Goal: Task Accomplishment & Management: Manage account settings

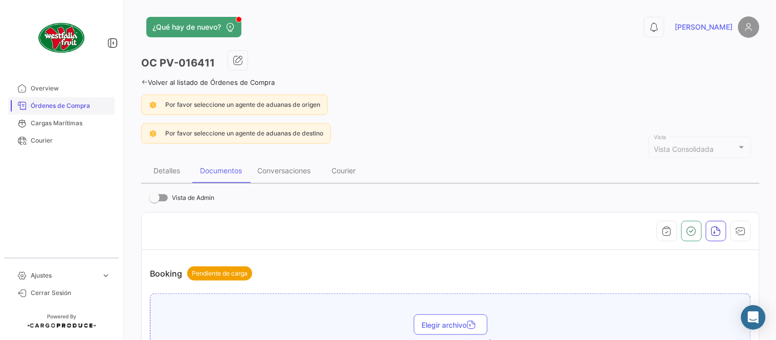
click at [68, 102] on span "Órdenes de Compra" at bounding box center [71, 105] width 80 height 9
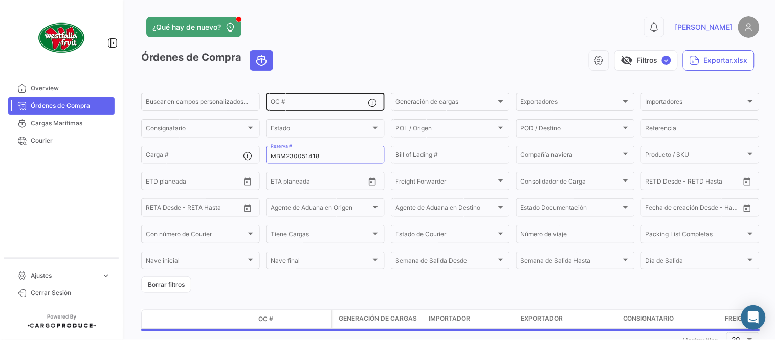
click at [289, 105] on input "OC #" at bounding box center [319, 103] width 97 height 7
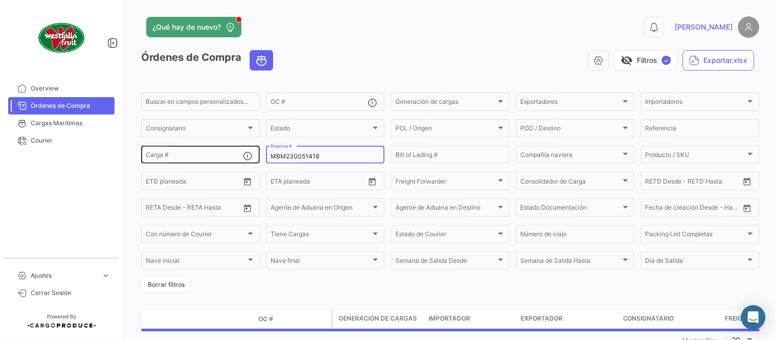
drag, startPoint x: 307, startPoint y: 155, endPoint x: 256, endPoint y: 151, distance: 50.8
click at [0, 0] on div "Buscar en campos personalizados... OC # Generación de cargas Generación de carg…" at bounding box center [0, 0] width 0 height 0
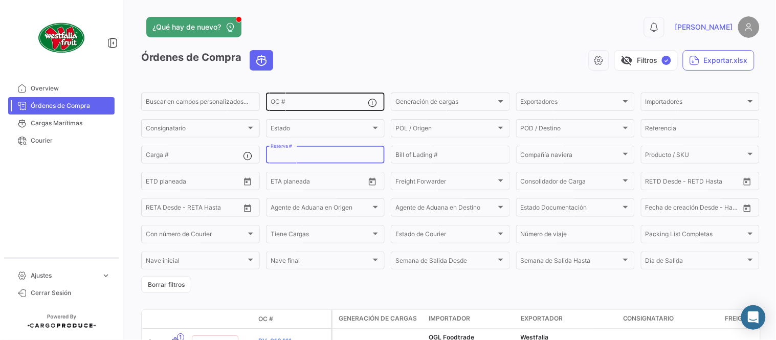
click at [284, 106] on input "OC #" at bounding box center [319, 103] width 97 height 7
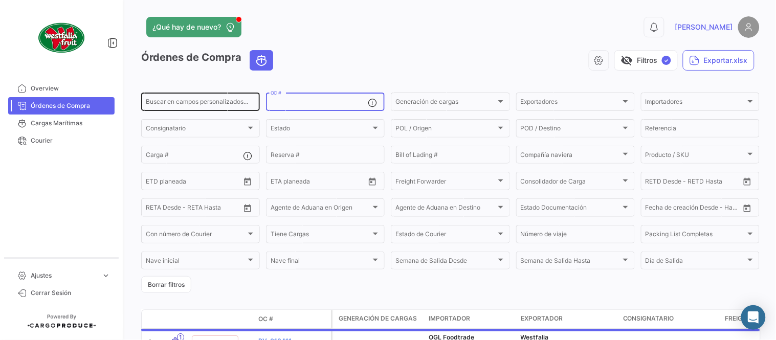
paste input "PV-016211"
type input "PV-016211"
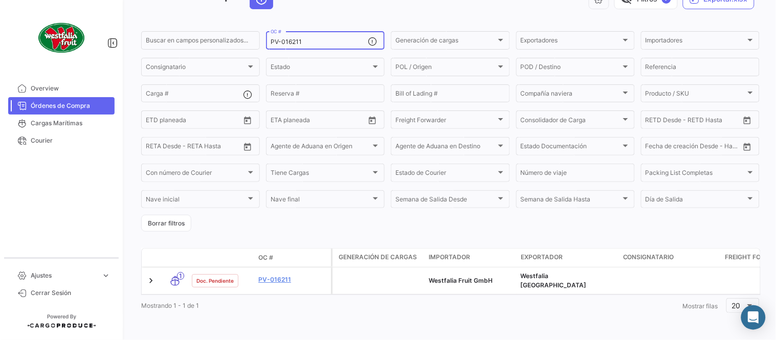
scroll to position [66, 0]
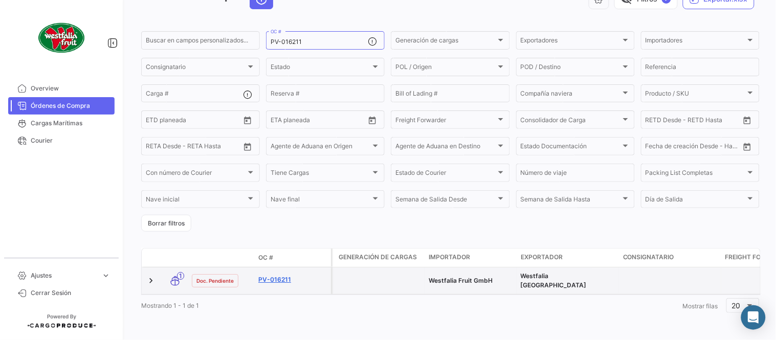
click at [280, 275] on link "PV-016211" at bounding box center [292, 279] width 69 height 9
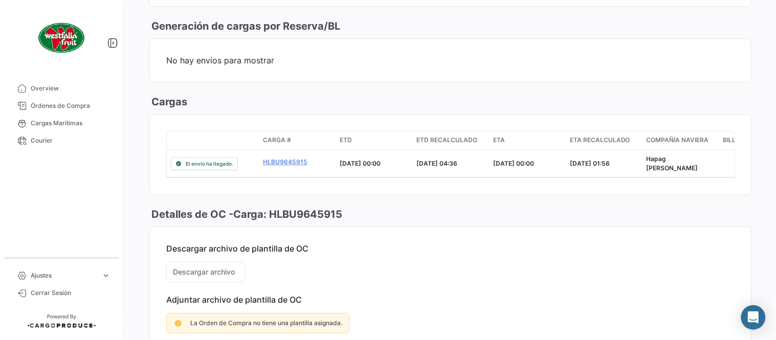
scroll to position [682, 0]
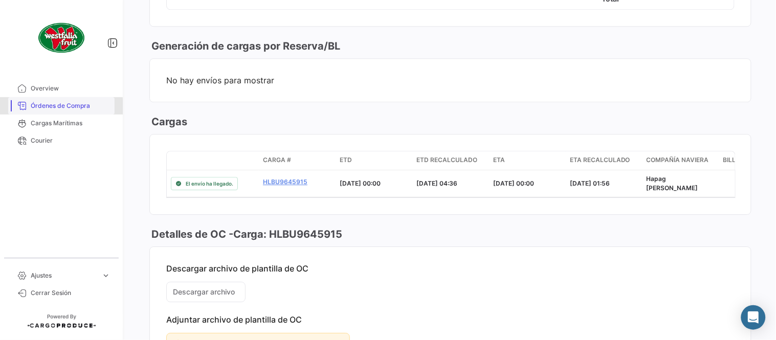
click at [53, 106] on span "Órdenes de Compra" at bounding box center [71, 105] width 80 height 9
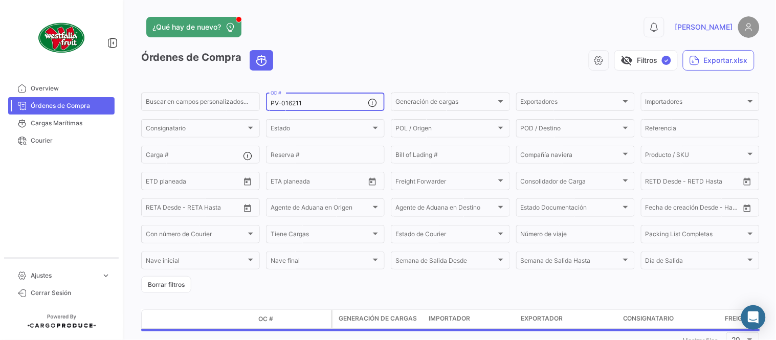
drag, startPoint x: 293, startPoint y: 103, endPoint x: 260, endPoint y: 102, distance: 33.3
click at [260, 102] on form "Buscar en campos personalizados... PV-016211 OC # Generación de cargas Generaci…" at bounding box center [450, 192] width 619 height 202
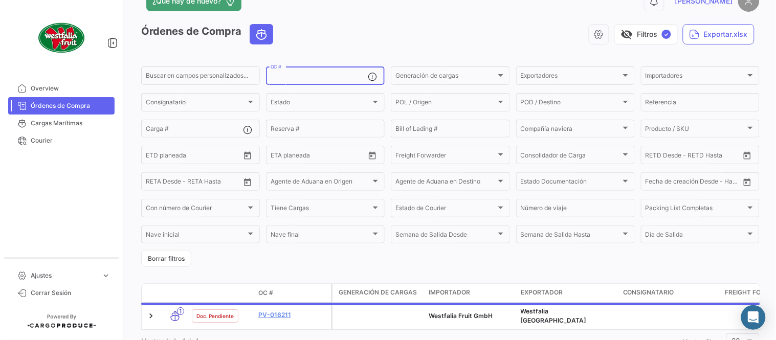
scroll to position [66, 0]
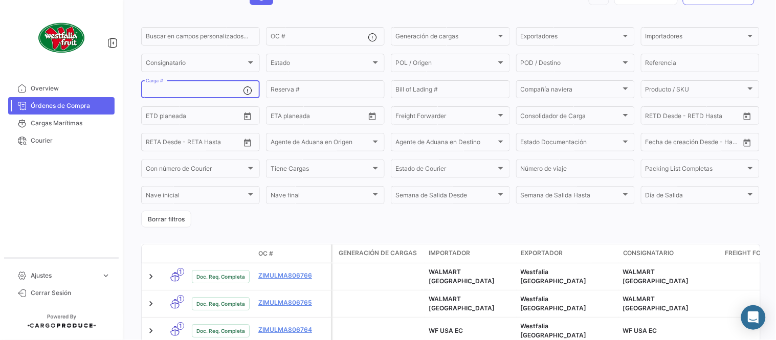
click at [202, 90] on input "Carga #" at bounding box center [194, 91] width 97 height 7
paste input "HLCULI3250728960"
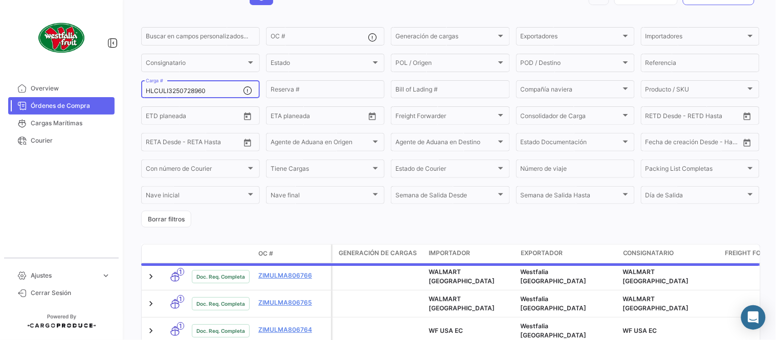
type input "HLCULI3250728960"
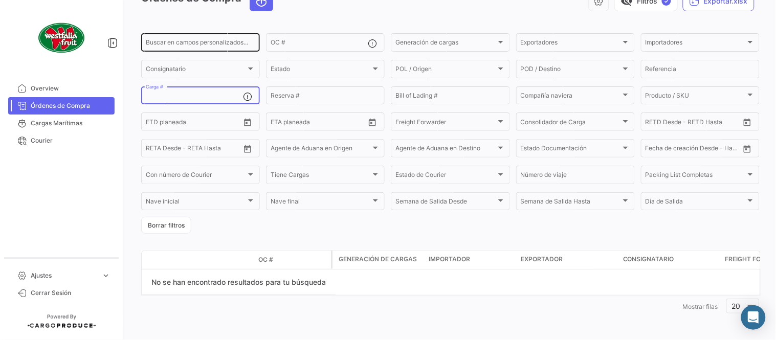
scroll to position [34, 0]
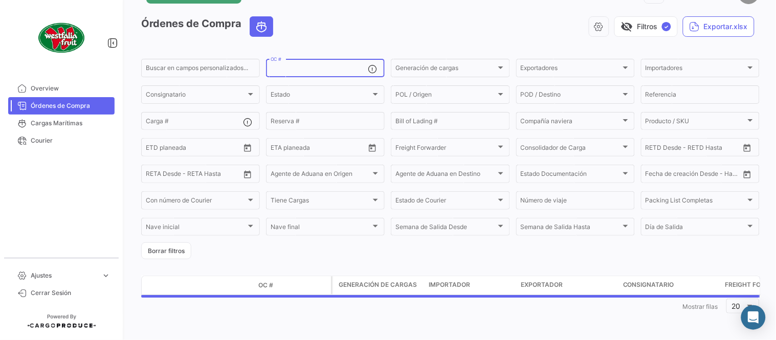
click at [289, 70] on input "OC #" at bounding box center [319, 69] width 97 height 7
paste input "HLCULI3250728960"
type input "HLCULI3250728960"
click at [441, 119] on input "Bill of Lading #" at bounding box center [451, 122] width 110 height 7
paste input "HLCULI3250728960"
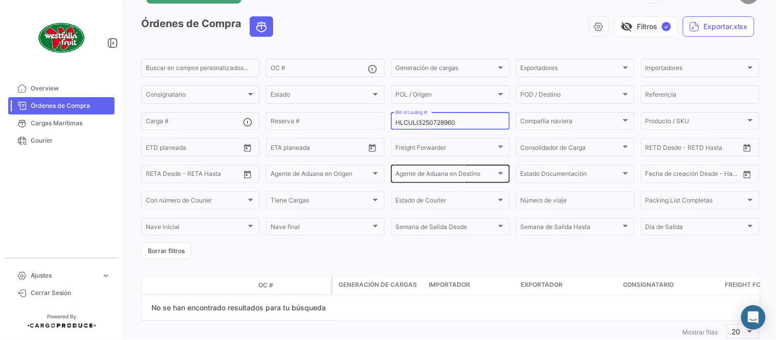
type input "HLCULI3250728960"
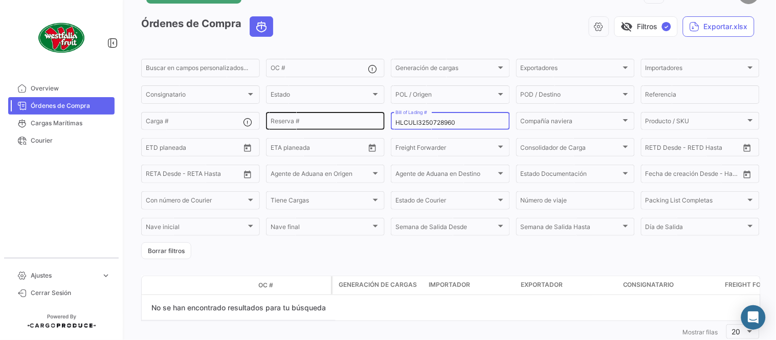
drag, startPoint x: 467, startPoint y: 120, endPoint x: 339, endPoint y: 124, distance: 128.0
click at [0, 0] on div "Buscar en campos personalizados... OC # Generación de cargas Generación de carg…" at bounding box center [0, 0] width 0 height 0
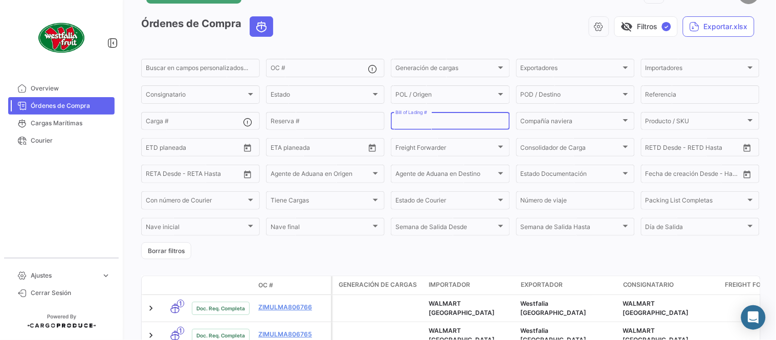
paste input "HLCULI3250728960"
type input "HLCULI3250728960"
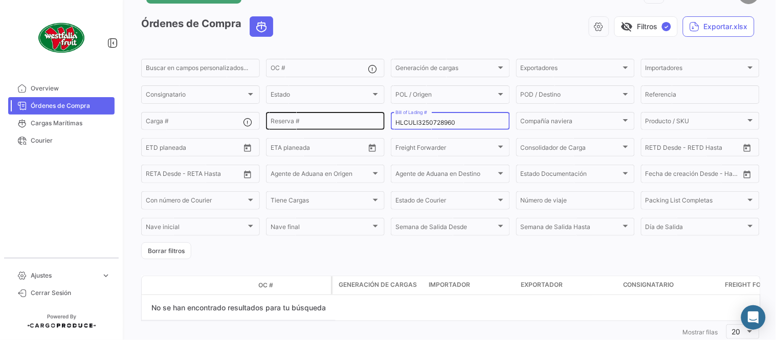
drag, startPoint x: 442, startPoint y: 124, endPoint x: 344, endPoint y: 123, distance: 98.3
click at [0, 0] on div "Buscar en campos personalizados... OC # Generación de cargas Generación de carg…" at bounding box center [0, 0] width 0 height 0
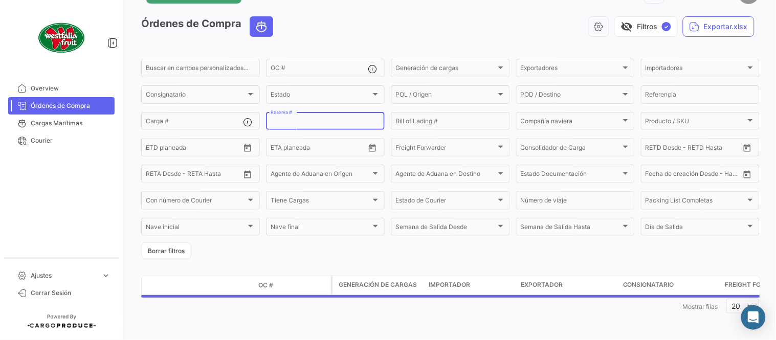
click at [323, 123] on input "Reserva #" at bounding box center [326, 122] width 110 height 7
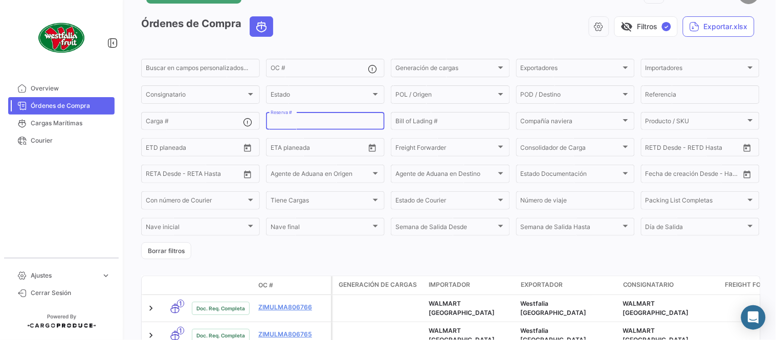
paste input "54062153"
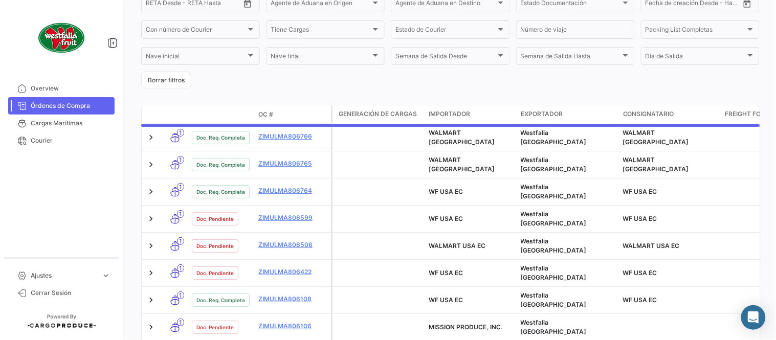
scroll to position [66, 0]
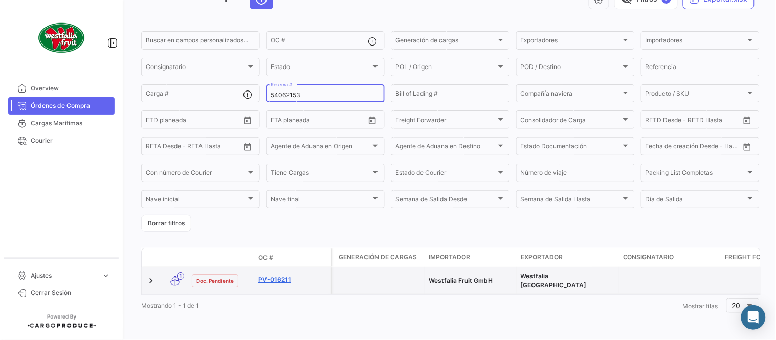
type input "54062153"
click at [285, 275] on link "PV-016211" at bounding box center [292, 279] width 69 height 9
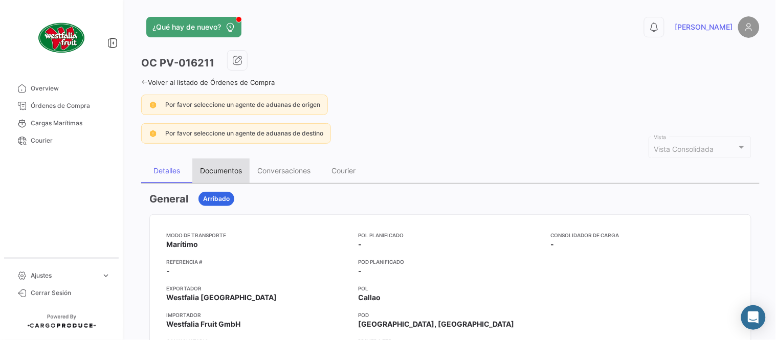
click at [219, 172] on div "Documentos" at bounding box center [221, 170] width 42 height 9
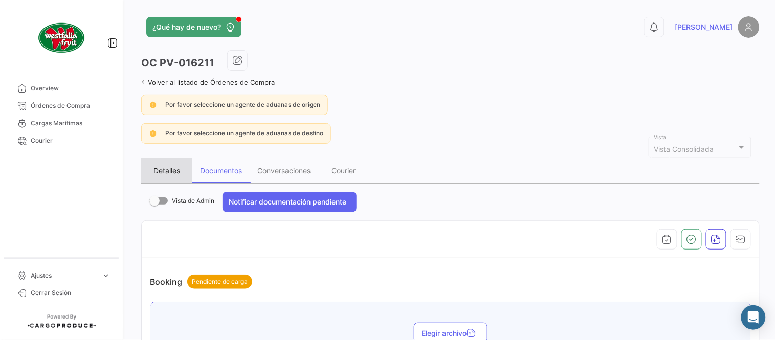
click at [165, 167] on div "Detalles" at bounding box center [167, 170] width 27 height 9
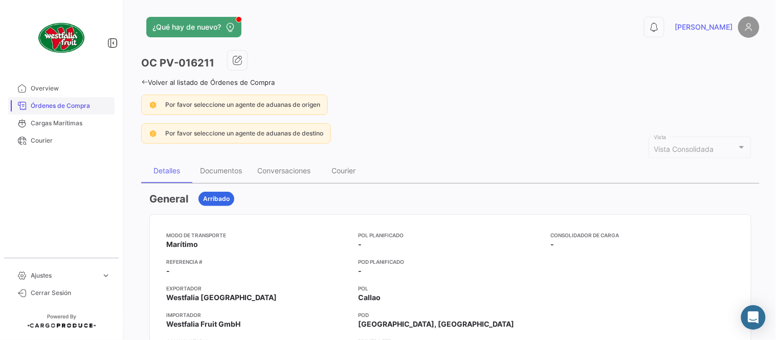
click at [73, 106] on span "Órdenes de Compra" at bounding box center [71, 105] width 80 height 9
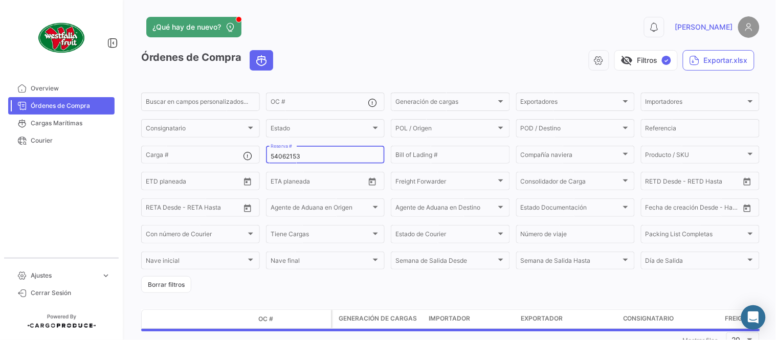
drag, startPoint x: 317, startPoint y: 149, endPoint x: 306, endPoint y: 154, distance: 12.6
click at [306, 154] on div "54062153 Reserva #" at bounding box center [326, 154] width 110 height 20
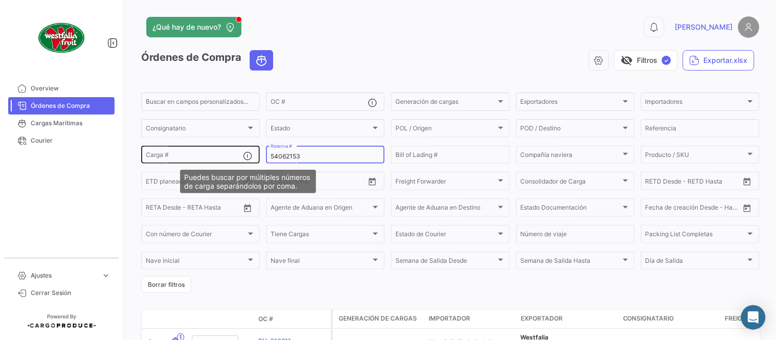
drag, startPoint x: 311, startPoint y: 155, endPoint x: 226, endPoint y: 156, distance: 85.0
click at [0, 0] on div "Buscar en campos personalizados... OC # Generación de cargas Generación de carg…" at bounding box center [0, 0] width 0 height 0
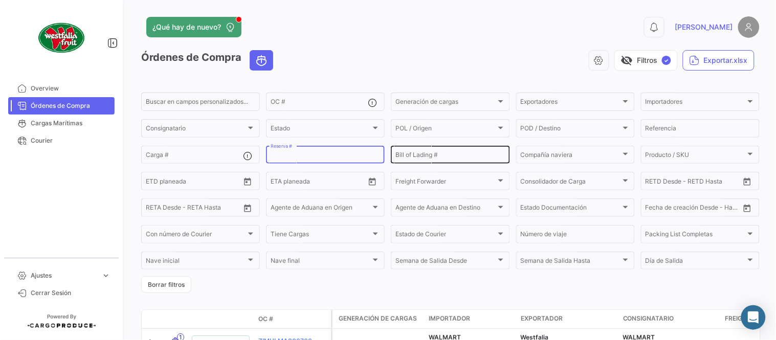
click at [407, 155] on input "Bill of Lading #" at bounding box center [451, 156] width 110 height 7
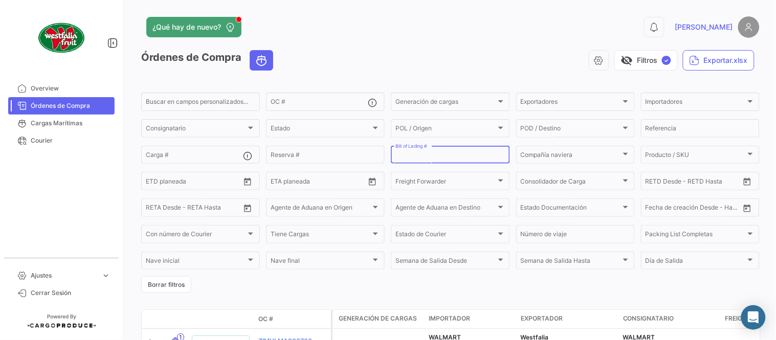
paste input "HLCULI3250728960"
type input "HLCULI3250728960"
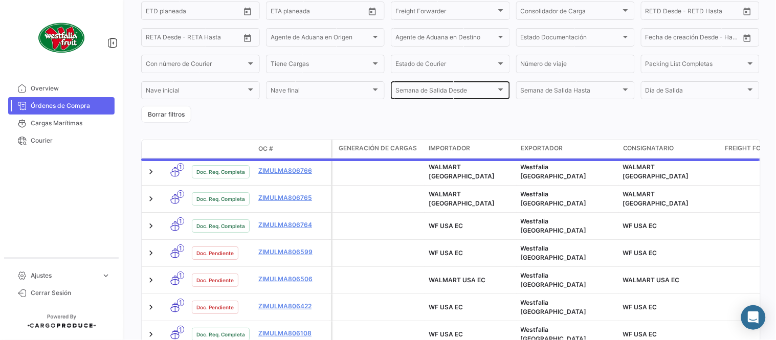
scroll to position [57, 0]
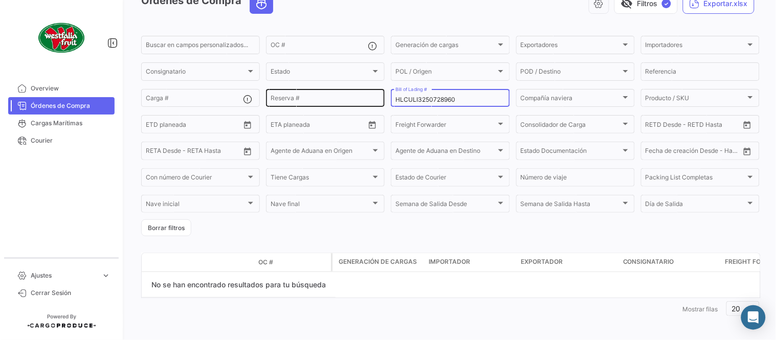
drag, startPoint x: 464, startPoint y: 101, endPoint x: 350, endPoint y: 101, distance: 114.1
click at [0, 0] on div "Buscar en campos personalizados... OC # Generación de cargas Generación de carg…" at bounding box center [0, 0] width 0 height 0
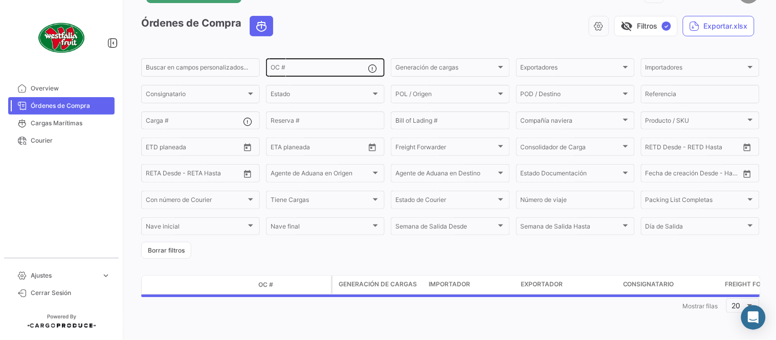
scroll to position [34, 0]
click at [299, 46] on app-list-header "Órdenes de Compra visibility_off Filtros ✓ Exportar.xlsx Buscar en campos perso…" at bounding box center [450, 137] width 619 height 243
click at [303, 67] on input "OC #" at bounding box center [319, 69] width 97 height 7
paste input "HLCULI3250728960"
type input "HLCULI3250728960"
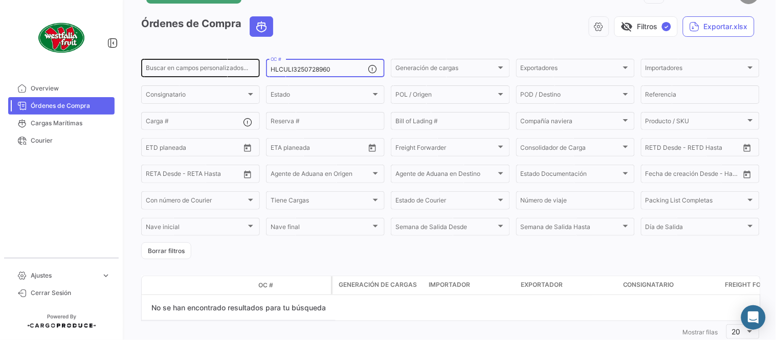
drag, startPoint x: 340, startPoint y: 66, endPoint x: 239, endPoint y: 70, distance: 100.9
click at [0, 0] on div "Buscar en campos personalizados... HLCULI3250728960 OC # Generación de cargas G…" at bounding box center [0, 0] width 0 height 0
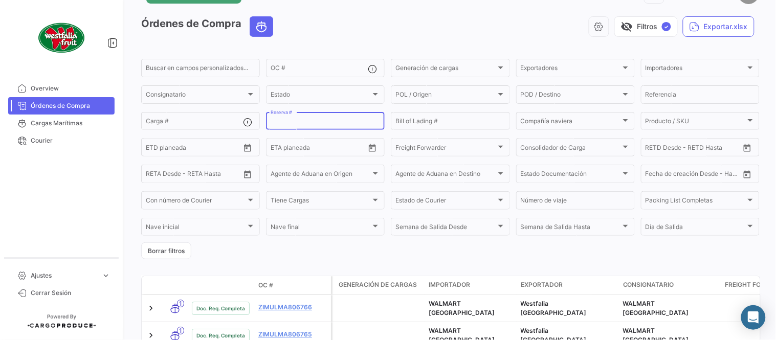
click at [292, 121] on input "Reserva #" at bounding box center [326, 122] width 110 height 7
paste input "HLCULI3250728960"
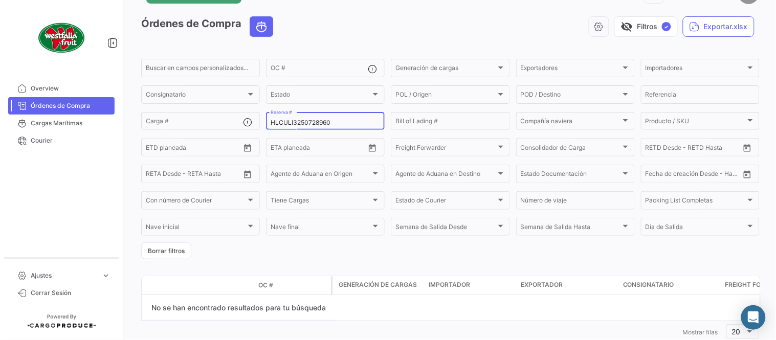
type input "HLCULI3250728960"
click at [289, 119] on input "HLCULI3250728960" at bounding box center [326, 122] width 110 height 7
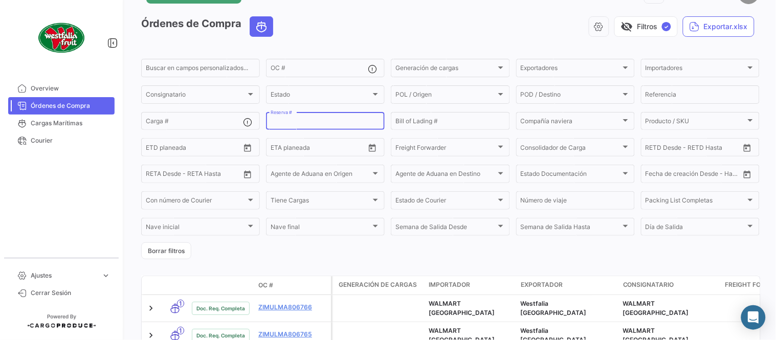
paste input "2310625990"
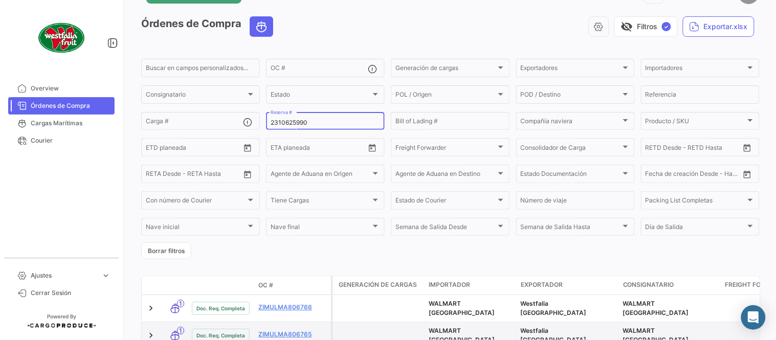
type input "2310625990"
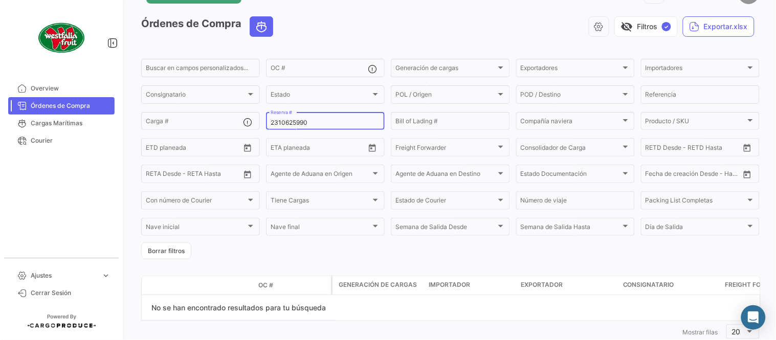
click at [286, 119] on input "2310625990" at bounding box center [326, 122] width 110 height 7
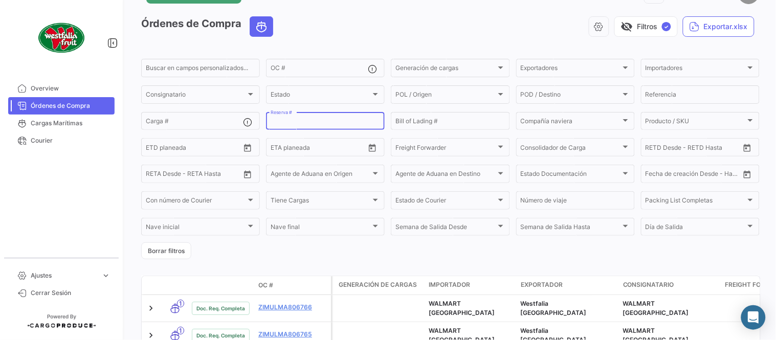
paste input "2763977200"
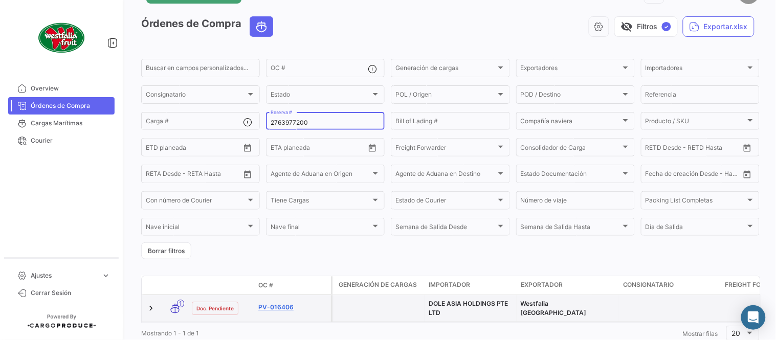
type input "2763977200"
click at [284, 304] on link "PV-016406" at bounding box center [292, 307] width 69 height 9
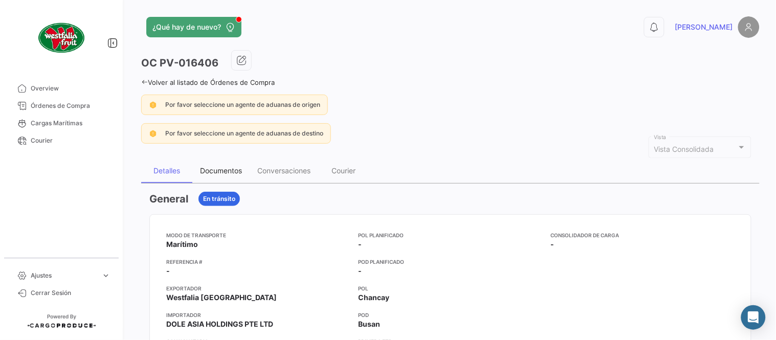
click at [231, 172] on div "Documentos" at bounding box center [221, 170] width 42 height 9
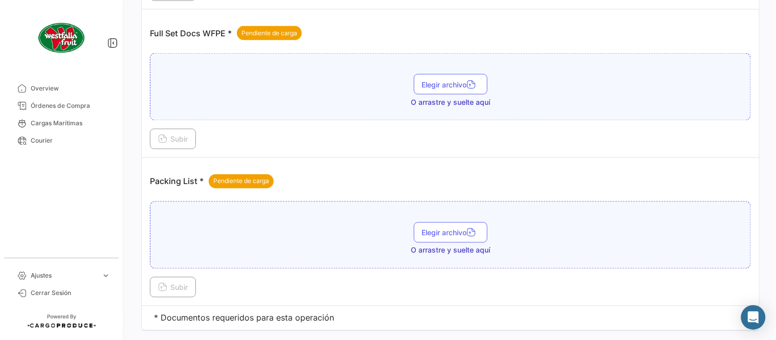
scroll to position [412, 0]
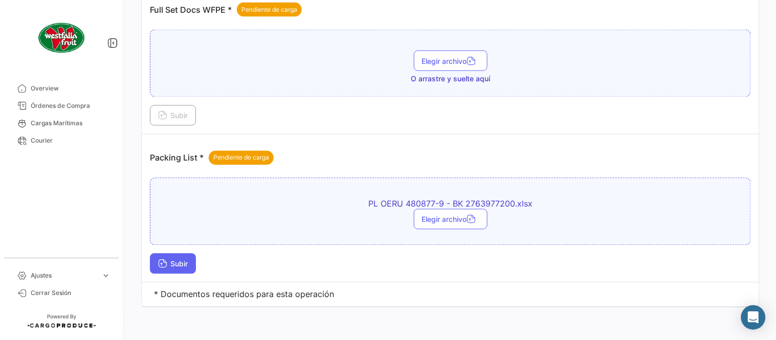
click at [188, 267] on span "Subir" at bounding box center [173, 264] width 30 height 9
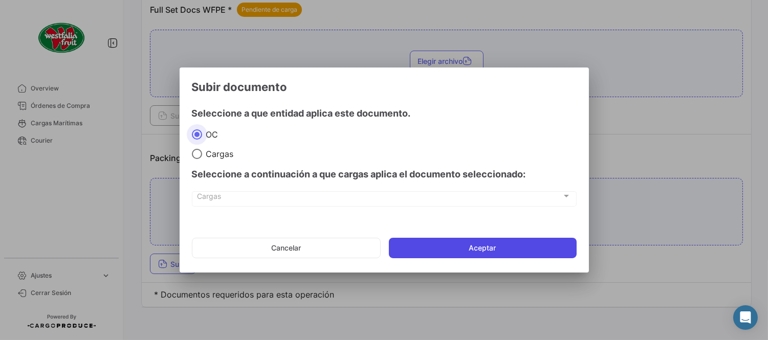
click at [431, 257] on button "Aceptar" at bounding box center [483, 248] width 188 height 20
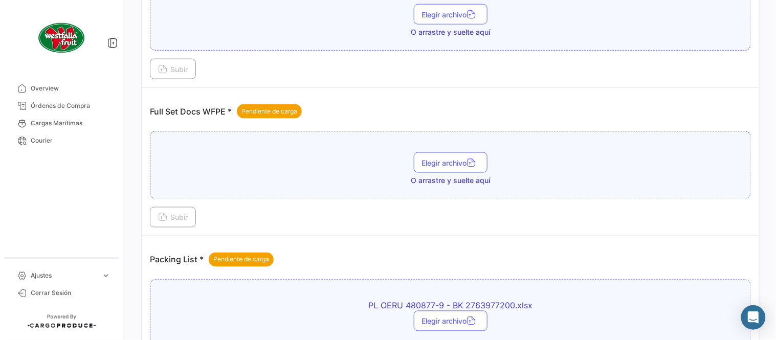
scroll to position [299, 0]
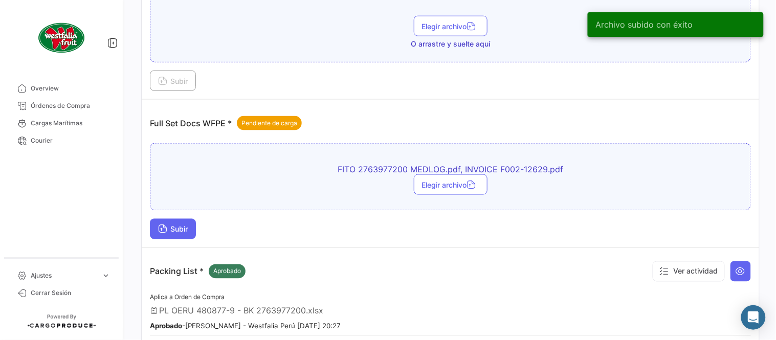
click at [184, 231] on span "Subir" at bounding box center [173, 229] width 30 height 9
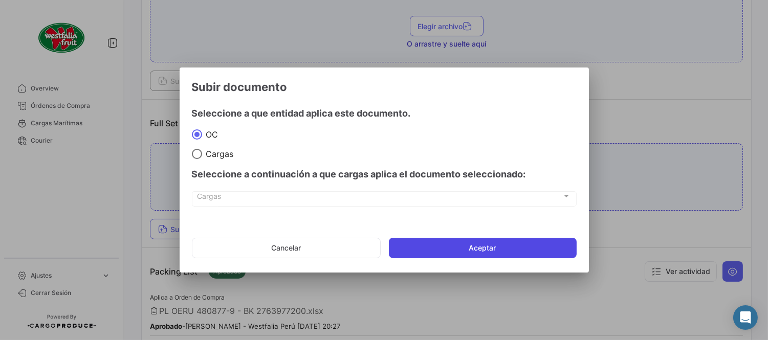
click at [482, 244] on button "Aceptar" at bounding box center [483, 248] width 188 height 20
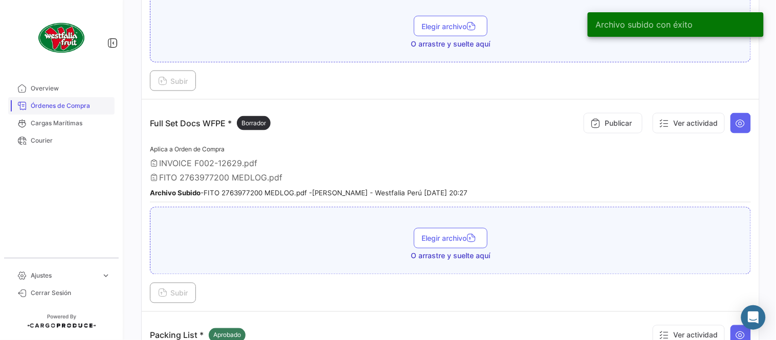
click at [79, 110] on span "Órdenes de Compra" at bounding box center [71, 105] width 80 height 9
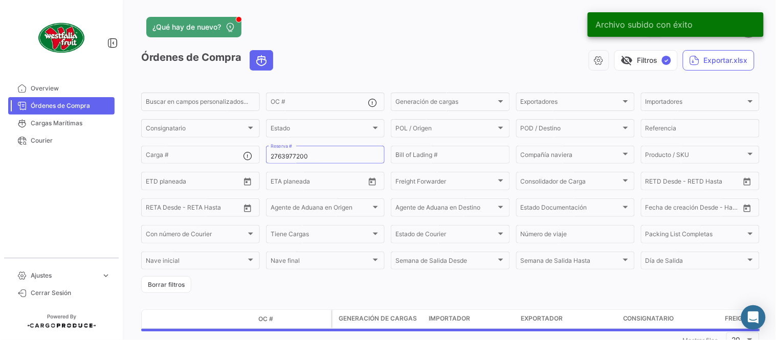
click at [298, 143] on form "Buscar en campos personalizados... OC # Generación de cargas Generación de carg…" at bounding box center [450, 192] width 619 height 202
click at [307, 154] on input "2763977200" at bounding box center [326, 156] width 110 height 7
paste input "31080613"
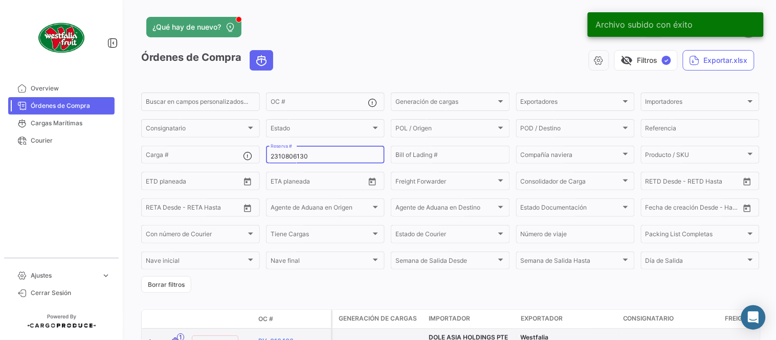
type input "2310806130"
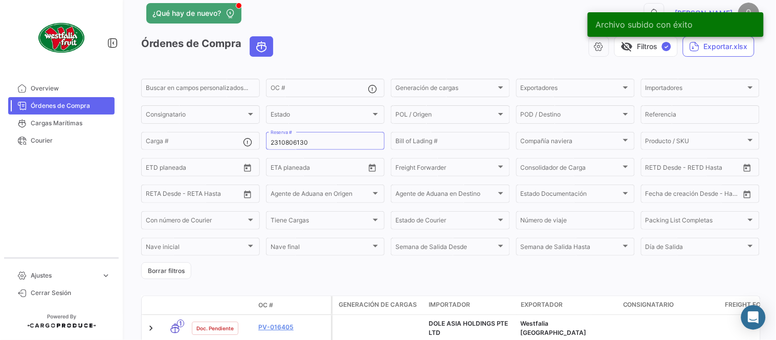
scroll to position [13, 0]
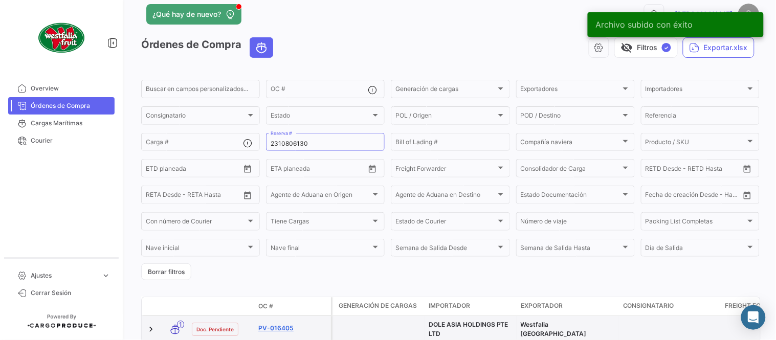
click at [279, 328] on link "PV-016405" at bounding box center [292, 328] width 69 height 9
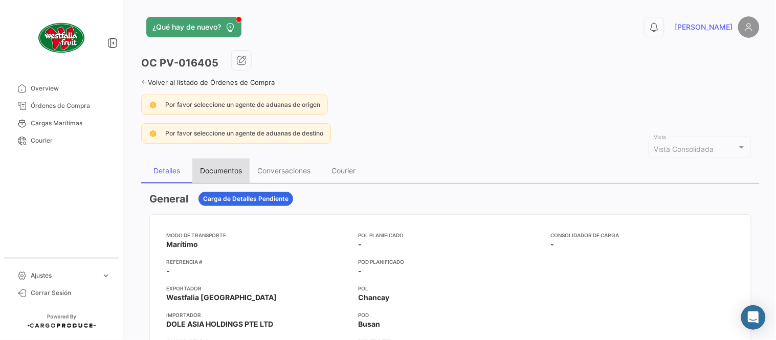
click at [219, 178] on div "Documentos" at bounding box center [220, 171] width 57 height 25
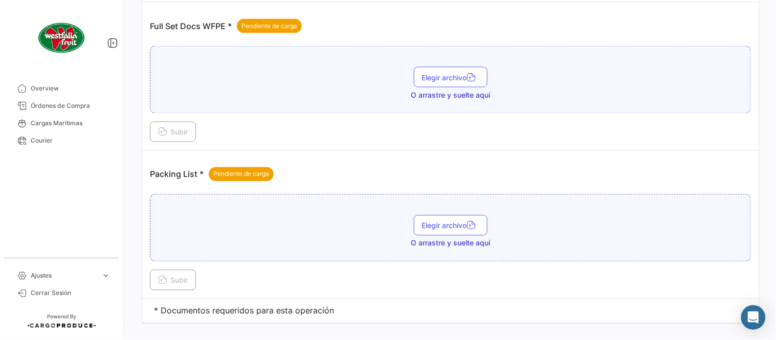
scroll to position [412, 0]
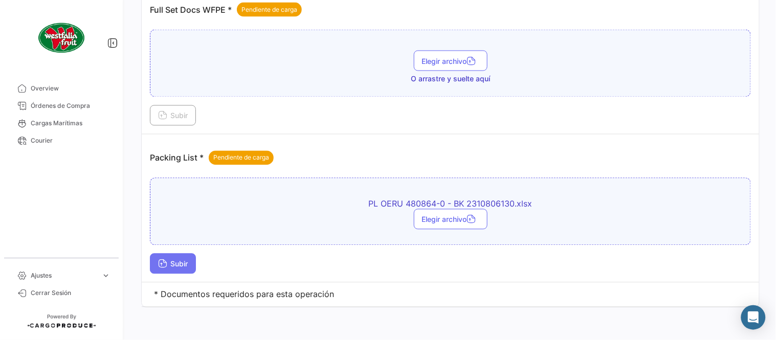
click at [188, 268] on span "Subir" at bounding box center [173, 264] width 30 height 9
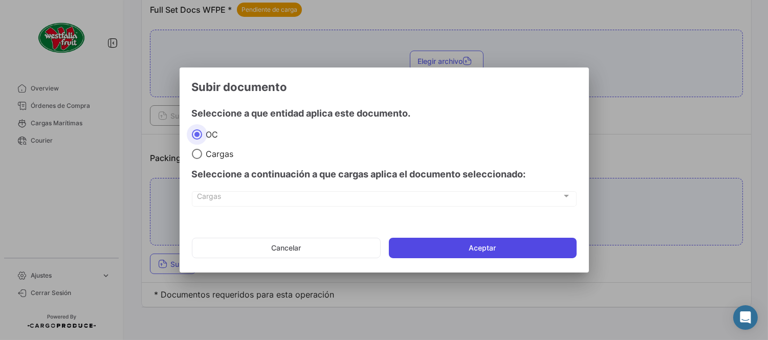
click at [506, 244] on button "Aceptar" at bounding box center [483, 248] width 188 height 20
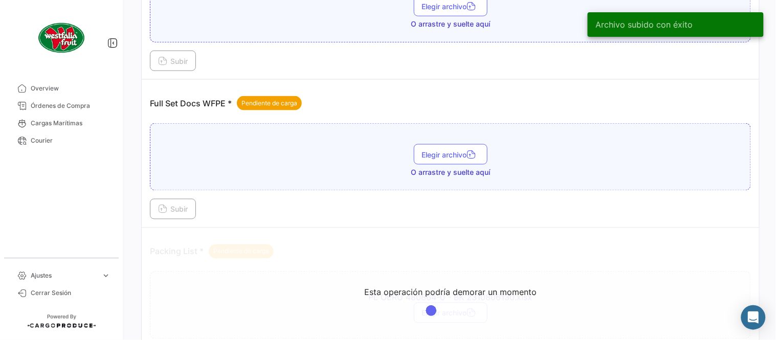
scroll to position [299, 0]
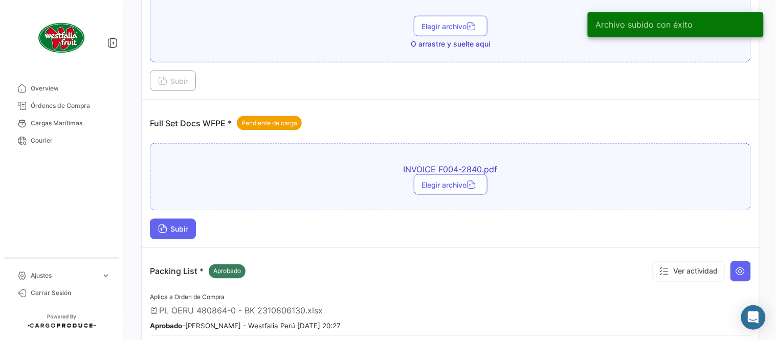
click at [172, 225] on span "Subir" at bounding box center [173, 229] width 30 height 9
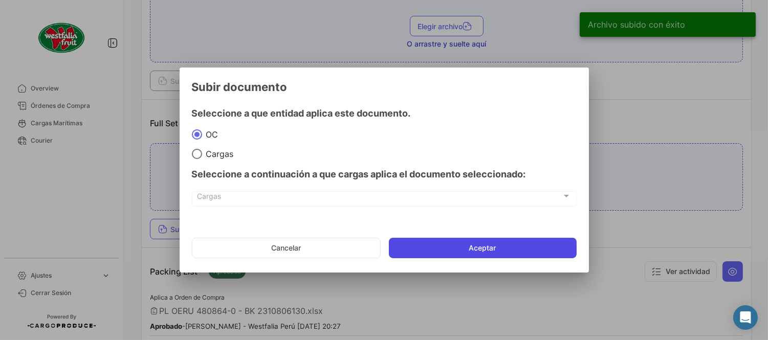
click at [480, 241] on button "Aceptar" at bounding box center [483, 248] width 188 height 20
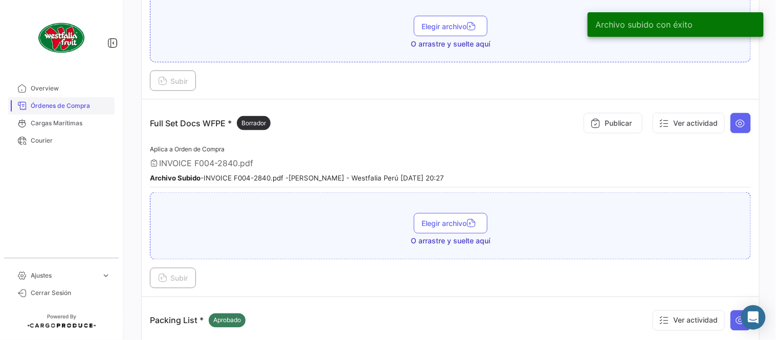
click at [49, 103] on span "Órdenes de Compra" at bounding box center [71, 105] width 80 height 9
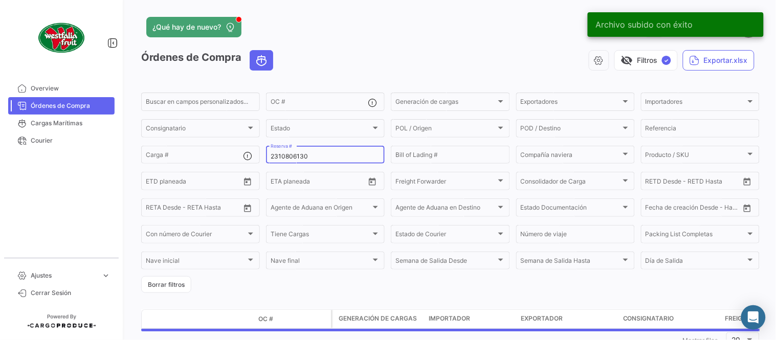
click at [287, 160] on div "2310806130 Reserva #" at bounding box center [326, 154] width 110 height 20
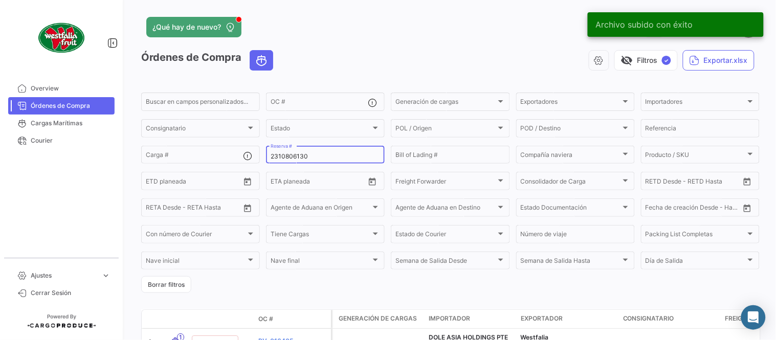
click at [280, 157] on input "2310806130" at bounding box center [326, 156] width 110 height 7
click at [279, 157] on input "2310806130" at bounding box center [326, 156] width 110 height 7
paste input "6"
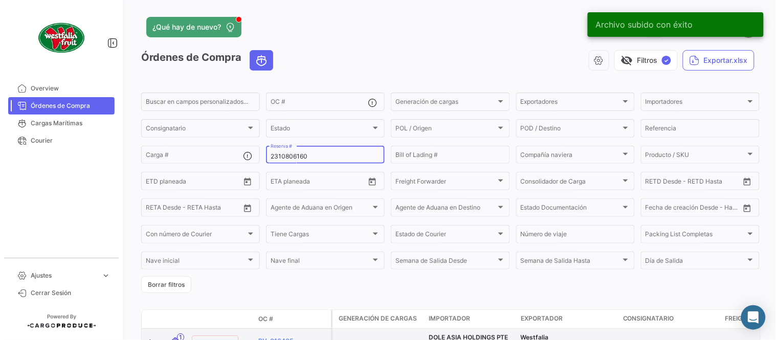
type input "2310806160"
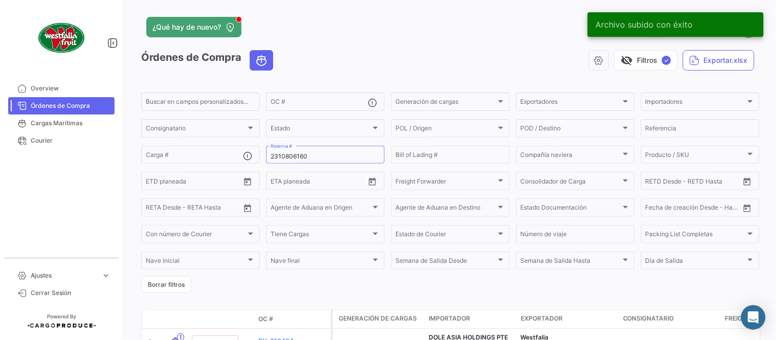
click at [334, 53] on div "visibility_off Filtros ✓ Exportar.xlsx" at bounding box center [520, 60] width 478 height 20
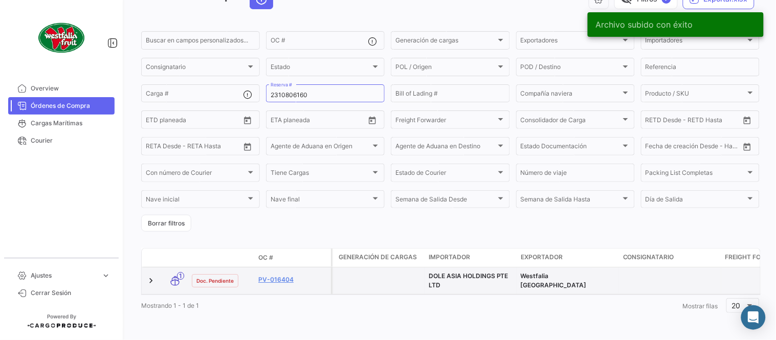
scroll to position [70, 0]
click at [275, 275] on link "PV-016404" at bounding box center [292, 279] width 69 height 9
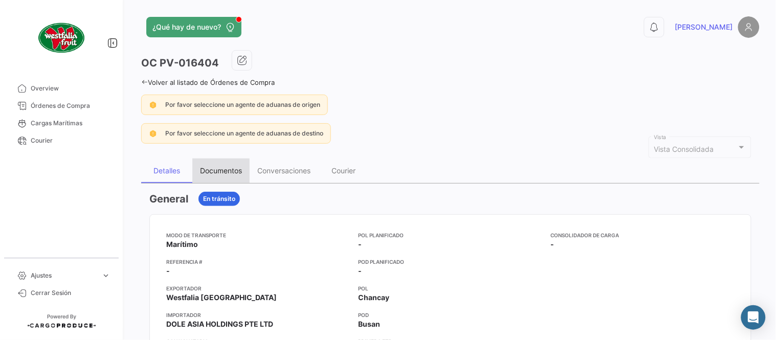
click at [238, 173] on div "Documentos" at bounding box center [221, 170] width 42 height 9
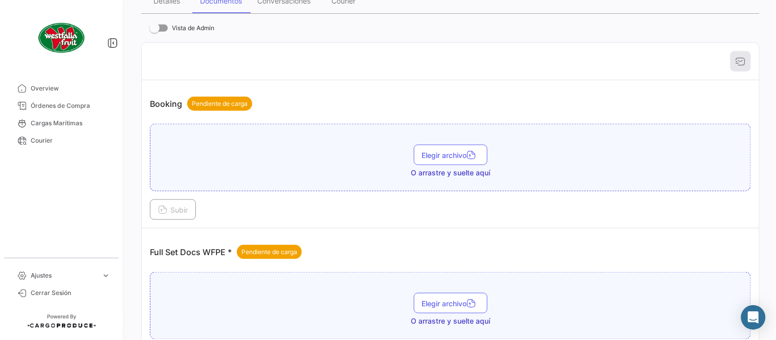
scroll to position [412, 0]
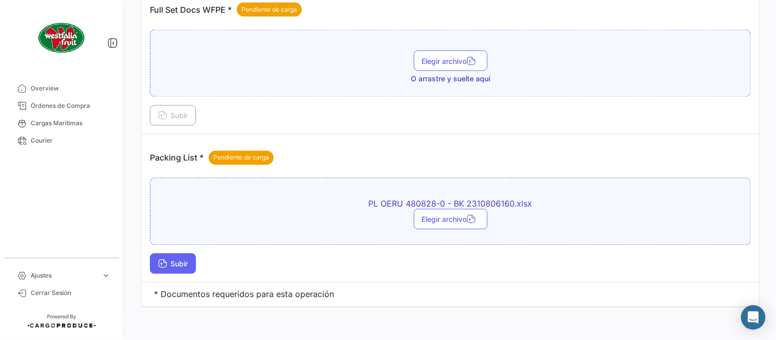
click at [177, 261] on span "Subir" at bounding box center [173, 264] width 30 height 9
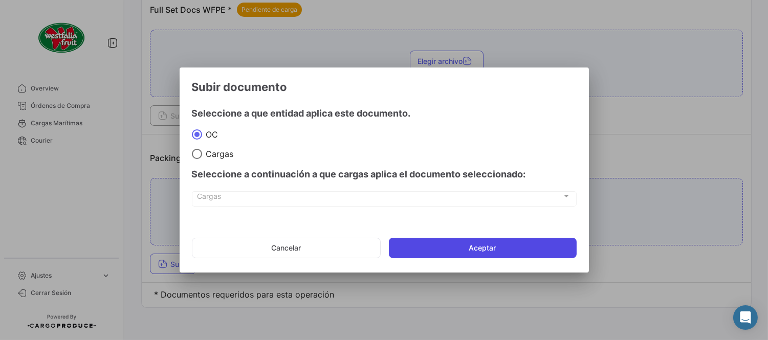
click at [389, 246] on button "Aceptar" at bounding box center [483, 248] width 188 height 20
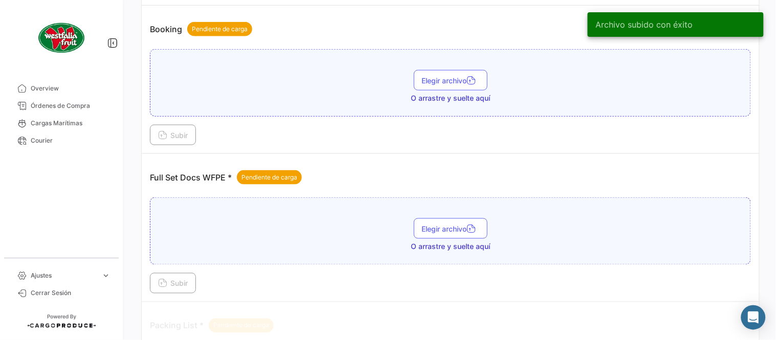
scroll to position [242, 0]
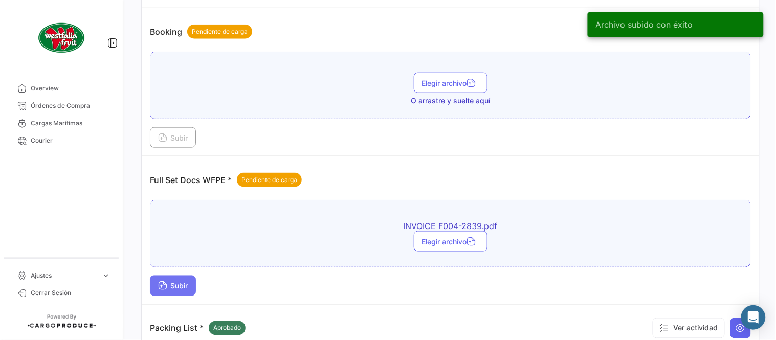
click at [171, 291] on button "Subir" at bounding box center [173, 286] width 46 height 20
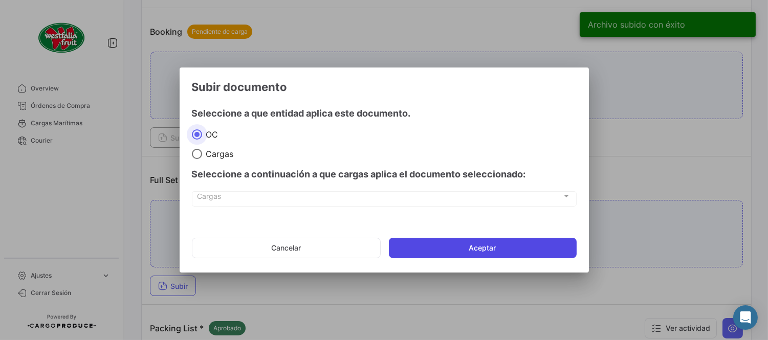
click at [521, 250] on button "Aceptar" at bounding box center [483, 248] width 188 height 20
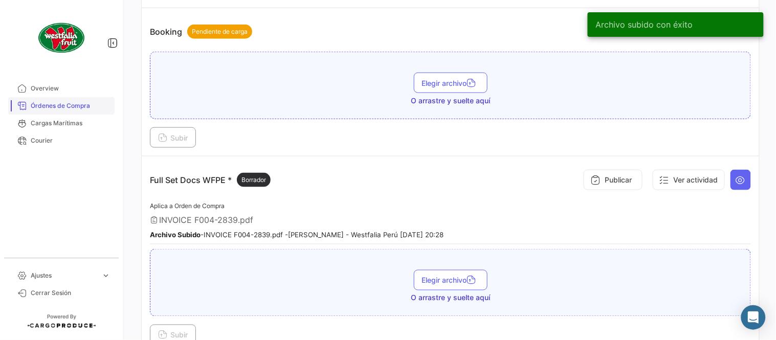
click at [79, 108] on span "Órdenes de Compra" at bounding box center [71, 105] width 80 height 9
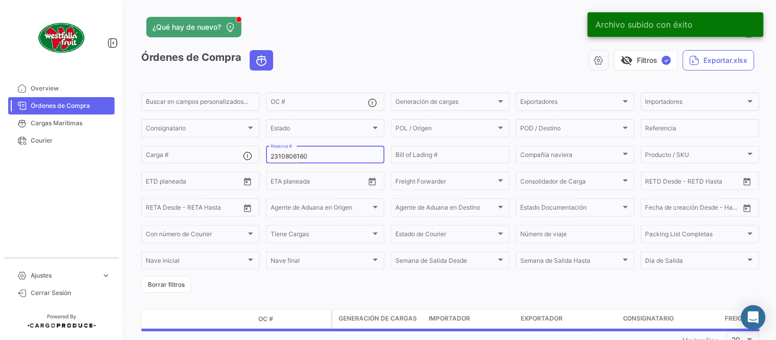
click at [320, 161] on div "2310806160 Reserva #" at bounding box center [326, 154] width 110 height 20
click at [312, 157] on input "2310806160" at bounding box center [326, 156] width 110 height 7
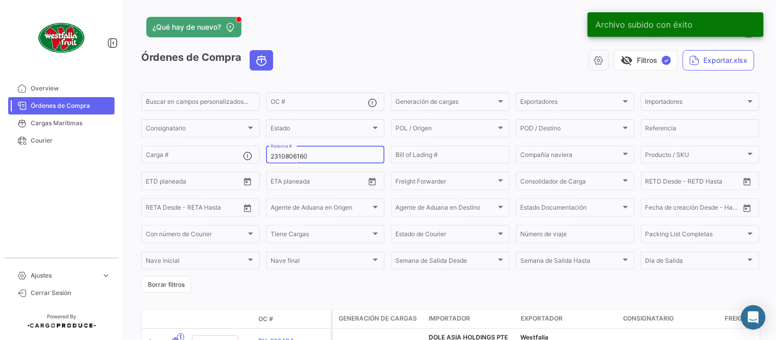
click at [312, 157] on input "2310806160" at bounding box center [326, 156] width 110 height 7
paste input "62608"
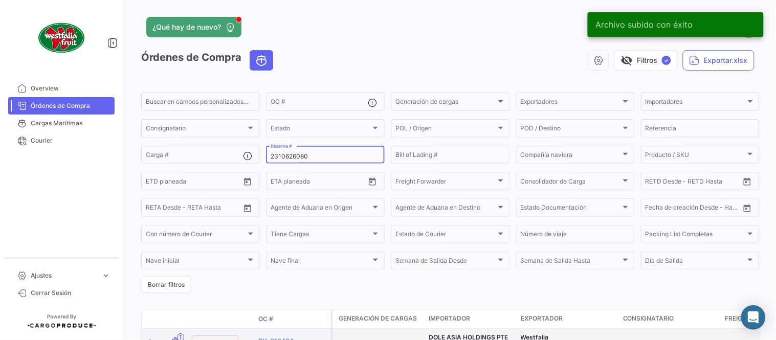
type input "2310626080"
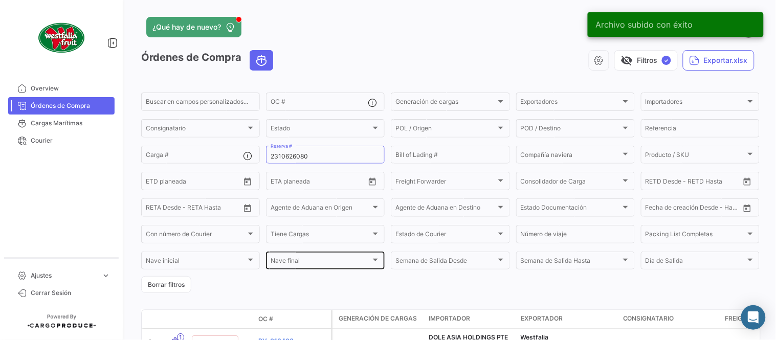
scroll to position [57, 0]
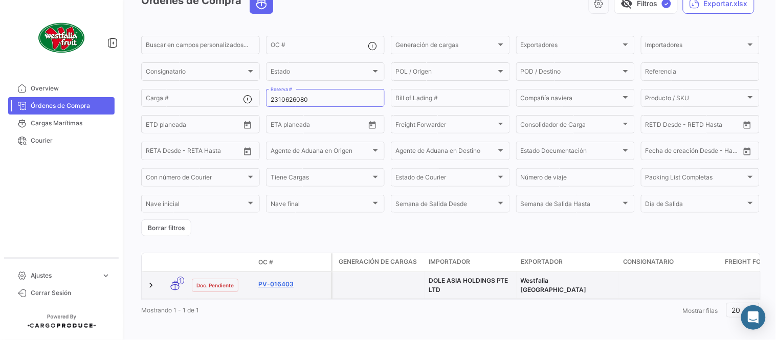
click at [289, 282] on link "PV-016403" at bounding box center [292, 284] width 69 height 9
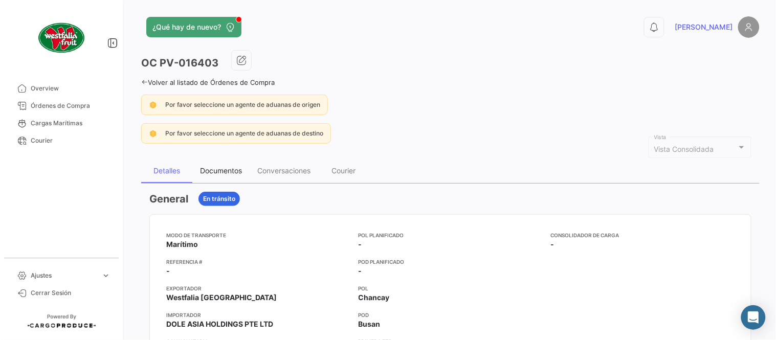
click at [212, 172] on div "Documentos" at bounding box center [221, 170] width 42 height 9
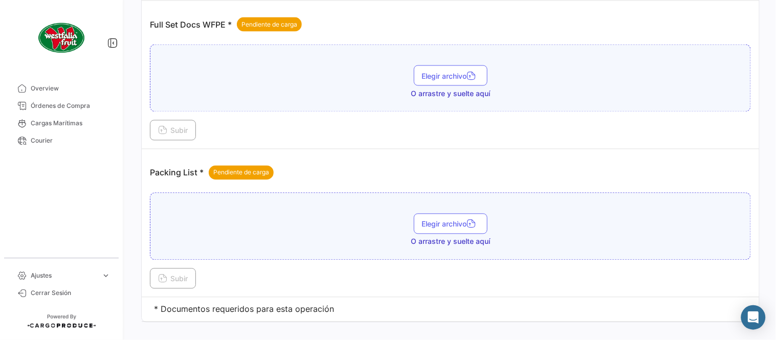
scroll to position [412, 0]
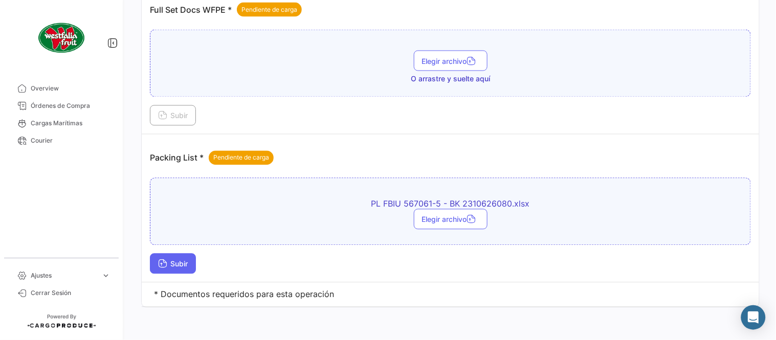
click at [176, 272] on button "Subir" at bounding box center [173, 264] width 46 height 20
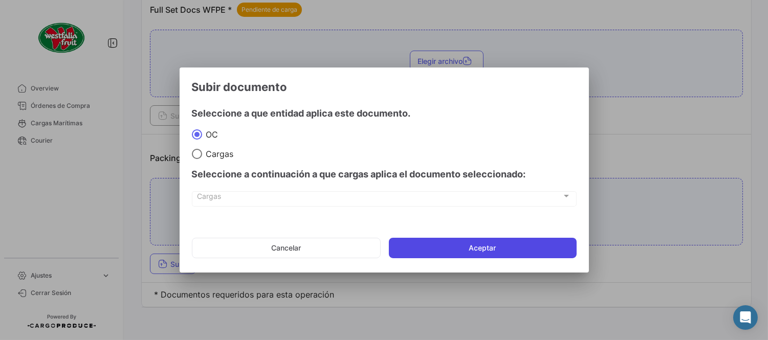
click at [431, 252] on button "Aceptar" at bounding box center [483, 248] width 188 height 20
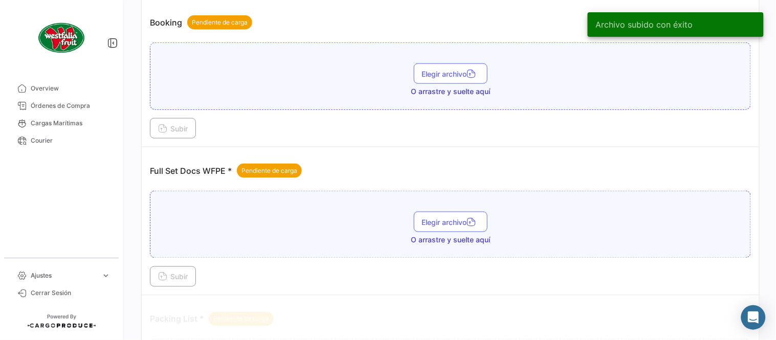
scroll to position [242, 0]
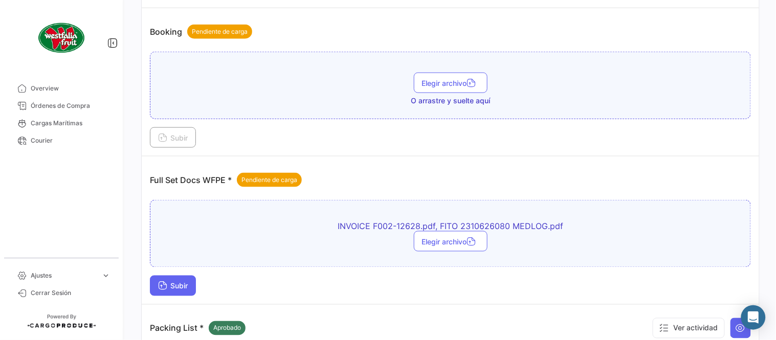
click at [175, 284] on span "Subir" at bounding box center [173, 286] width 30 height 9
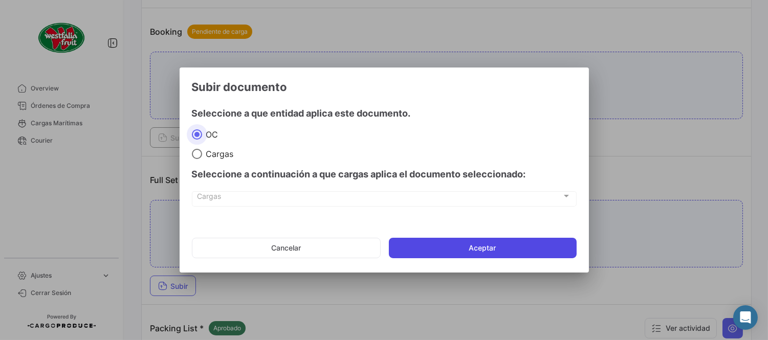
click at [439, 244] on button "Aceptar" at bounding box center [483, 248] width 188 height 20
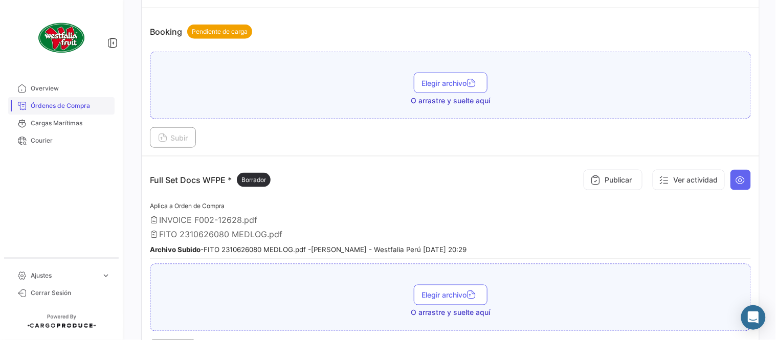
click at [79, 103] on span "Órdenes de Compra" at bounding box center [71, 105] width 80 height 9
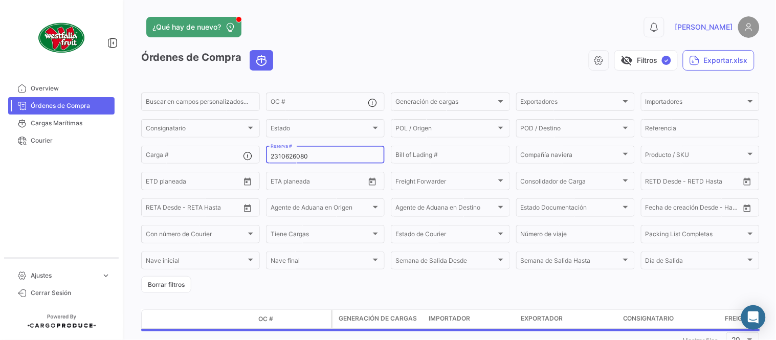
click at [305, 156] on input "2310626080" at bounding box center [326, 156] width 110 height 7
paste input "80595"
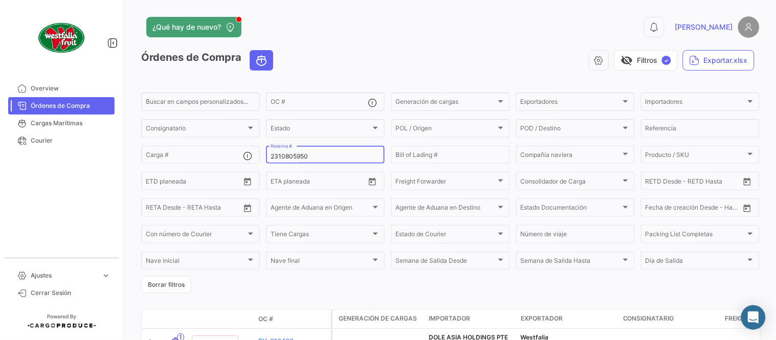
type input "2310805950"
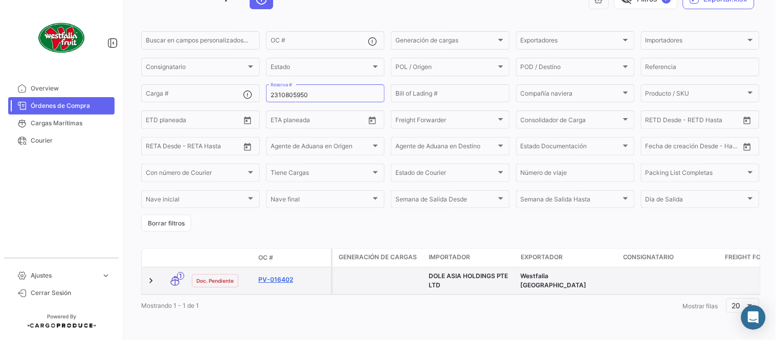
scroll to position [70, 0]
click at [277, 275] on link "PV-016402" at bounding box center [292, 279] width 69 height 9
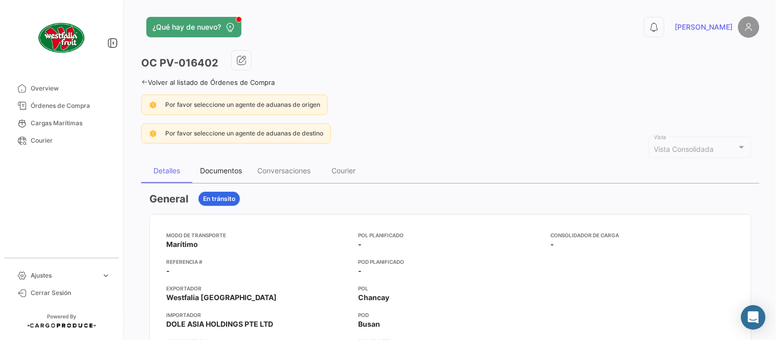
click at [215, 173] on div "Documentos" at bounding box center [221, 170] width 42 height 9
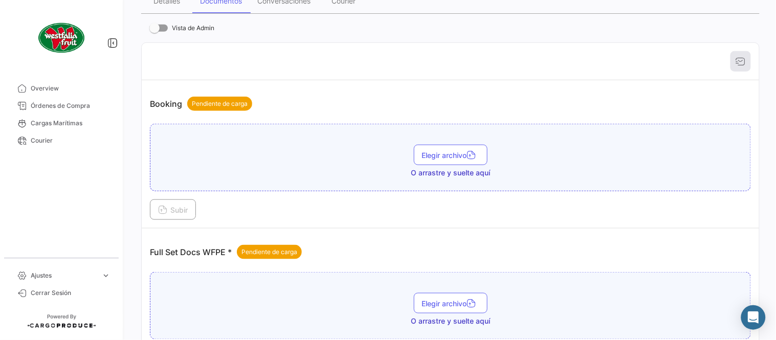
scroll to position [412, 0]
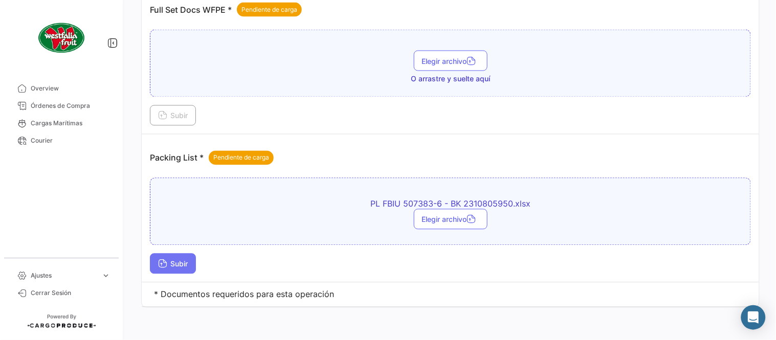
click at [185, 269] on button "Subir" at bounding box center [173, 264] width 46 height 20
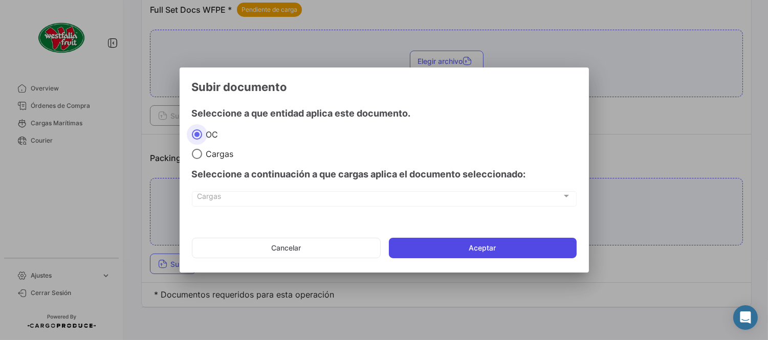
click at [443, 246] on button "Aceptar" at bounding box center [483, 248] width 188 height 20
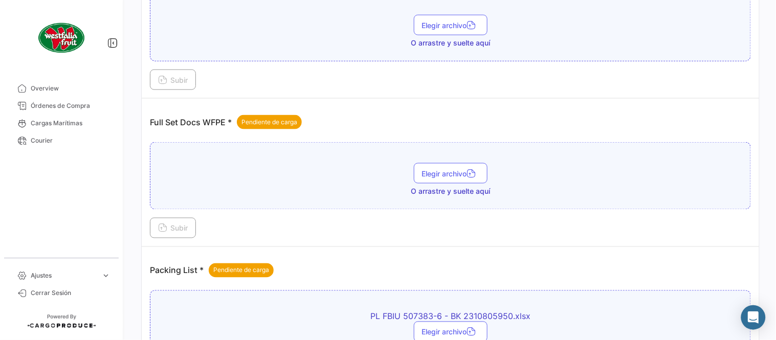
scroll to position [299, 0]
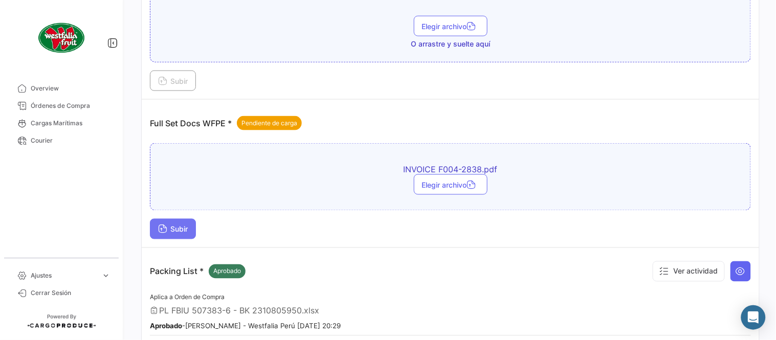
click at [184, 229] on span "Subir" at bounding box center [173, 229] width 30 height 9
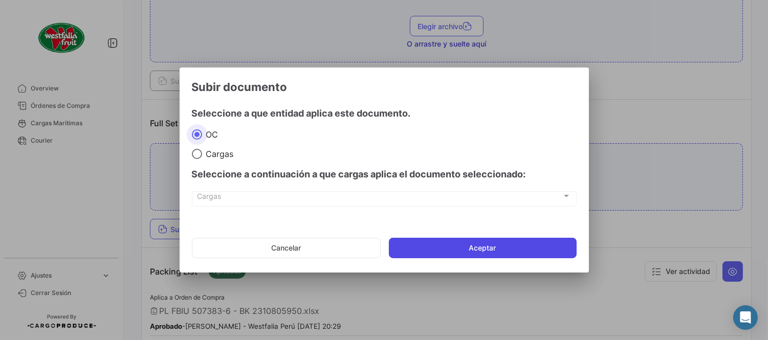
click at [504, 254] on button "Aceptar" at bounding box center [483, 248] width 188 height 20
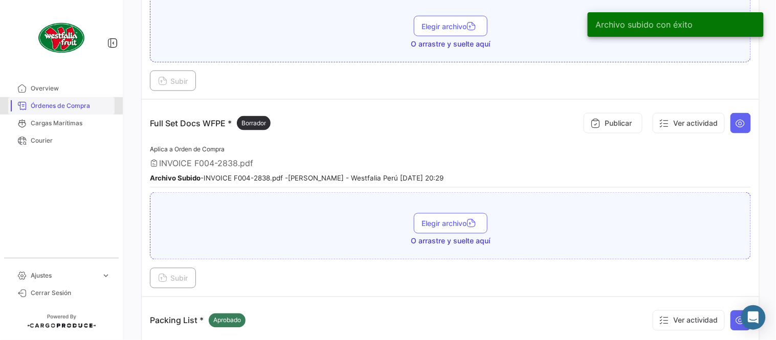
click at [59, 106] on span "Órdenes de Compra" at bounding box center [71, 105] width 80 height 9
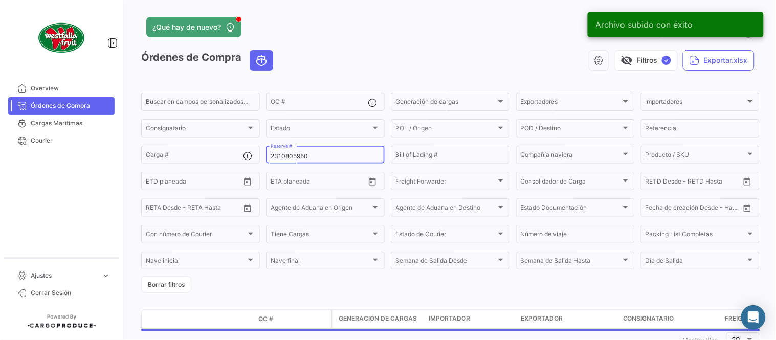
click at [303, 159] on input "2310805950" at bounding box center [326, 156] width 110 height 7
paste input "64262090"
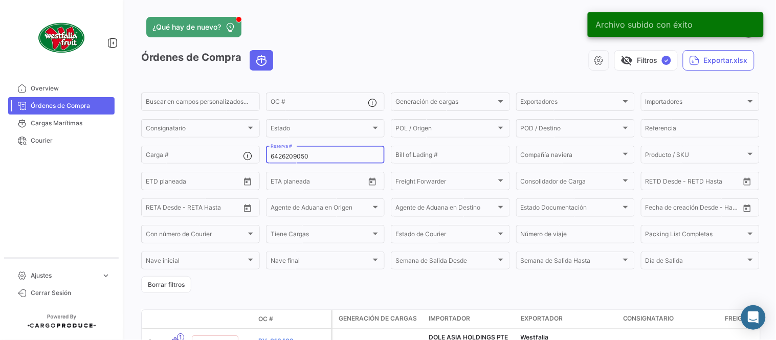
type input "6426209050"
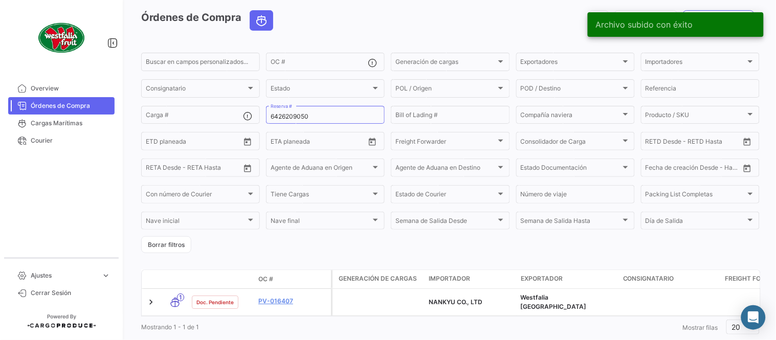
scroll to position [66, 0]
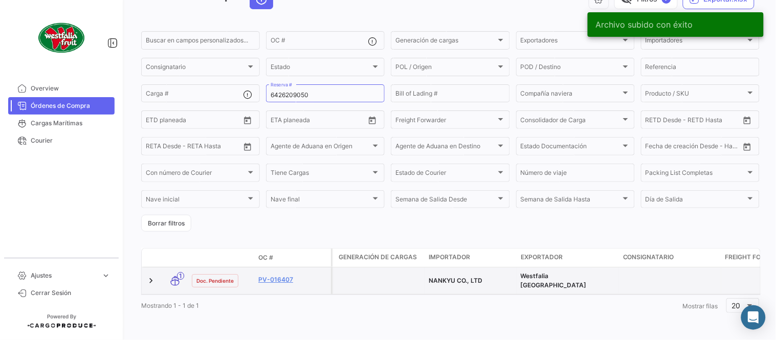
click at [275, 278] on div "PV-016407" at bounding box center [292, 281] width 69 height 12
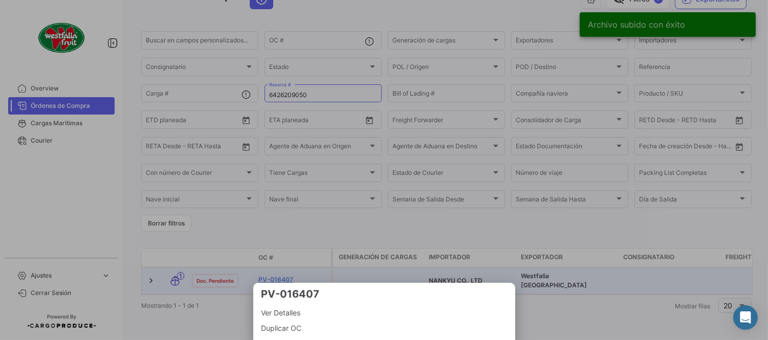
click at [272, 273] on div at bounding box center [384, 170] width 768 height 340
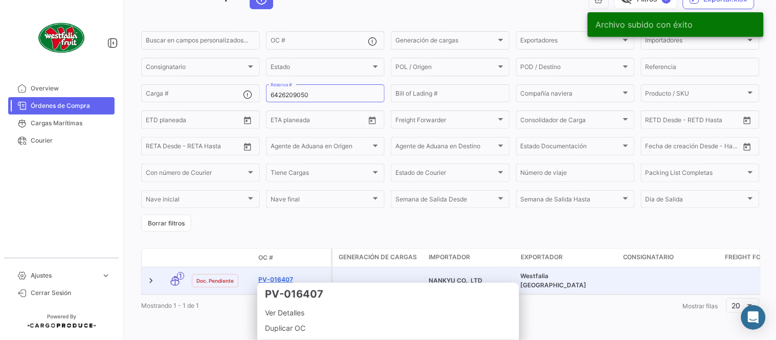
click at [272, 275] on link "PV-016407" at bounding box center [292, 279] width 69 height 9
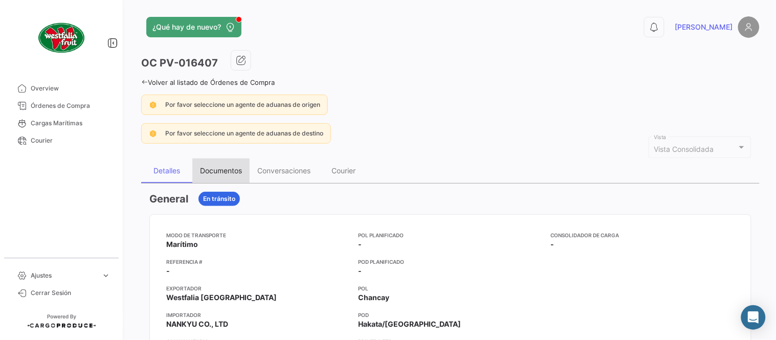
click at [212, 172] on div "Documentos" at bounding box center [221, 170] width 42 height 9
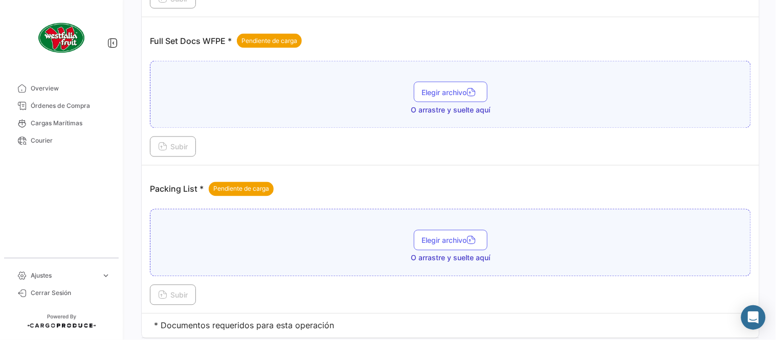
scroll to position [412, 0]
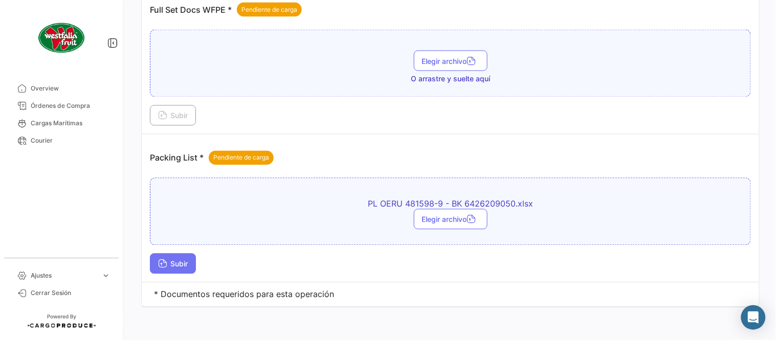
click at [176, 266] on span "Subir" at bounding box center [173, 264] width 30 height 9
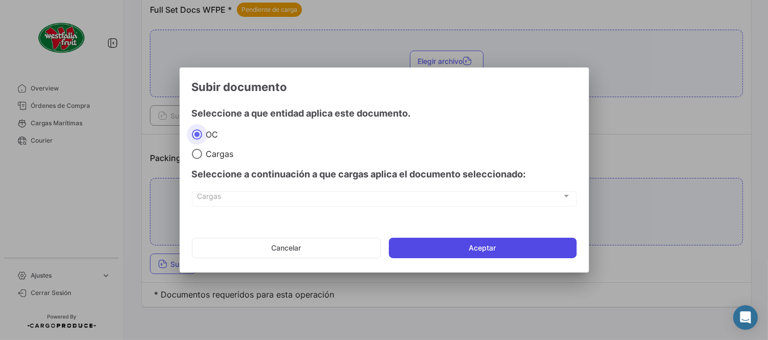
click at [437, 249] on button "Aceptar" at bounding box center [483, 248] width 188 height 20
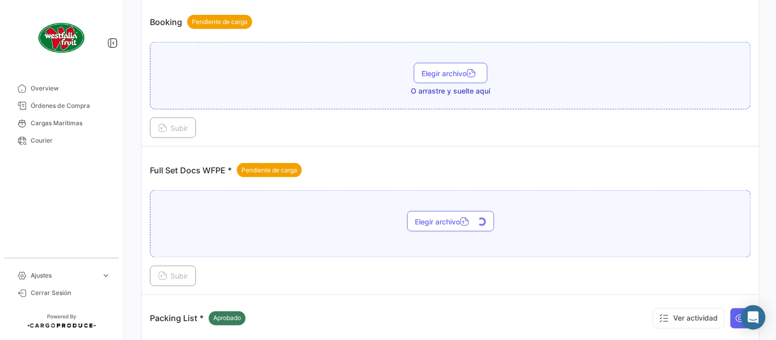
scroll to position [242, 0]
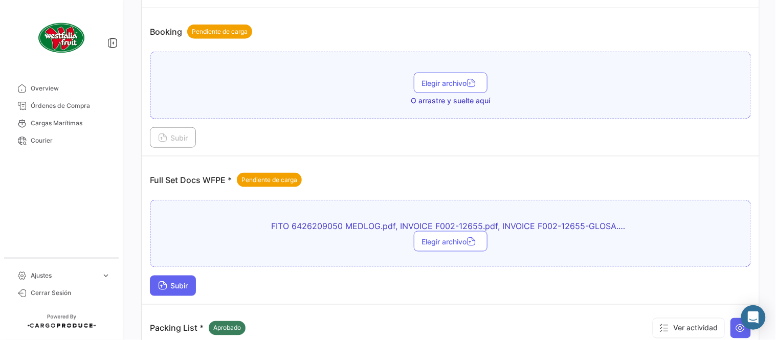
click at [176, 287] on span "Subir" at bounding box center [173, 286] width 30 height 9
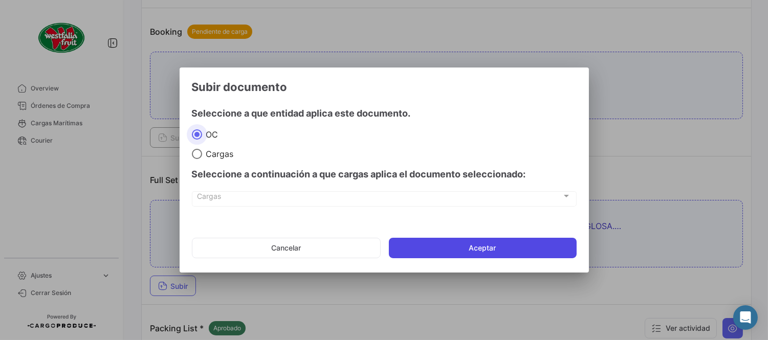
click at [512, 256] on button "Aceptar" at bounding box center [483, 248] width 188 height 20
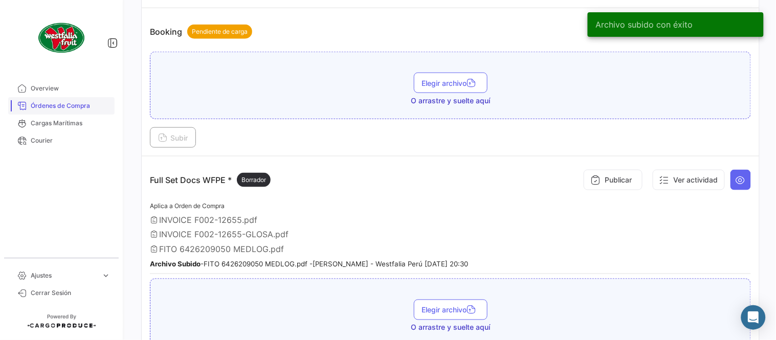
click at [70, 102] on span "Órdenes de Compra" at bounding box center [71, 105] width 80 height 9
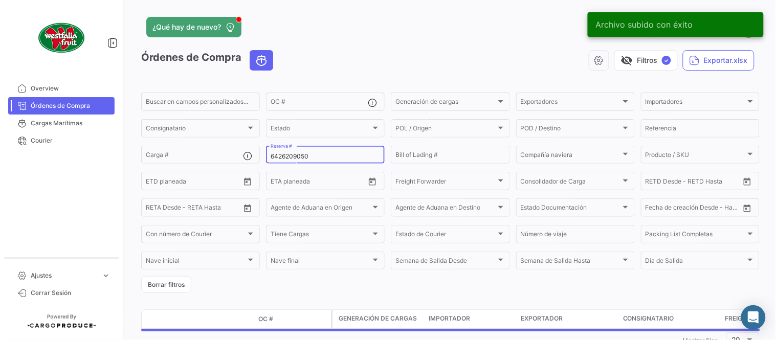
click at [293, 154] on input "6426209050" at bounding box center [326, 156] width 110 height 7
paste input "74498"
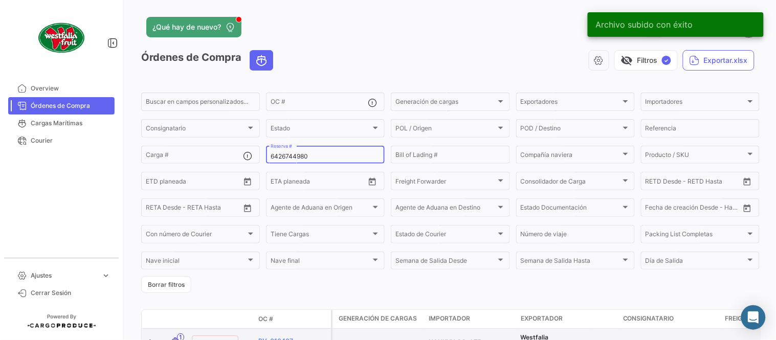
type input "6426744980"
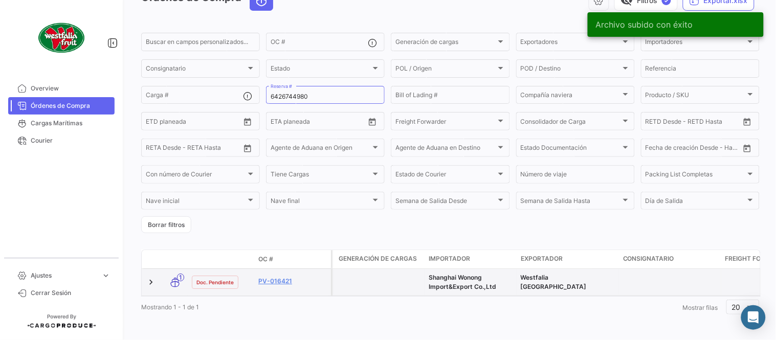
scroll to position [70, 0]
click at [281, 275] on link "PV-016421" at bounding box center [292, 279] width 69 height 9
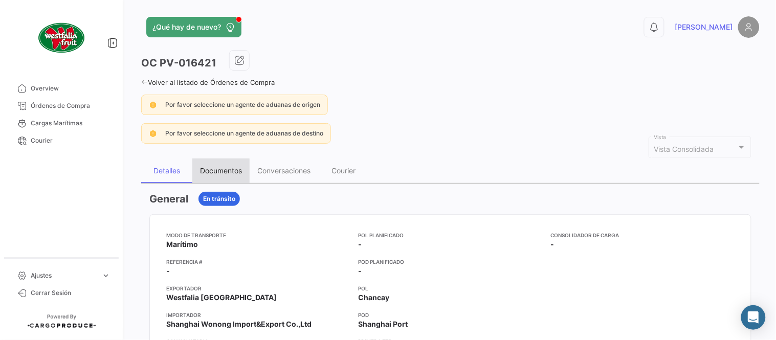
click at [229, 169] on div "Documentos" at bounding box center [221, 170] width 42 height 9
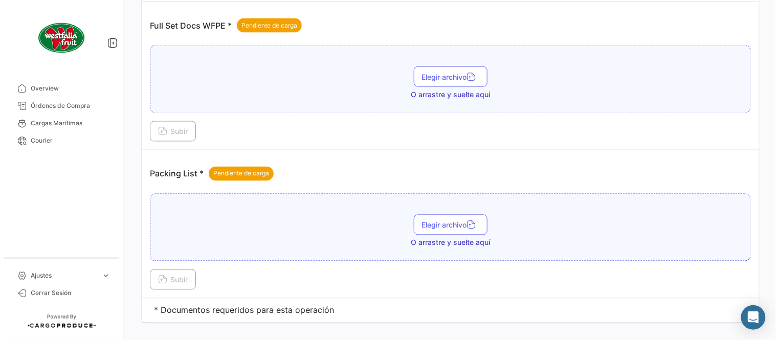
scroll to position [412, 0]
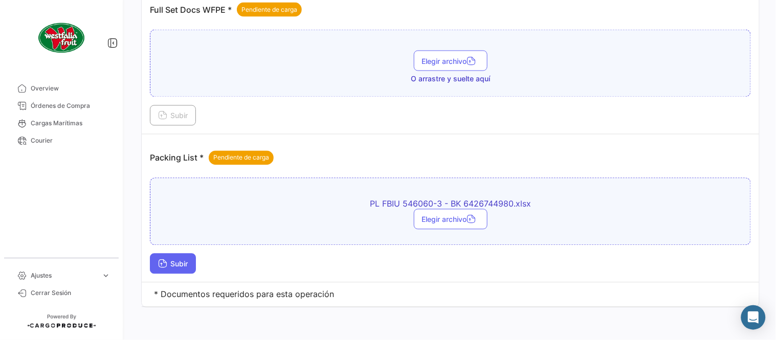
click at [169, 263] on span "Subir" at bounding box center [173, 264] width 30 height 9
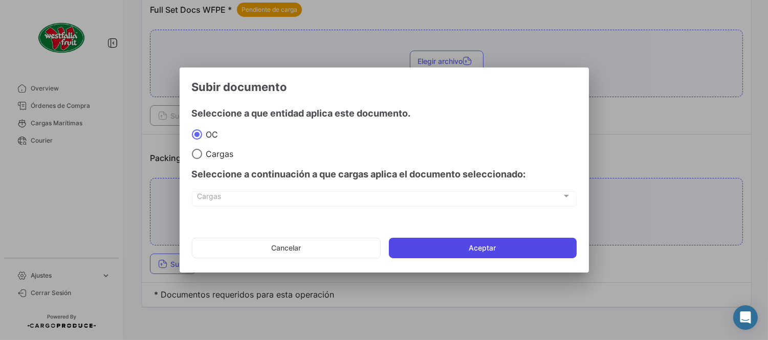
click at [427, 256] on button "Aceptar" at bounding box center [483, 248] width 188 height 20
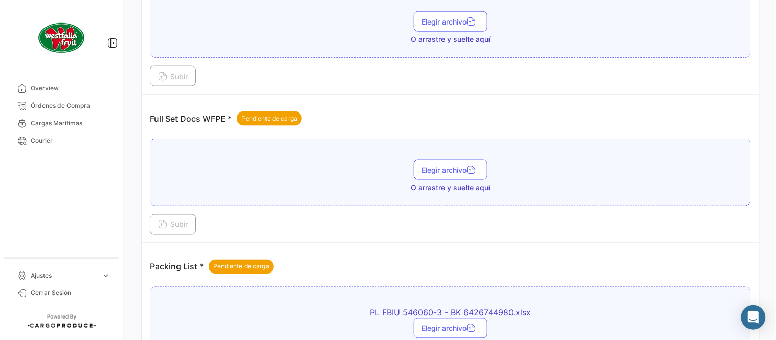
scroll to position [299, 0]
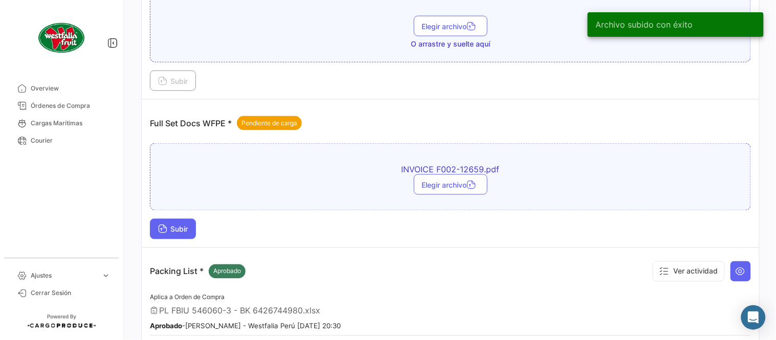
click at [192, 229] on button "Subir" at bounding box center [173, 229] width 46 height 20
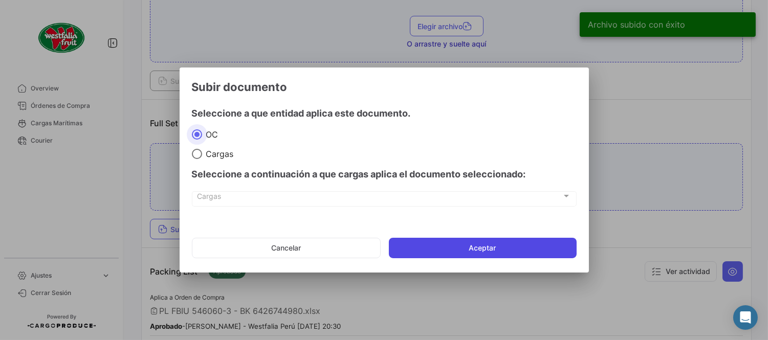
click at [506, 248] on button "Aceptar" at bounding box center [483, 248] width 188 height 20
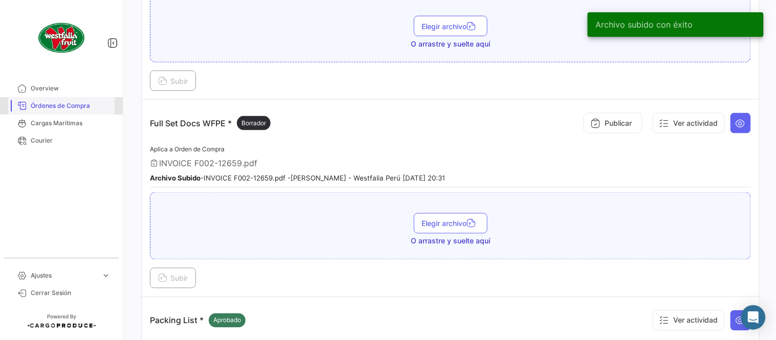
click at [74, 101] on span "Órdenes de Compra" at bounding box center [71, 105] width 80 height 9
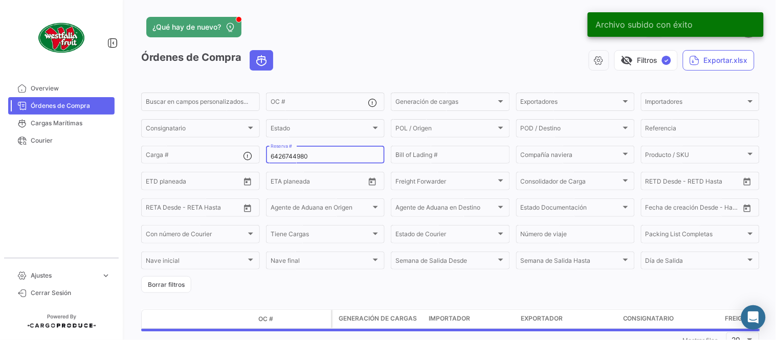
click at [302, 150] on div "6426744980 Reserva #" at bounding box center [326, 154] width 110 height 20
click at [303, 151] on div "6426744980 Reserva #" at bounding box center [326, 154] width 110 height 20
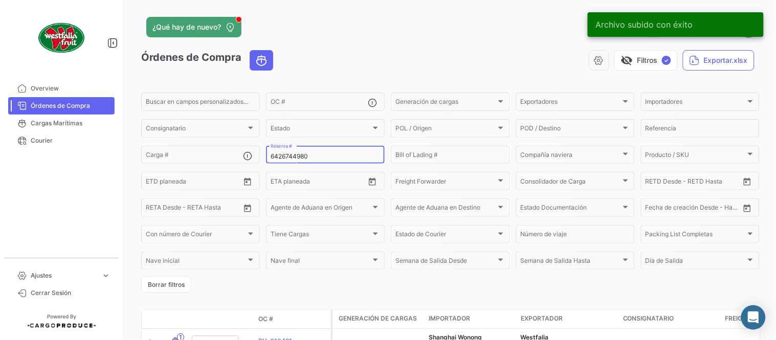
click at [306, 154] on input "6426744980" at bounding box center [326, 156] width 110 height 7
paste input "231062606"
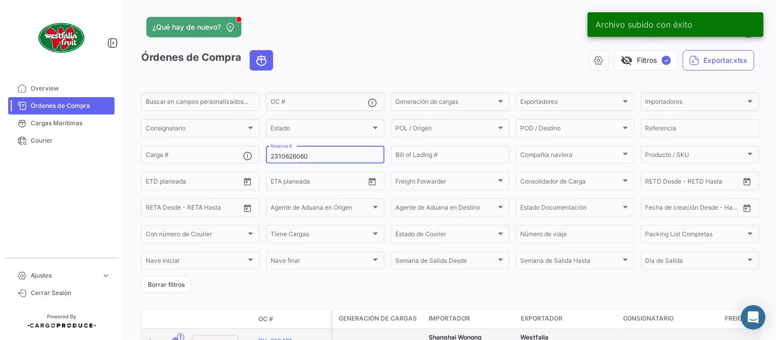
type input "2310626060"
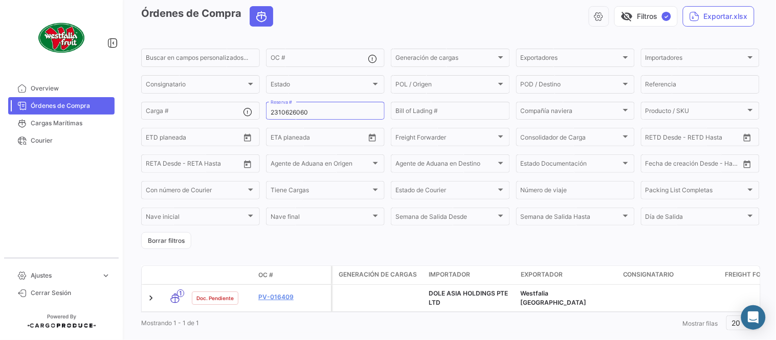
scroll to position [70, 0]
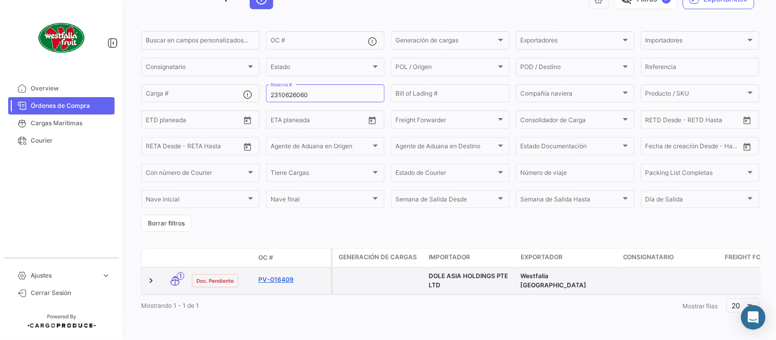
click at [285, 275] on link "PV-016409" at bounding box center [292, 279] width 69 height 9
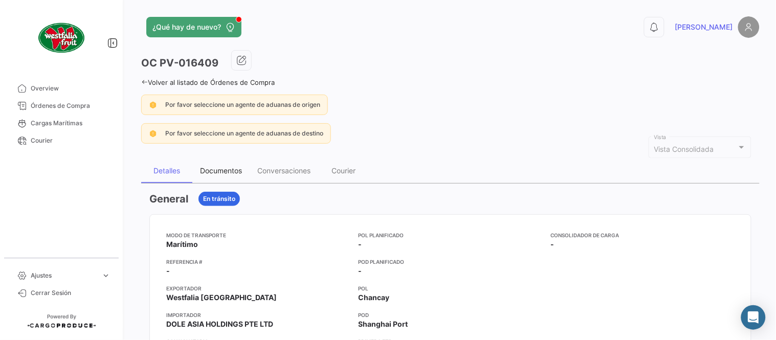
click at [218, 175] on div "Documentos" at bounding box center [220, 171] width 57 height 25
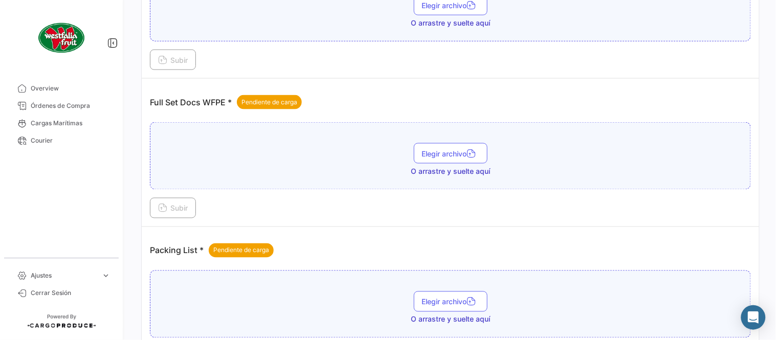
scroll to position [412, 0]
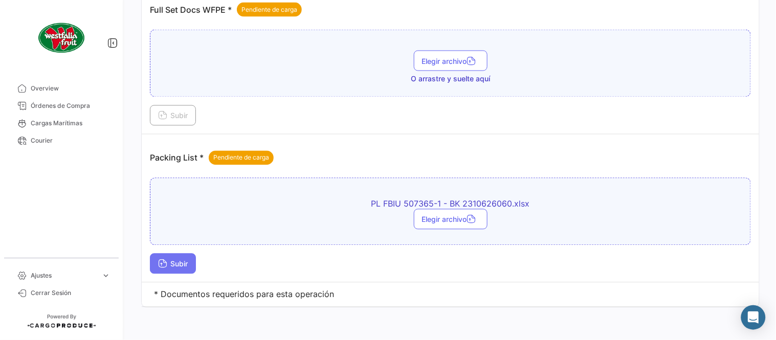
click at [180, 268] on span "Subir" at bounding box center [173, 264] width 30 height 9
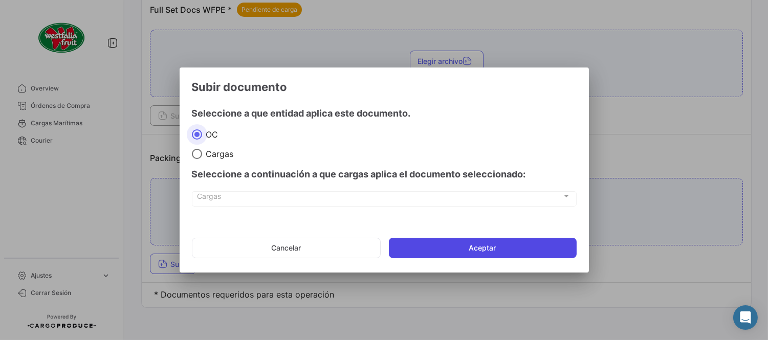
click at [457, 239] on button "Aceptar" at bounding box center [483, 248] width 188 height 20
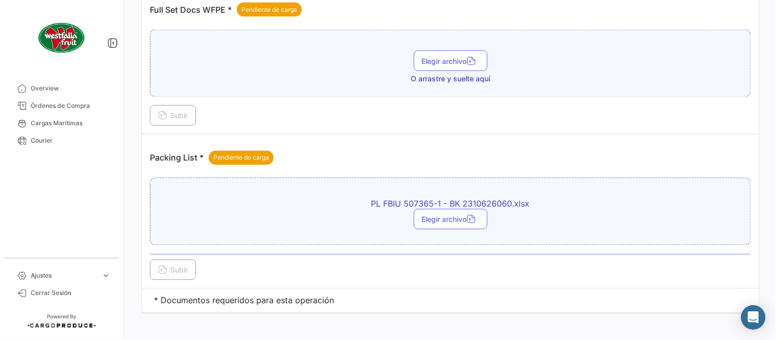
click at [456, 248] on div "PL FBIU 507365-1 - BK 2310626060.xlsx Elegir archivo Subir" at bounding box center [450, 229] width 601 height 102
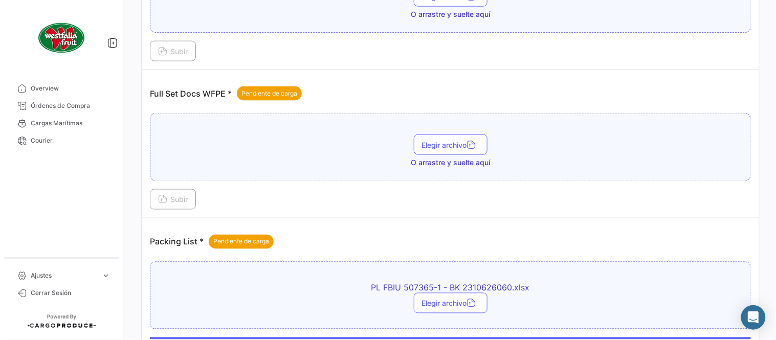
scroll to position [299, 0]
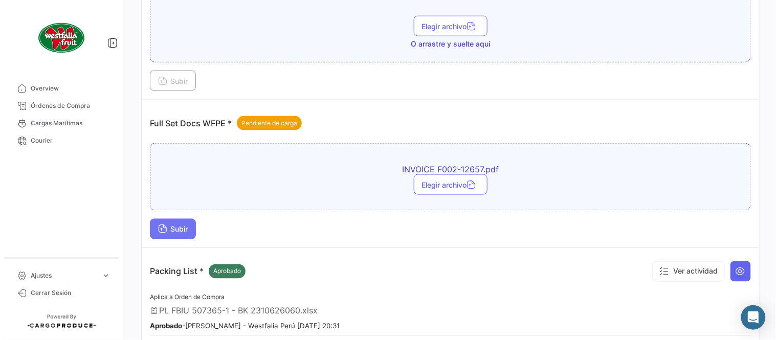
click at [166, 226] on icon at bounding box center [162, 230] width 9 height 9
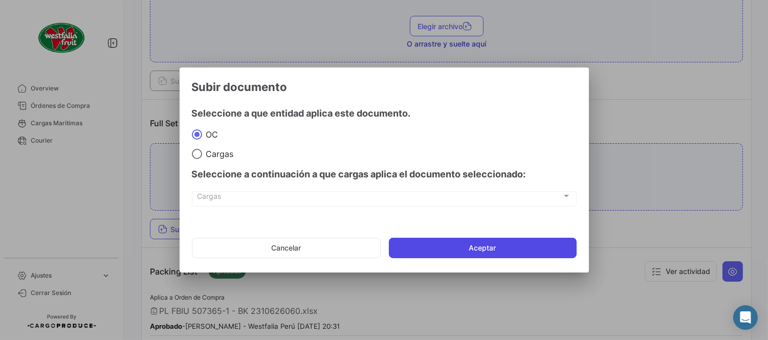
click at [433, 243] on button "Aceptar" at bounding box center [483, 248] width 188 height 20
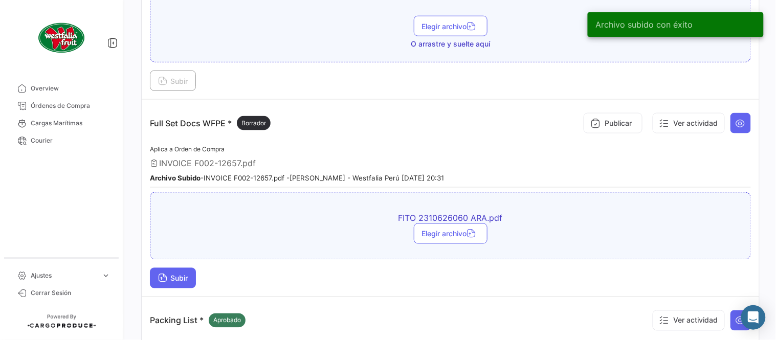
click at [177, 274] on span "Subir" at bounding box center [173, 278] width 30 height 9
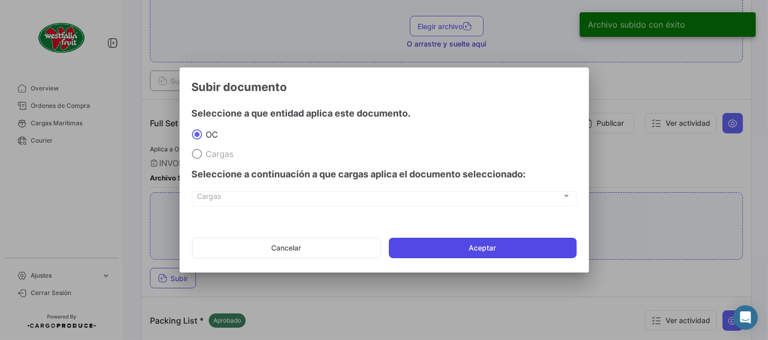
click at [435, 248] on button "Aceptar" at bounding box center [483, 248] width 188 height 20
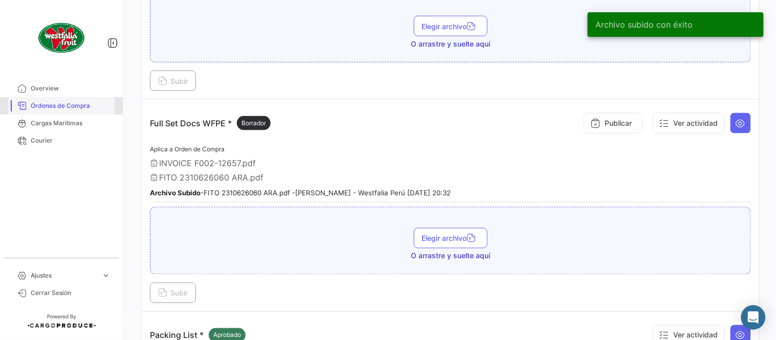
click at [57, 103] on span "Órdenes de Compra" at bounding box center [71, 105] width 80 height 9
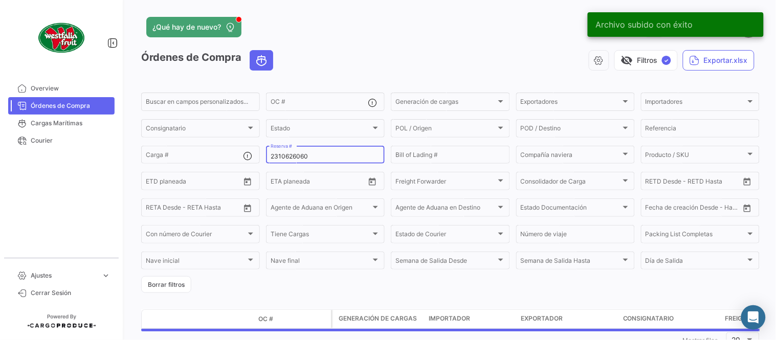
click at [299, 154] on input "2310626060" at bounding box center [326, 156] width 110 height 7
paste input "0"
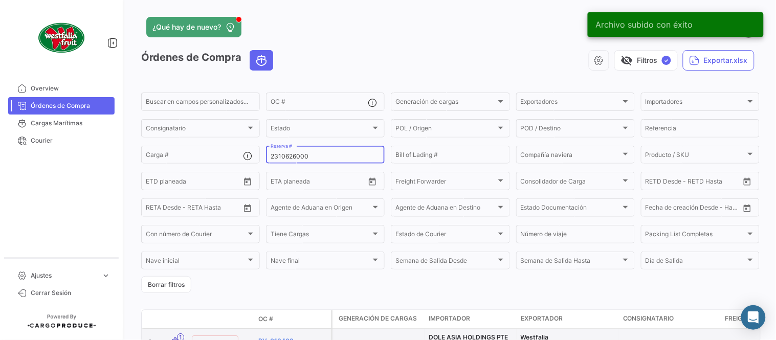
type input "2310626000"
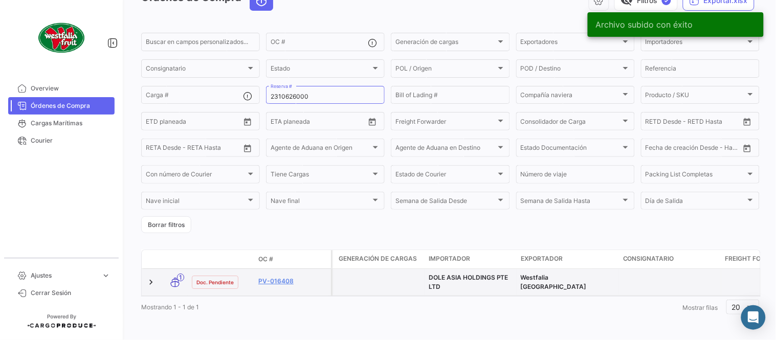
scroll to position [70, 0]
click at [280, 268] on datatable-body-cell "PV-016408" at bounding box center [292, 281] width 77 height 27
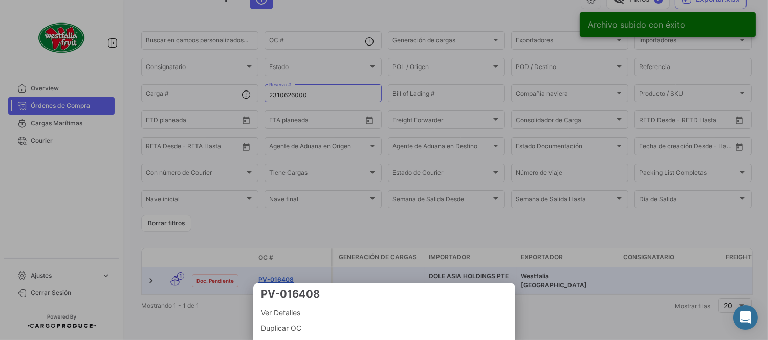
click at [282, 269] on div at bounding box center [384, 170] width 768 height 340
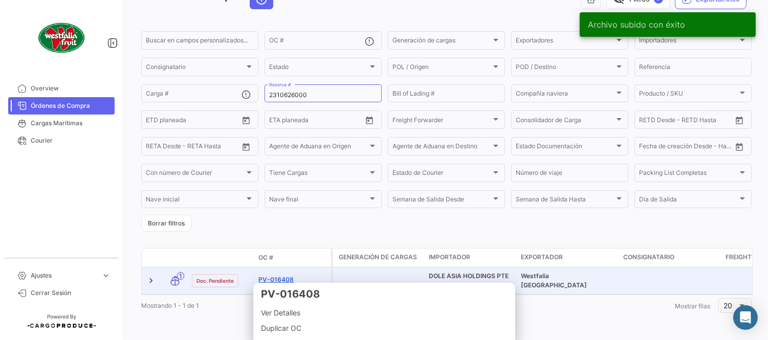
click at [282, 275] on link "PV-016408" at bounding box center [292, 279] width 69 height 9
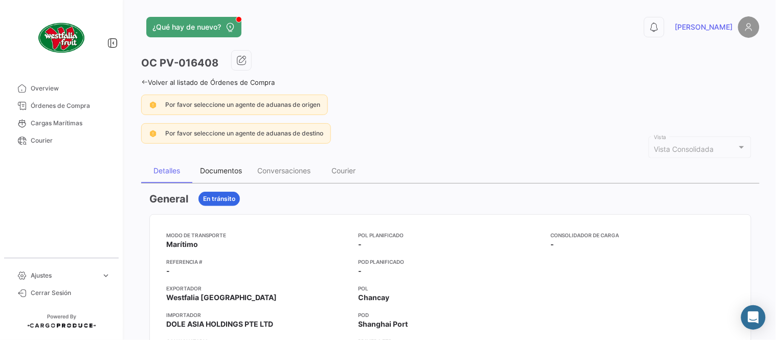
click at [223, 168] on div "Documentos" at bounding box center [221, 170] width 42 height 9
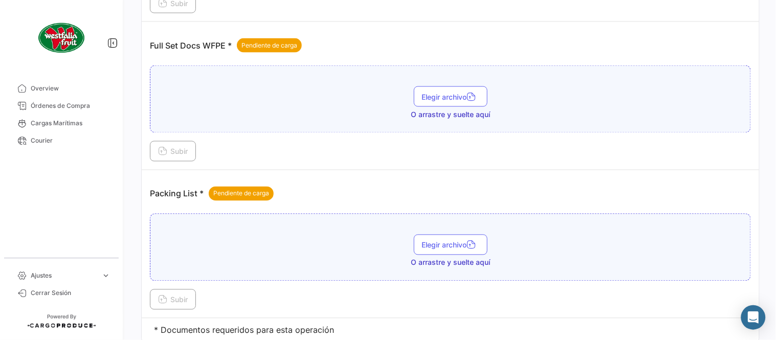
scroll to position [412, 0]
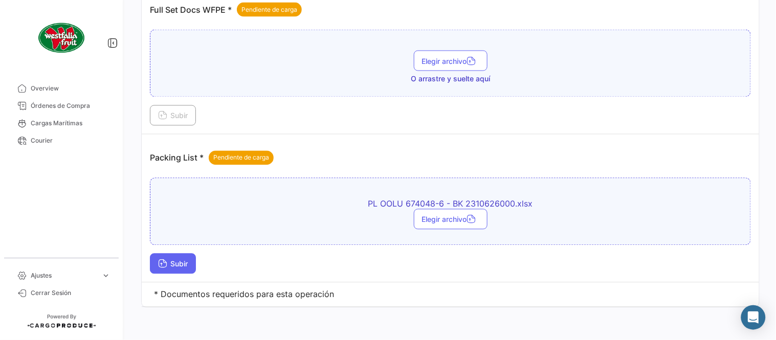
click at [179, 265] on span "Subir" at bounding box center [173, 264] width 30 height 9
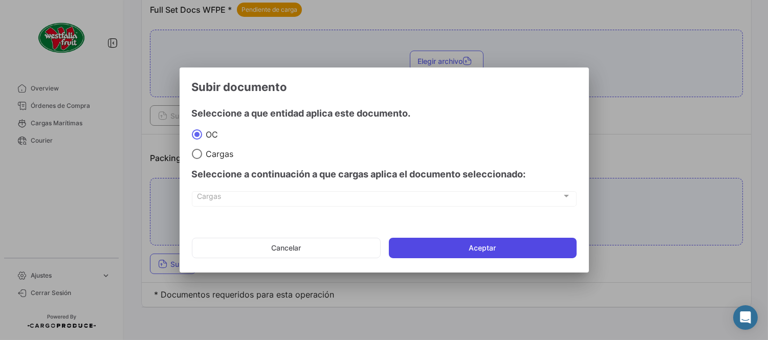
click at [404, 249] on button "Aceptar" at bounding box center [483, 248] width 188 height 20
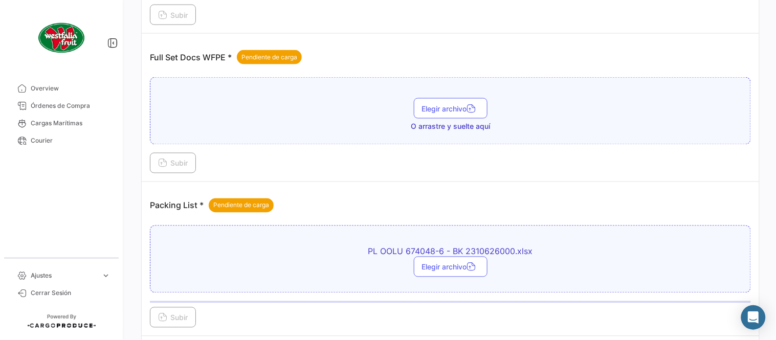
scroll to position [299, 0]
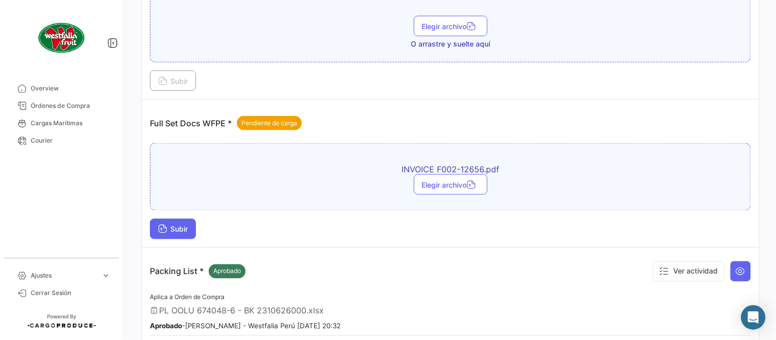
click at [172, 232] on span "Subir" at bounding box center [173, 229] width 30 height 9
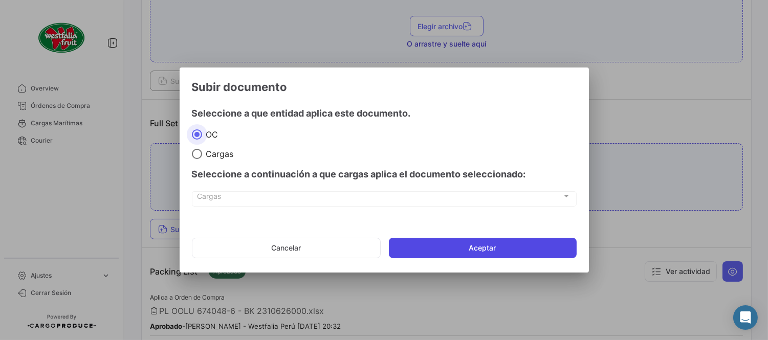
click at [440, 244] on button "Aceptar" at bounding box center [483, 248] width 188 height 20
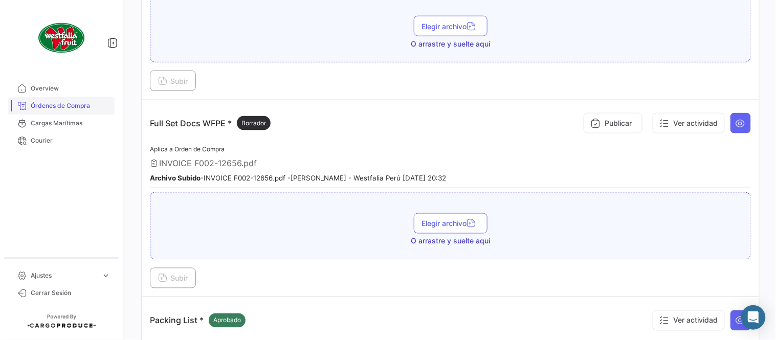
click at [71, 101] on span "Órdenes de Compra" at bounding box center [71, 105] width 80 height 9
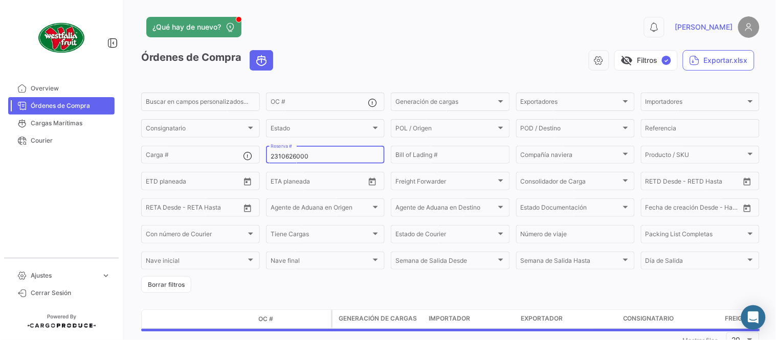
click at [289, 155] on input "2310626000" at bounding box center [326, 156] width 110 height 7
click at [290, 155] on input "2310626000" at bounding box center [326, 156] width 110 height 7
paste input "599"
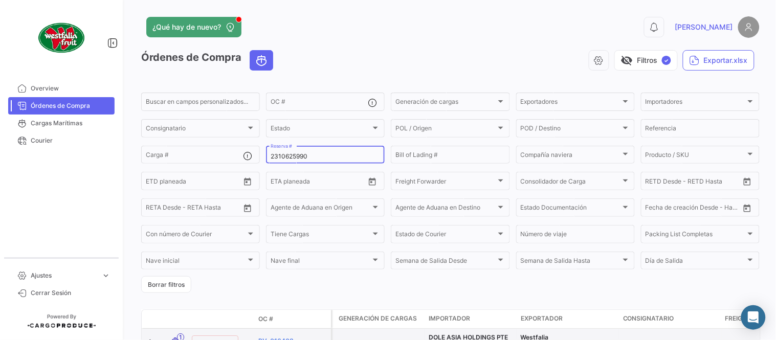
type input "2310625990"
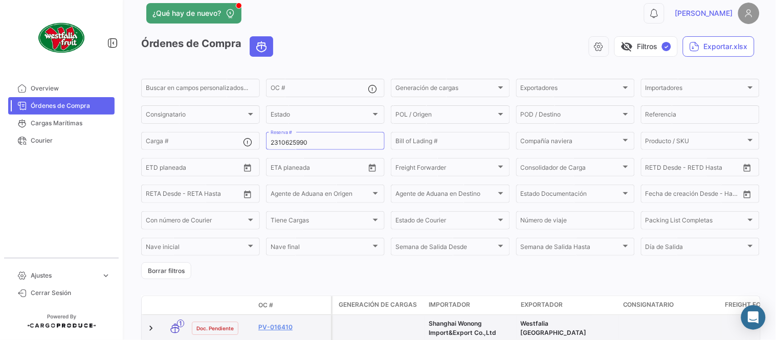
scroll to position [57, 0]
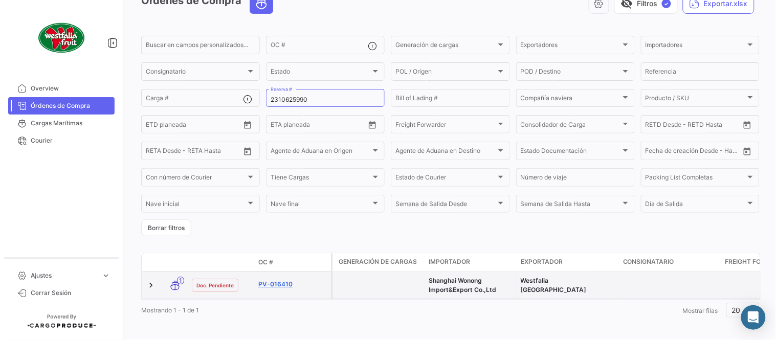
click at [275, 288] on link "PV-016410" at bounding box center [292, 284] width 69 height 9
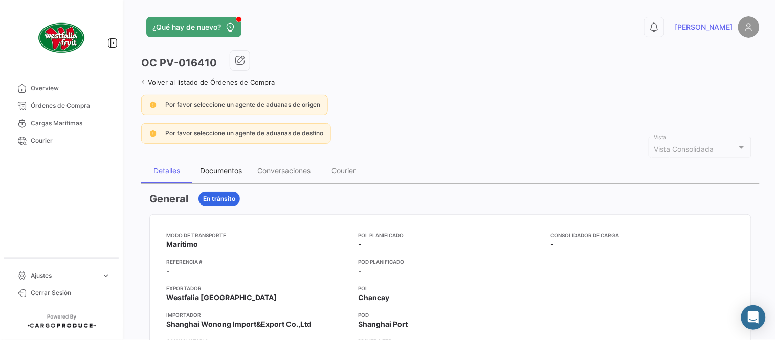
click at [213, 168] on div "Documentos" at bounding box center [221, 170] width 42 height 9
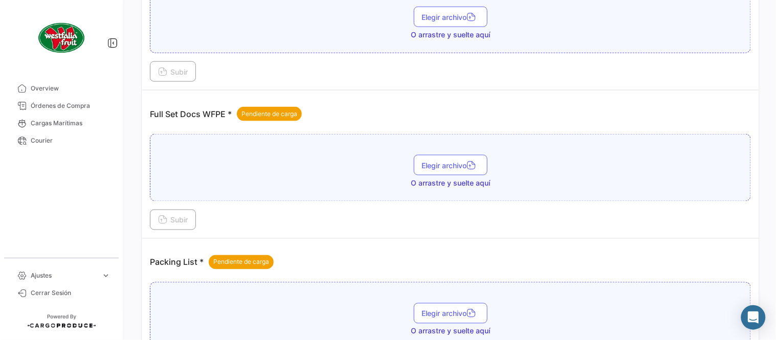
scroll to position [412, 0]
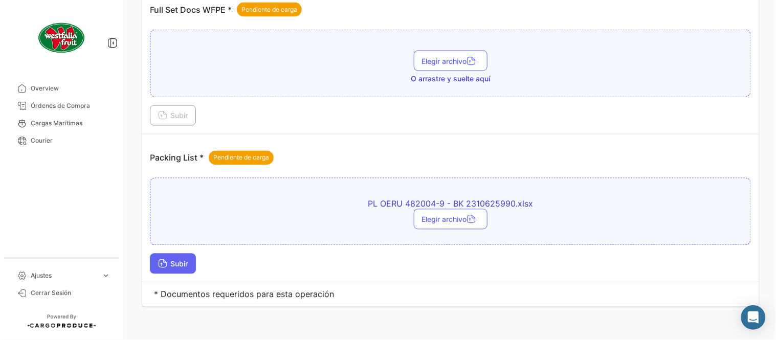
click at [177, 264] on span "Subir" at bounding box center [173, 264] width 30 height 9
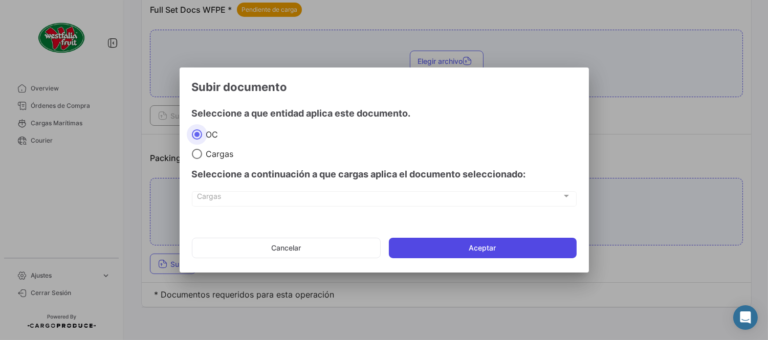
click at [495, 253] on button "Aceptar" at bounding box center [483, 248] width 188 height 20
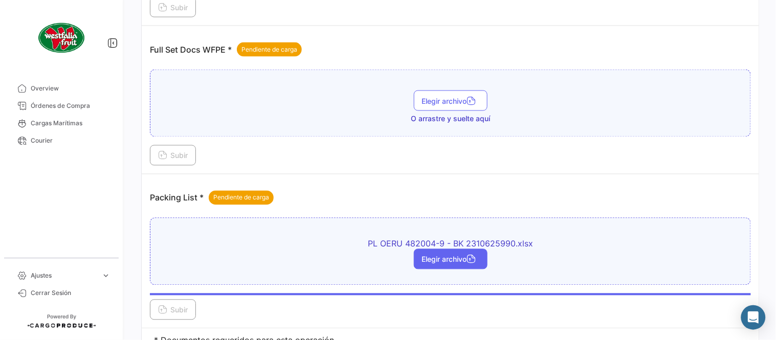
scroll to position [299, 0]
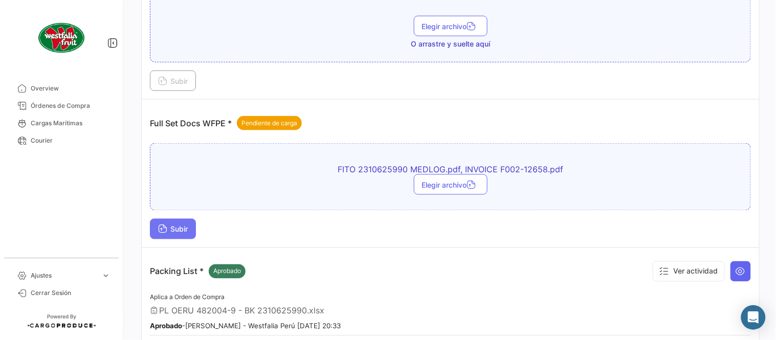
click at [183, 229] on span "Subir" at bounding box center [173, 229] width 30 height 9
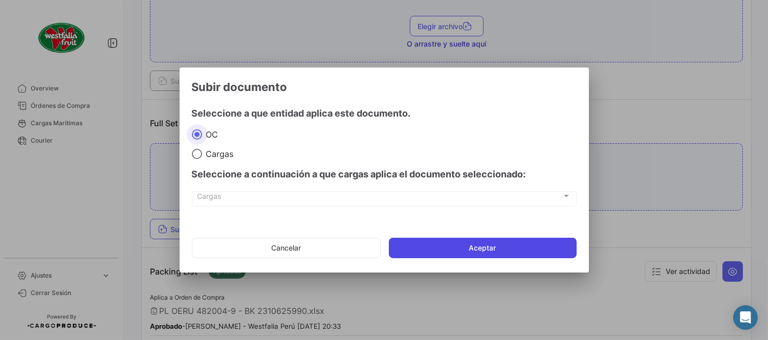
click at [467, 248] on button "Aceptar" at bounding box center [483, 248] width 188 height 20
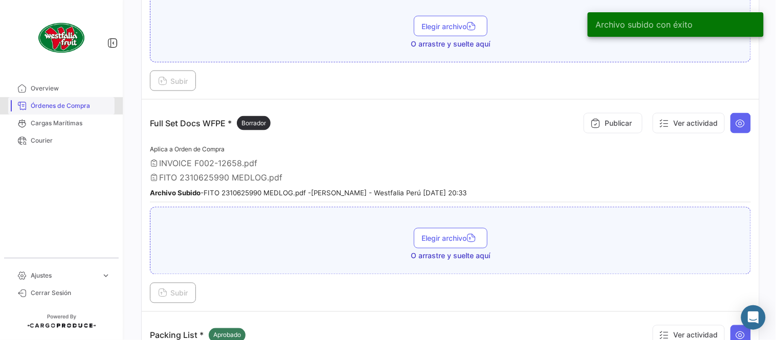
click at [91, 105] on span "Órdenes de Compra" at bounding box center [71, 105] width 80 height 9
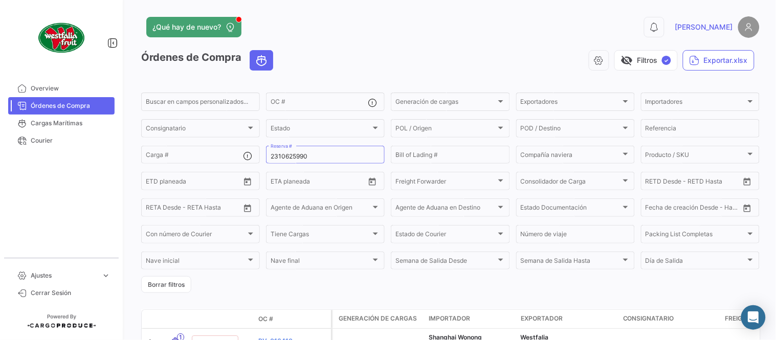
scroll to position [57, 0]
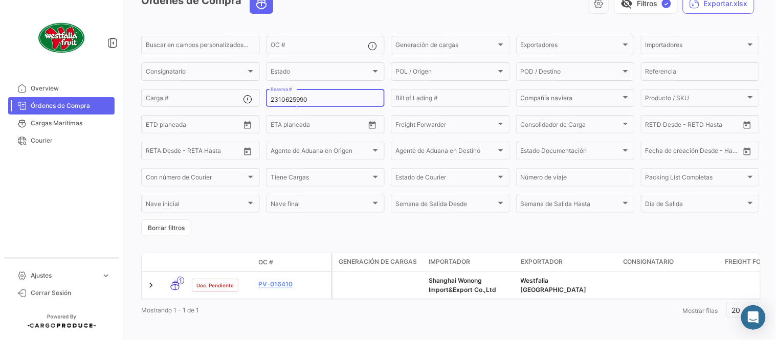
click at [290, 100] on input "2310625990" at bounding box center [326, 99] width 110 height 7
paste input "57753306"
type input "257753306"
click at [285, 99] on input "257753306" at bounding box center [326, 99] width 110 height 7
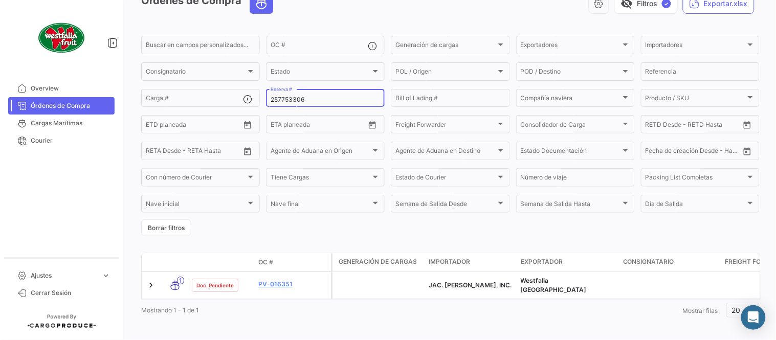
click at [285, 99] on input "257753306" at bounding box center [326, 99] width 110 height 7
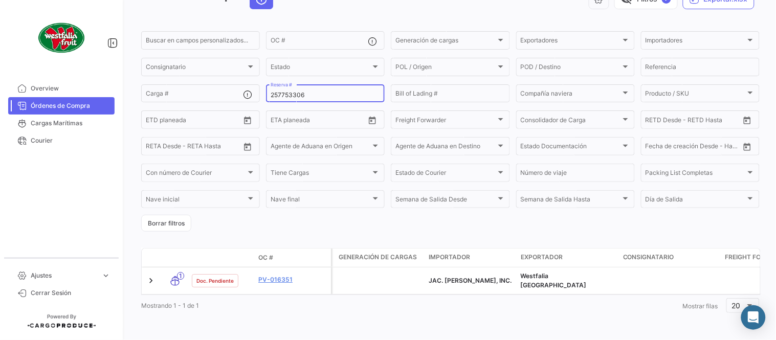
scroll to position [66, 0]
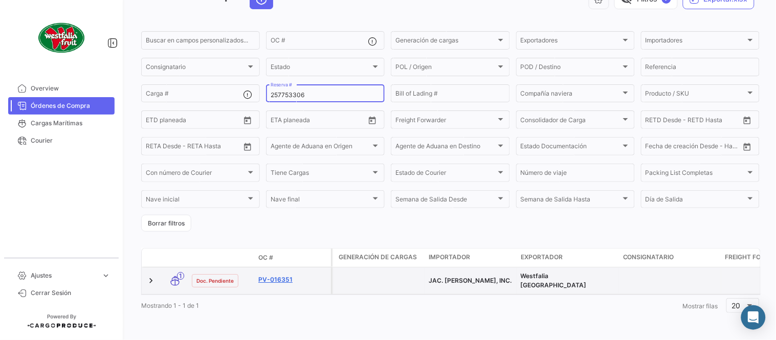
click at [276, 275] on link "PV-016351" at bounding box center [292, 279] width 69 height 9
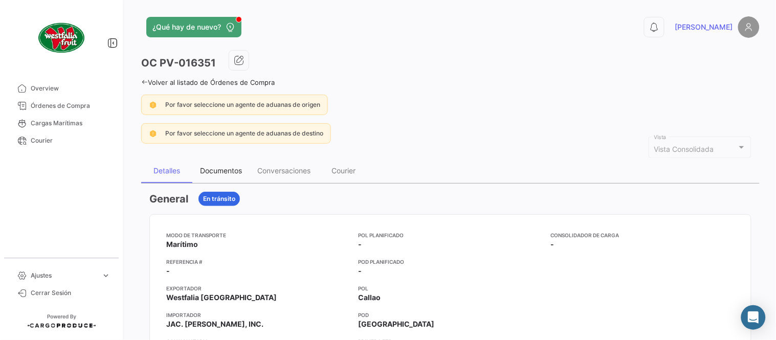
click at [223, 167] on div "Documentos" at bounding box center [221, 170] width 42 height 9
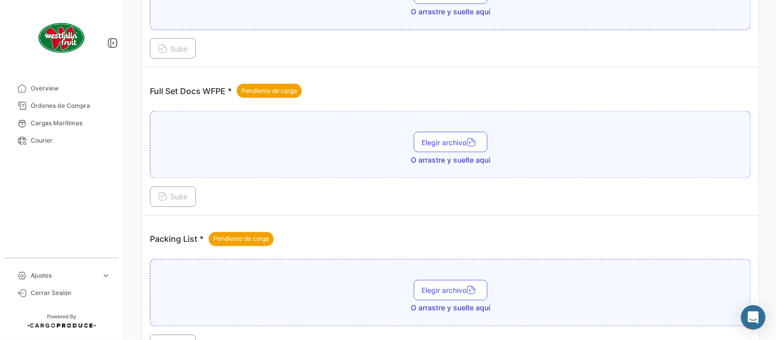
scroll to position [412, 0]
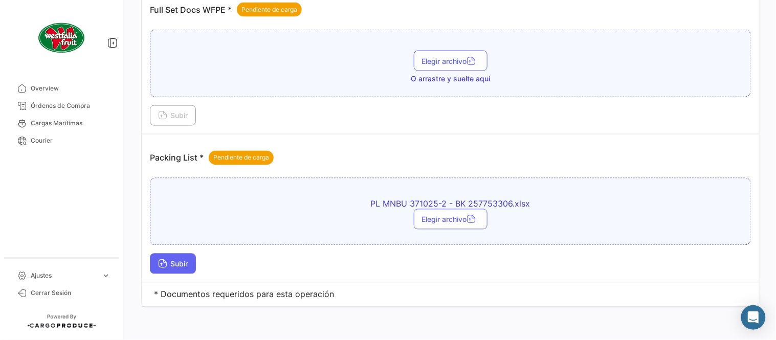
click at [178, 260] on span "Subir" at bounding box center [173, 264] width 30 height 9
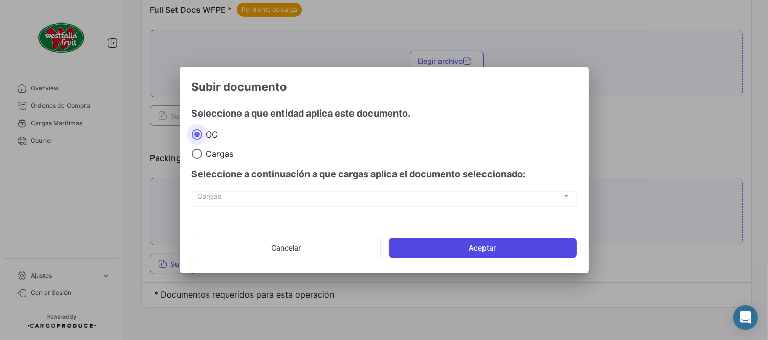
click at [409, 239] on button "Aceptar" at bounding box center [483, 248] width 188 height 20
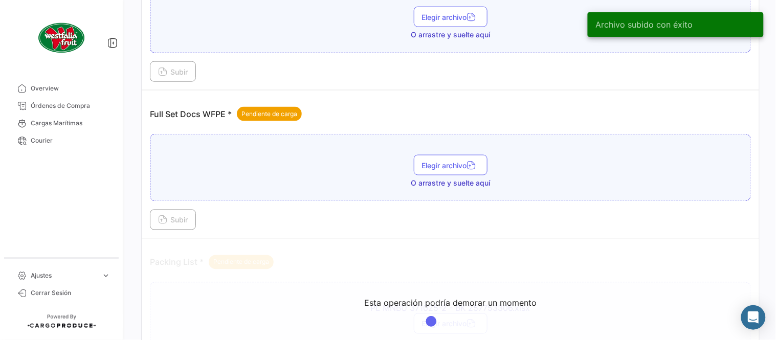
scroll to position [299, 0]
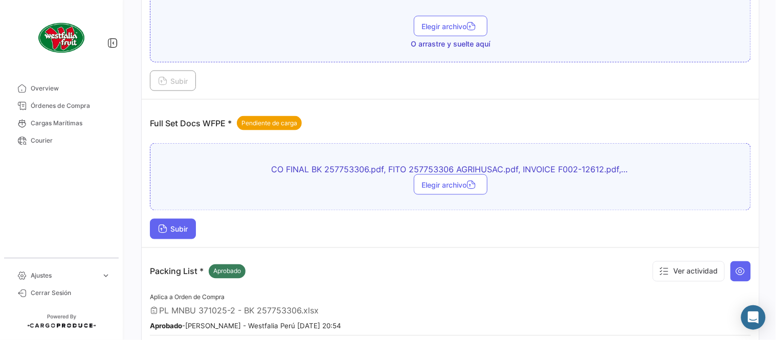
click at [175, 233] on button "Subir" at bounding box center [173, 229] width 46 height 20
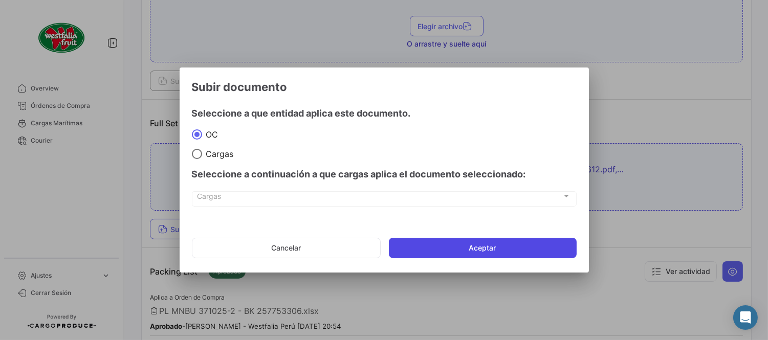
click at [487, 252] on button "Aceptar" at bounding box center [483, 248] width 188 height 20
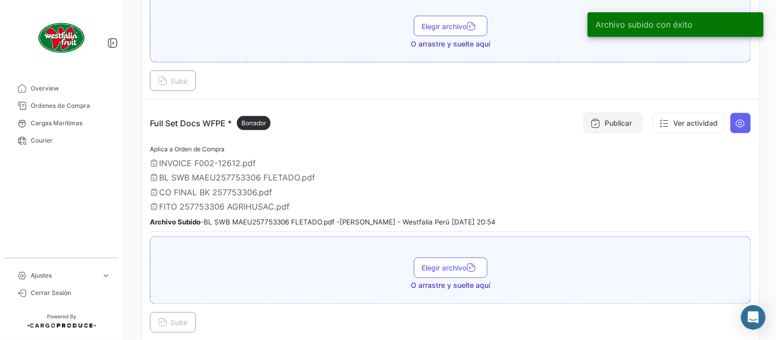
click at [612, 129] on button "Publicar" at bounding box center [613, 123] width 59 height 20
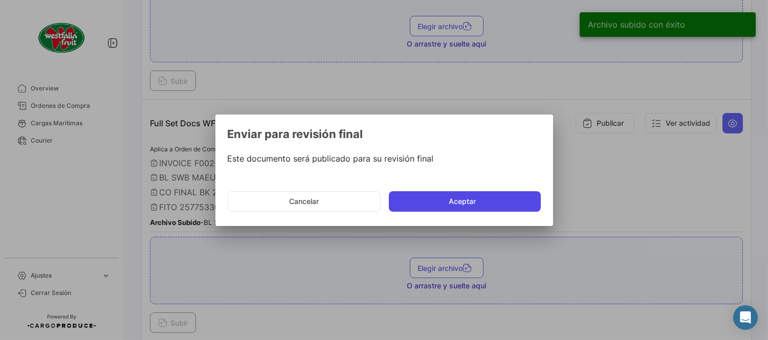
click at [439, 201] on button "Aceptar" at bounding box center [465, 201] width 152 height 20
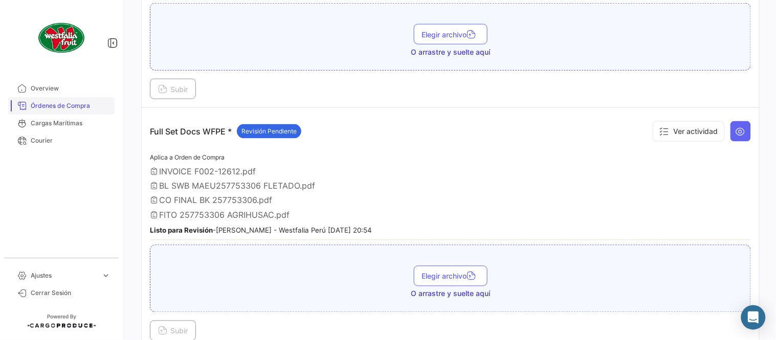
click at [67, 112] on link "Órdenes de Compra" at bounding box center [61, 105] width 106 height 17
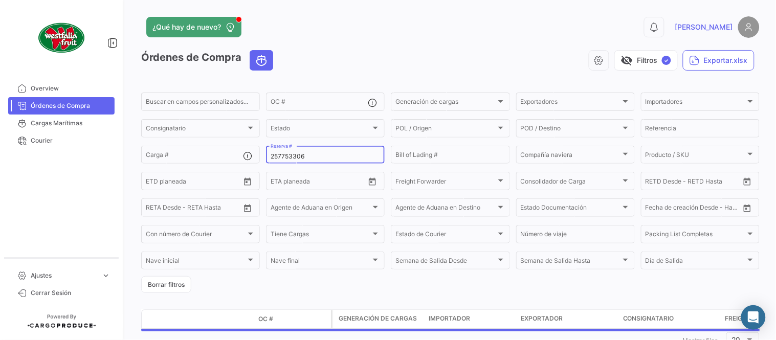
click at [290, 156] on input "257753306" at bounding box center [326, 156] width 110 height 7
paste input "482551"
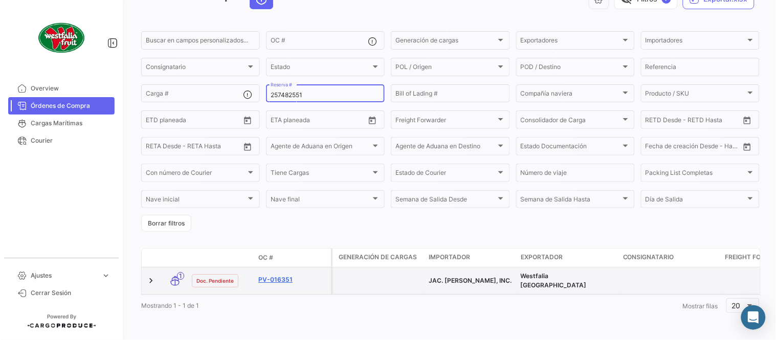
scroll to position [66, 0]
type input "257482551"
click at [282, 275] on link "PV-016354" at bounding box center [292, 279] width 69 height 9
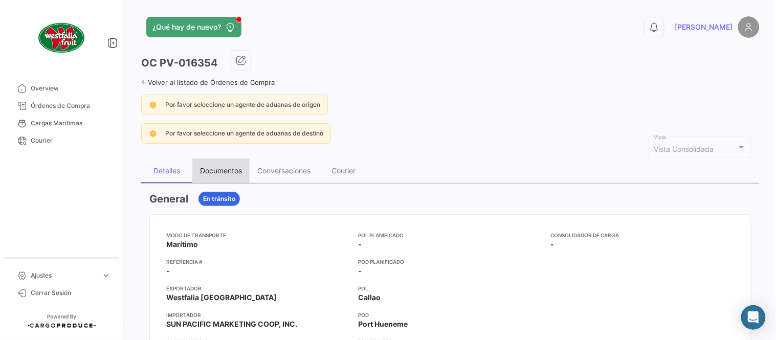
click at [216, 165] on div "Documentos" at bounding box center [220, 171] width 57 height 25
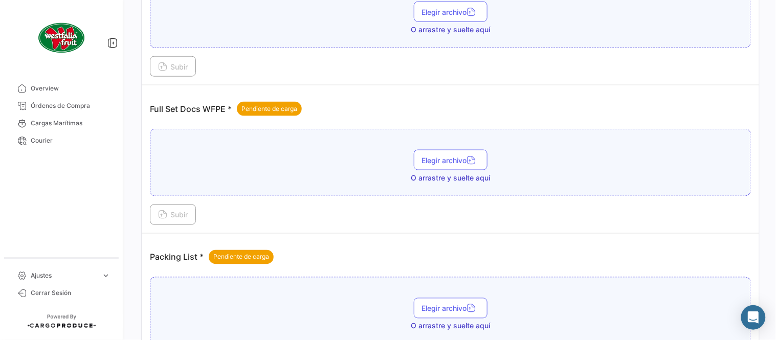
scroll to position [412, 0]
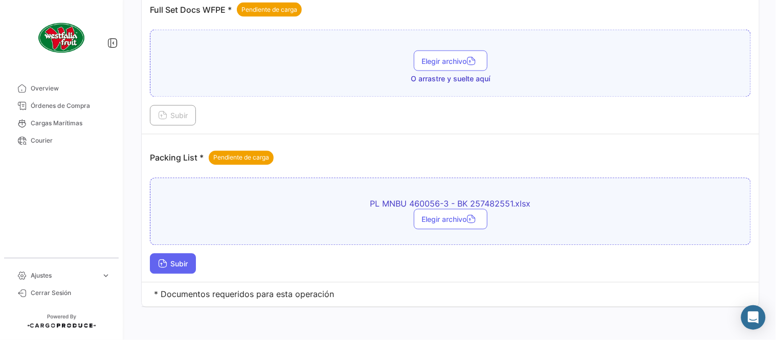
click at [173, 259] on button "Subir" at bounding box center [173, 264] width 46 height 20
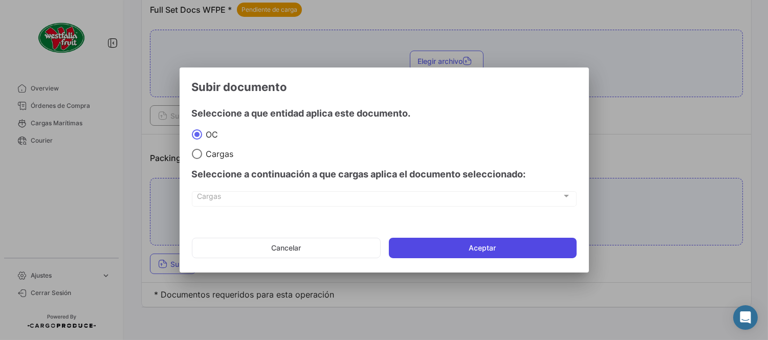
click at [448, 250] on button "Aceptar" at bounding box center [483, 248] width 188 height 20
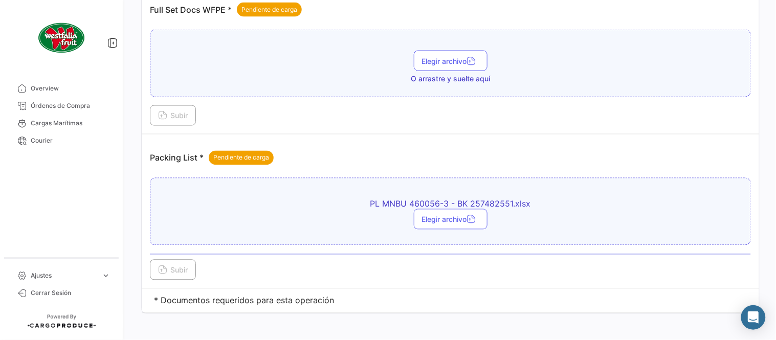
scroll to position [356, 0]
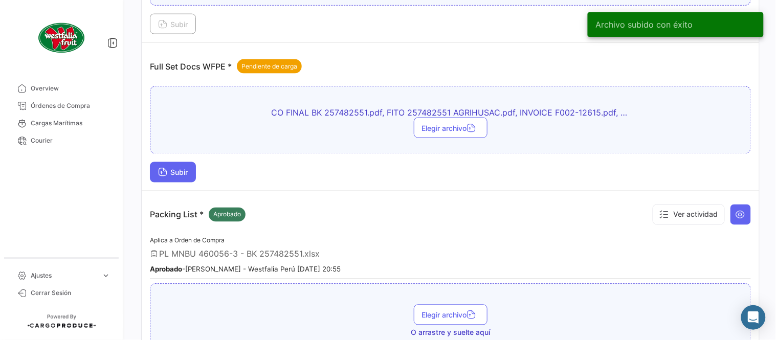
click at [171, 162] on button "Subir" at bounding box center [173, 172] width 46 height 20
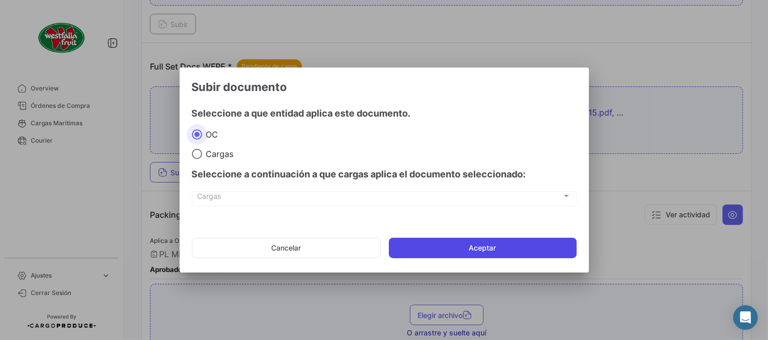
click at [467, 250] on button "Aceptar" at bounding box center [483, 248] width 188 height 20
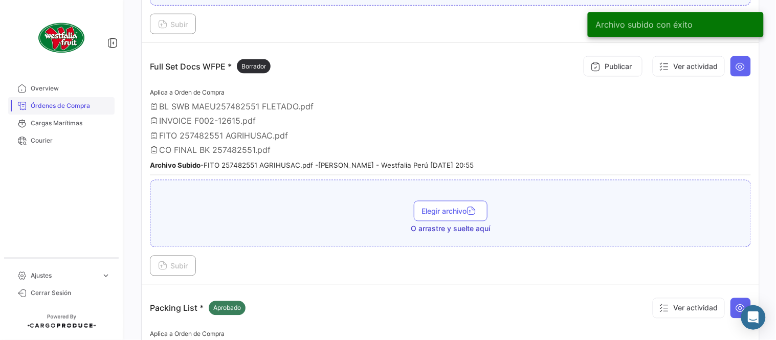
click at [76, 106] on span "Órdenes de Compra" at bounding box center [71, 105] width 80 height 9
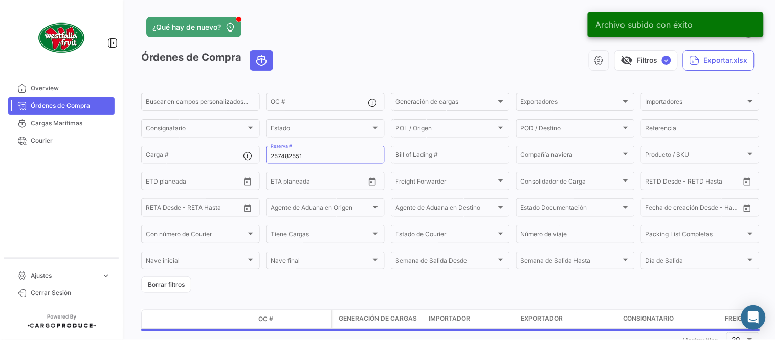
scroll to position [34, 0]
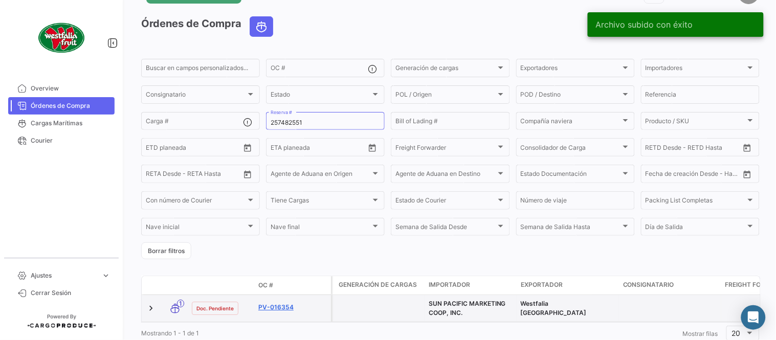
click at [275, 306] on link "PV-016354" at bounding box center [292, 307] width 69 height 9
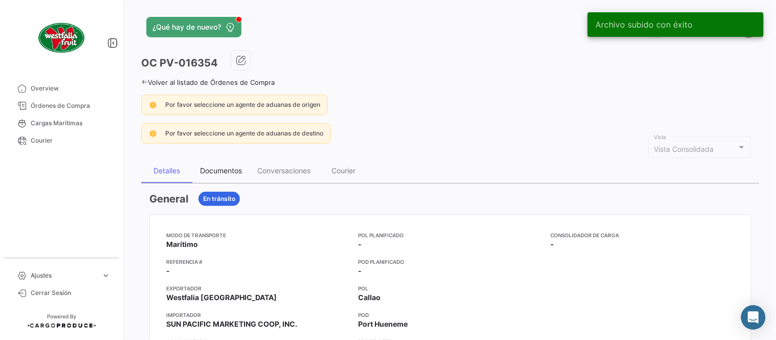
click at [226, 172] on div "Documentos" at bounding box center [221, 170] width 42 height 9
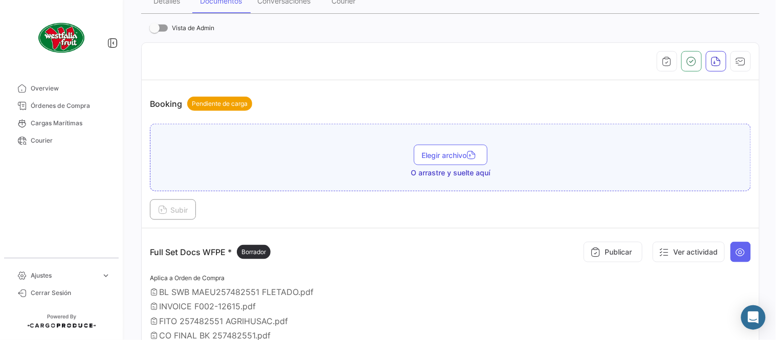
scroll to position [227, 0]
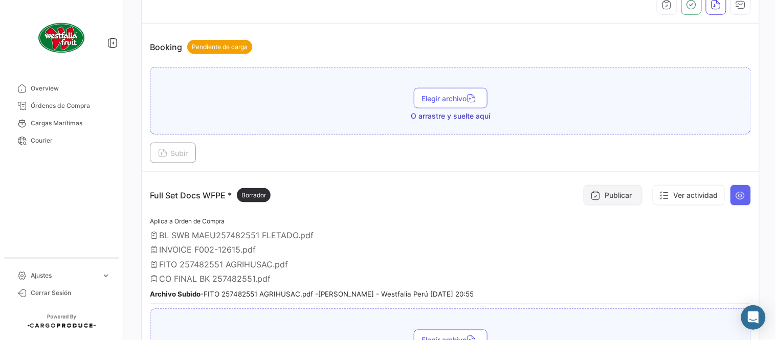
click at [605, 198] on button "Publicar" at bounding box center [613, 195] width 59 height 20
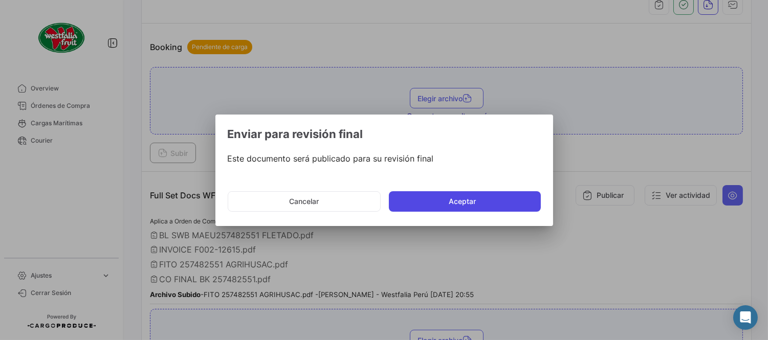
click at [462, 203] on button "Aceptar" at bounding box center [465, 201] width 152 height 20
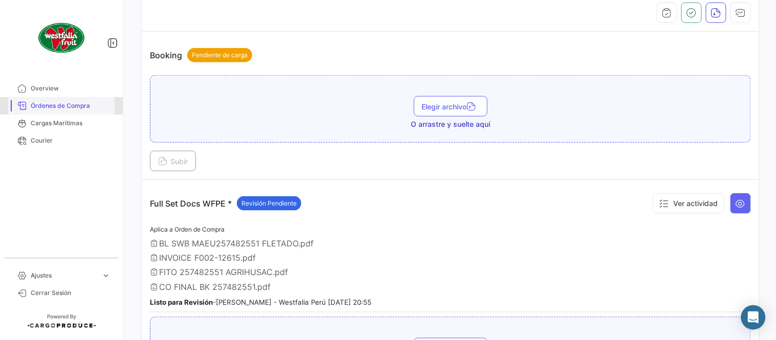
click at [67, 105] on span "Órdenes de Compra" at bounding box center [71, 105] width 80 height 9
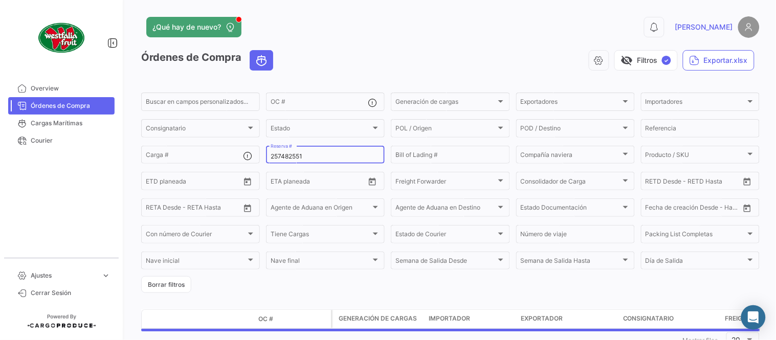
click at [295, 156] on input "257482551" at bounding box center [326, 156] width 110 height 7
paste input "77"
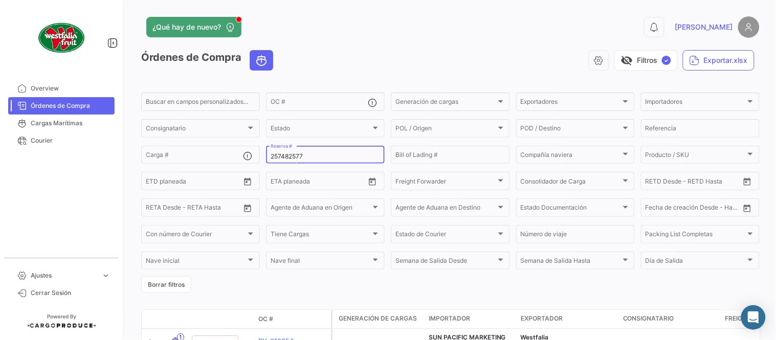
scroll to position [70, 0]
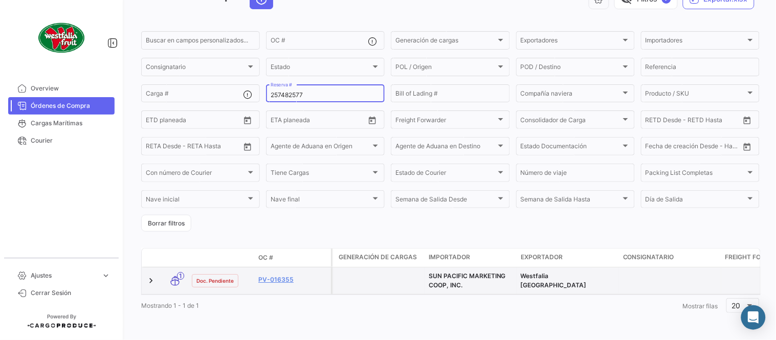
type input "257482577"
click at [272, 276] on div "PV-016355" at bounding box center [292, 281] width 69 height 12
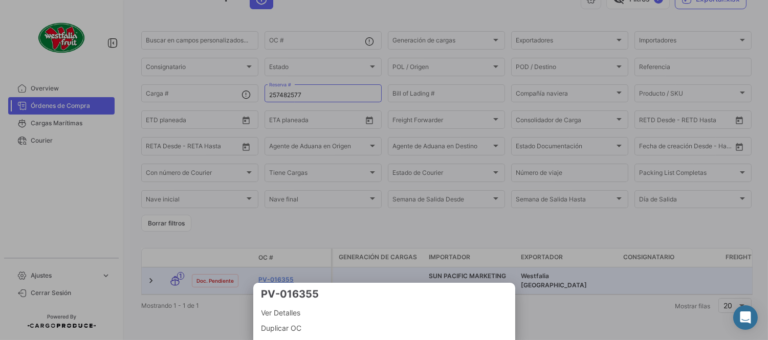
click at [270, 274] on div at bounding box center [384, 170] width 768 height 340
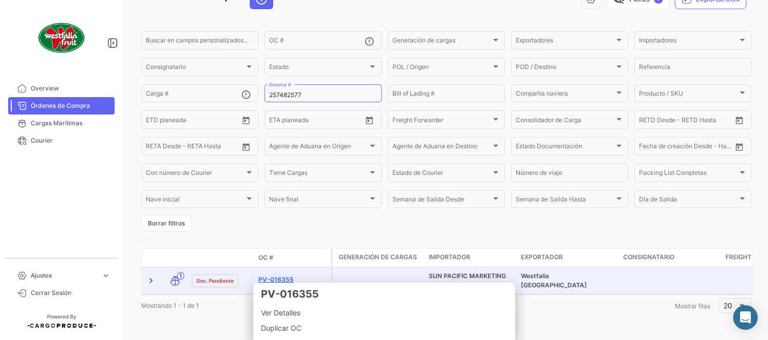
click at [270, 275] on link "PV-016355" at bounding box center [292, 279] width 69 height 9
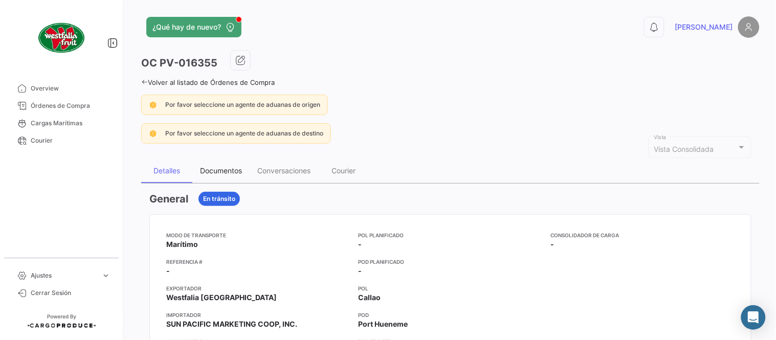
click at [219, 170] on div "Documentos" at bounding box center [221, 170] width 42 height 9
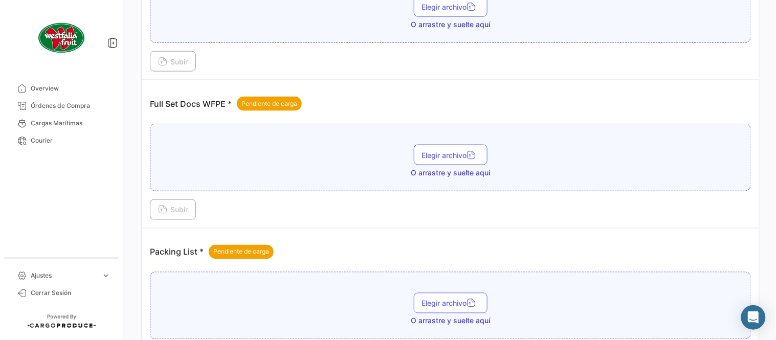
scroll to position [412, 0]
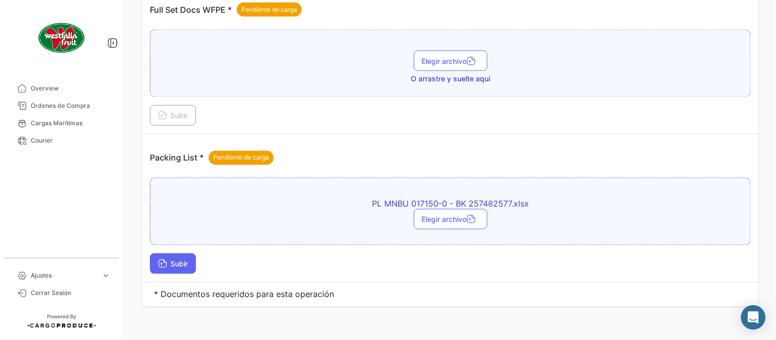
click at [182, 269] on button "Subir" at bounding box center [173, 264] width 46 height 20
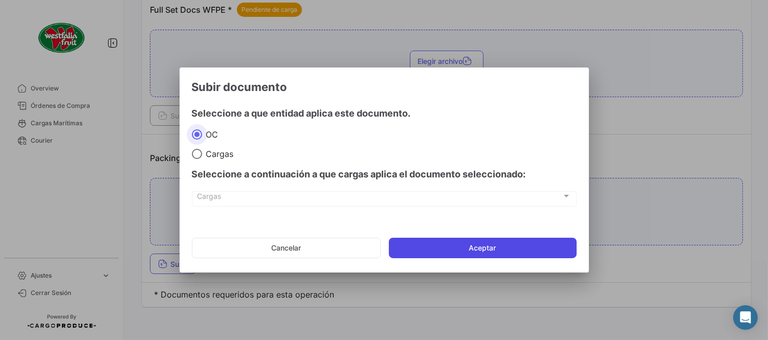
click at [427, 252] on button "Aceptar" at bounding box center [483, 248] width 188 height 20
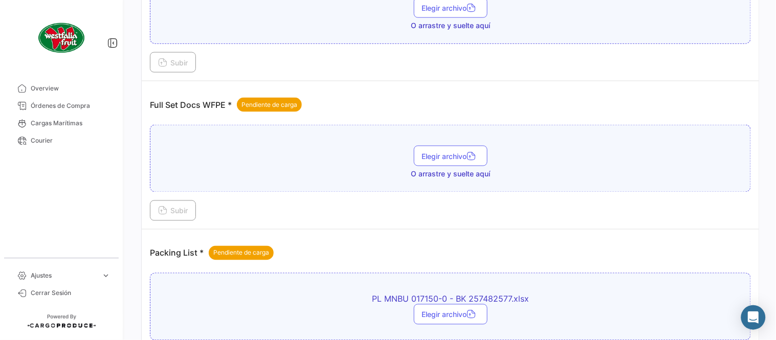
scroll to position [299, 0]
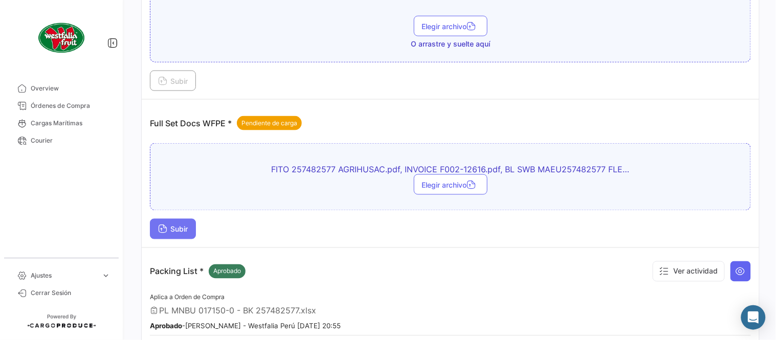
click at [191, 227] on button "Subir" at bounding box center [173, 229] width 46 height 20
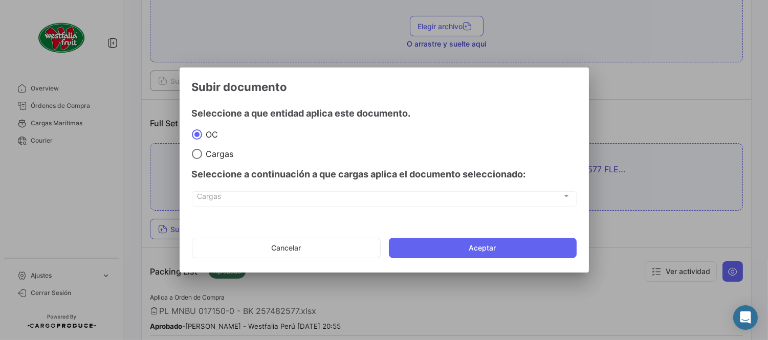
click at [481, 229] on app-documents-upload-select "Subir documento Seleccione a que entidad aplica este documento. OC Cargas Selec…" at bounding box center [384, 173] width 385 height 186
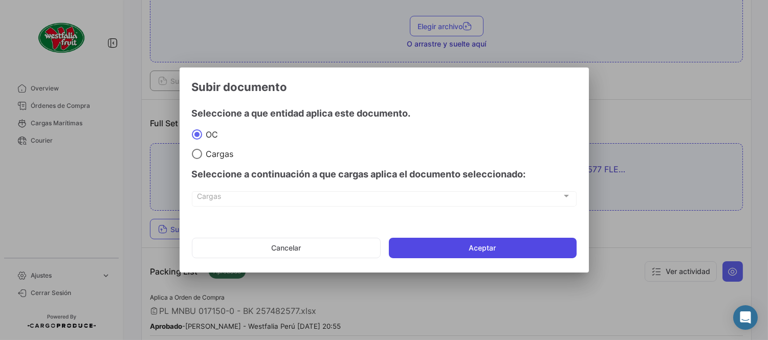
click at [491, 246] on button "Aceptar" at bounding box center [483, 248] width 188 height 20
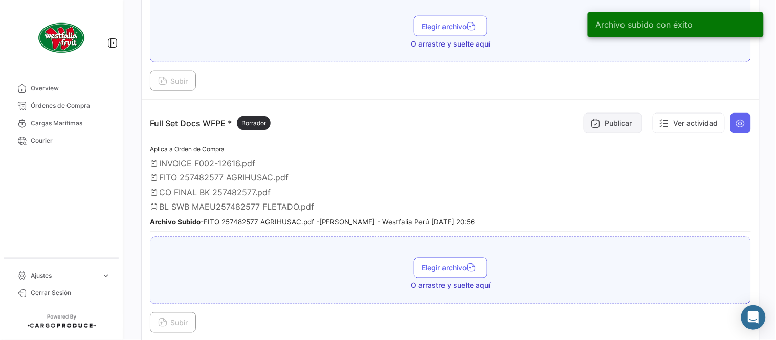
click at [599, 124] on button "Publicar" at bounding box center [613, 123] width 59 height 20
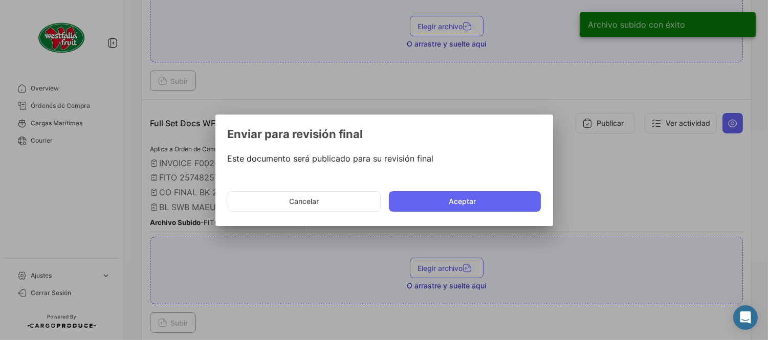
click at [447, 199] on button "Aceptar" at bounding box center [465, 201] width 152 height 20
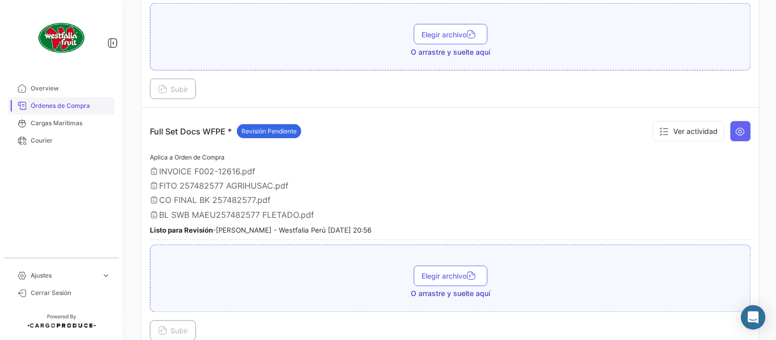
click at [69, 104] on span "Órdenes de Compra" at bounding box center [71, 105] width 80 height 9
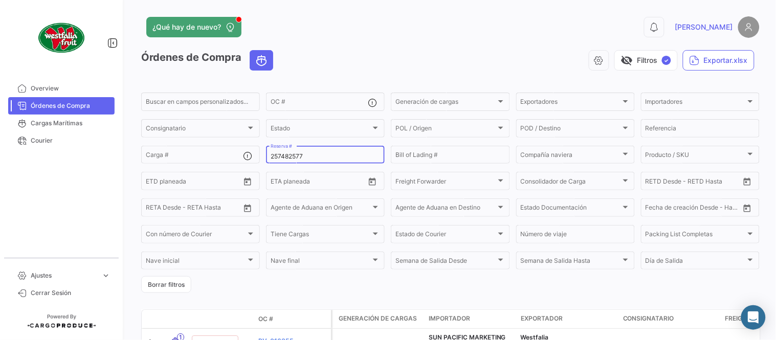
click at [291, 156] on input "257482577" at bounding box center [326, 156] width 110 height 7
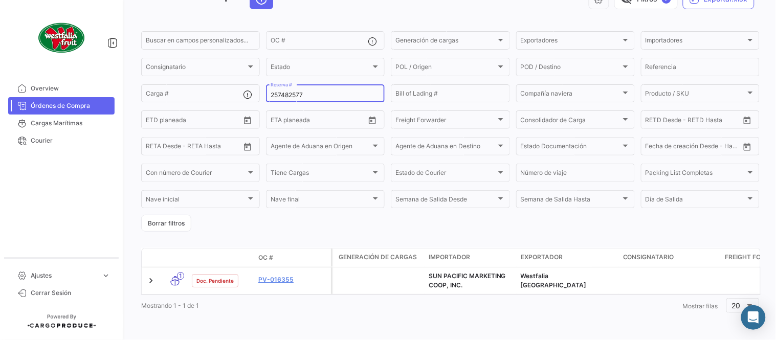
scroll to position [70, 0]
click at [291, 92] on input "257482577" at bounding box center [326, 95] width 110 height 7
paste input "60"
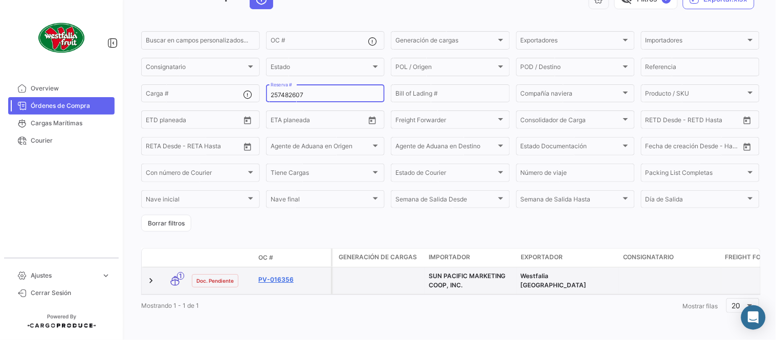
type input "257482607"
click at [282, 275] on link "PV-016356" at bounding box center [292, 279] width 69 height 9
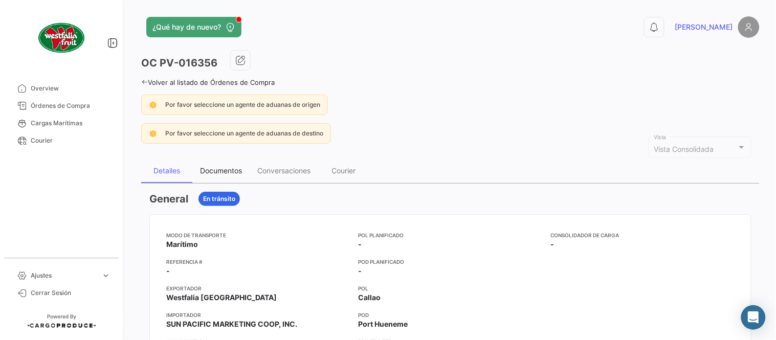
click at [238, 177] on div "Documentos" at bounding box center [220, 171] width 57 height 25
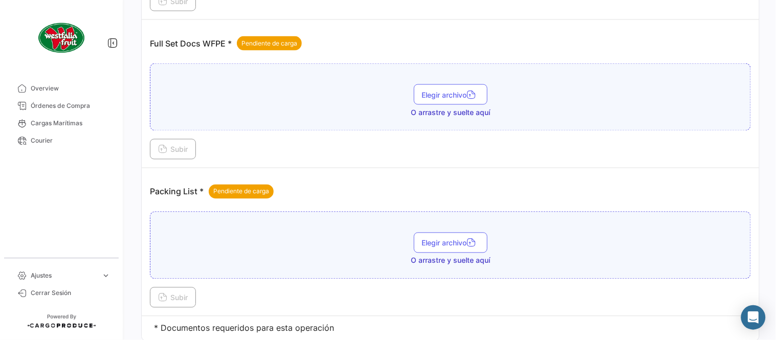
scroll to position [412, 0]
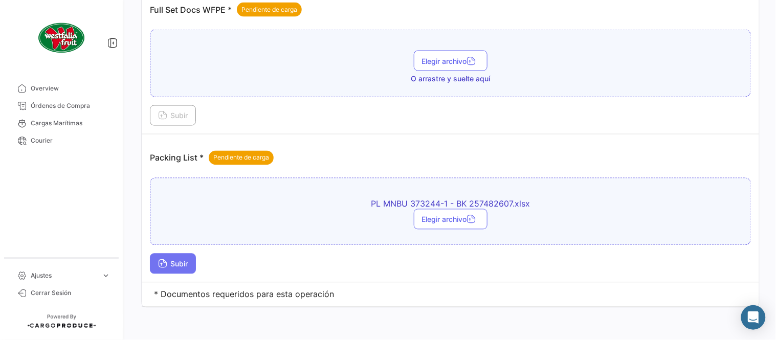
drag, startPoint x: 175, startPoint y: 263, endPoint x: 181, endPoint y: 263, distance: 5.6
click at [181, 263] on span "Subir" at bounding box center [173, 264] width 30 height 9
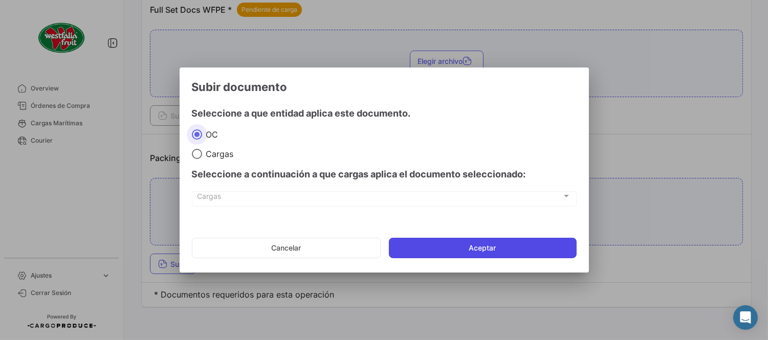
click at [489, 249] on button "Aceptar" at bounding box center [483, 248] width 188 height 20
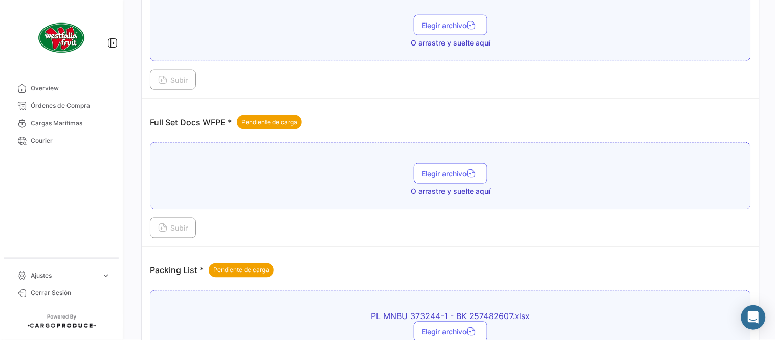
scroll to position [299, 0]
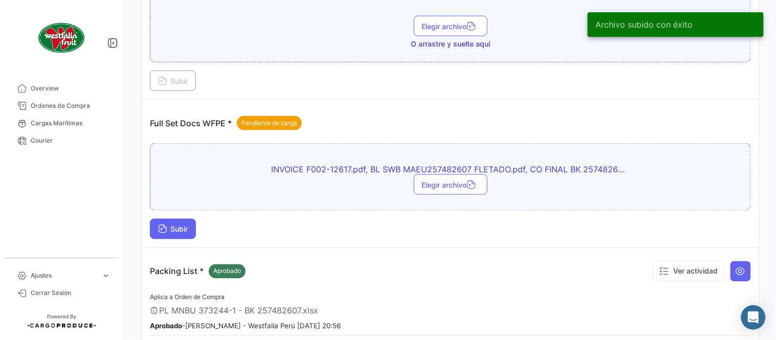
click at [186, 233] on button "Subir" at bounding box center [173, 229] width 46 height 20
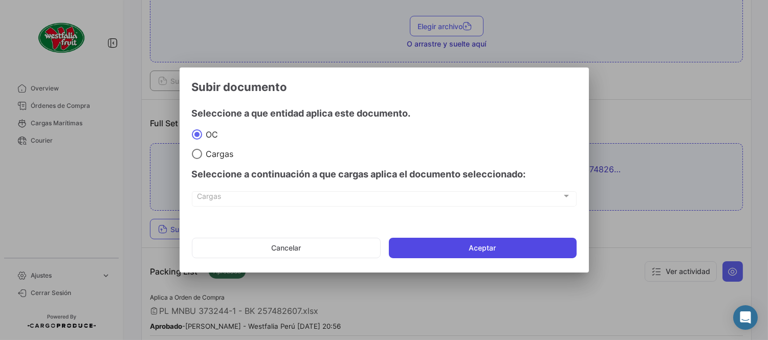
click at [447, 246] on button "Aceptar" at bounding box center [483, 248] width 188 height 20
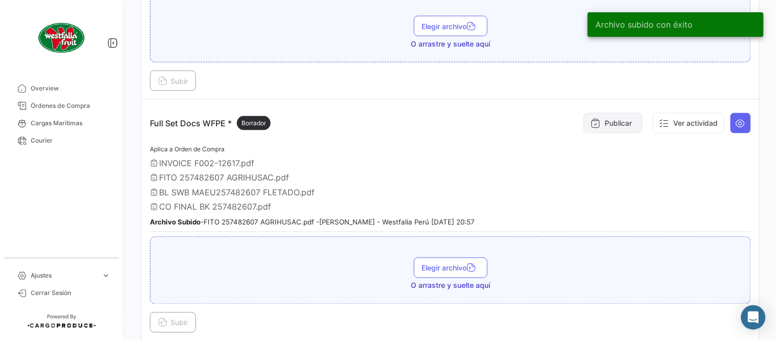
click at [621, 129] on button "Publicar" at bounding box center [613, 123] width 59 height 20
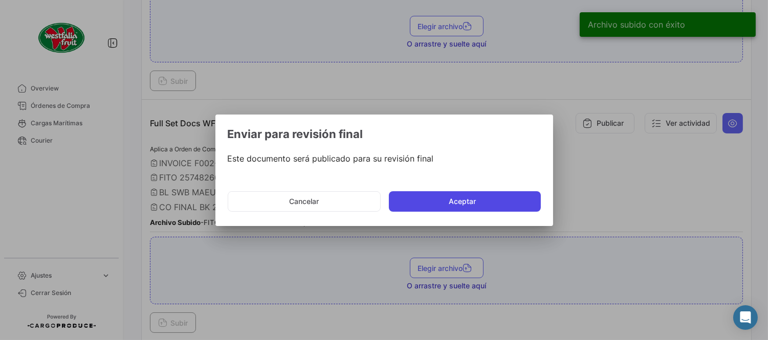
click at [448, 202] on button "Aceptar" at bounding box center [465, 201] width 152 height 20
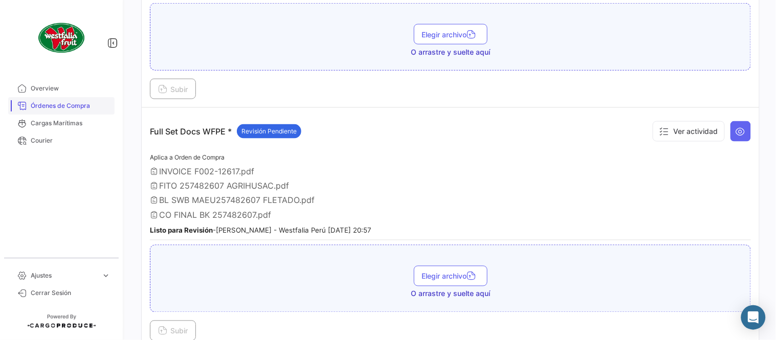
click at [77, 107] on span "Órdenes de Compra" at bounding box center [71, 105] width 80 height 9
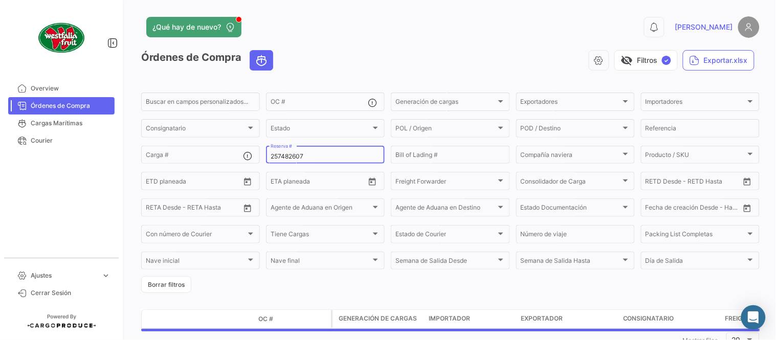
click at [301, 159] on input "257482607" at bounding box center [326, 156] width 110 height 7
paste input "749061"
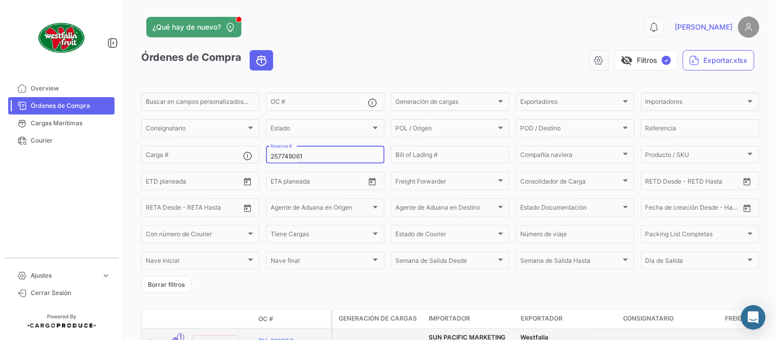
type input "257749061"
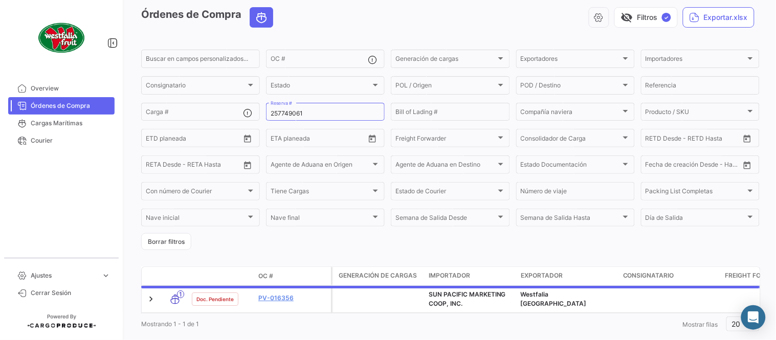
scroll to position [70, 0]
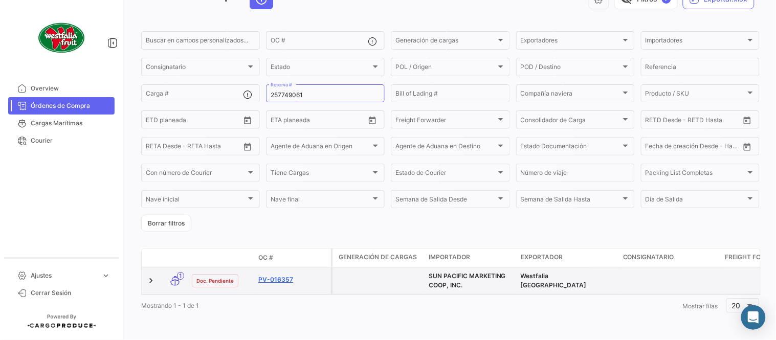
click at [278, 275] on link "PV-016357" at bounding box center [292, 279] width 69 height 9
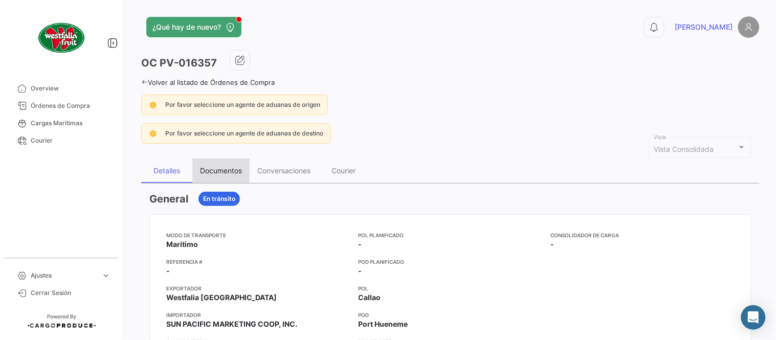
click at [198, 165] on div "Documentos" at bounding box center [220, 171] width 57 height 25
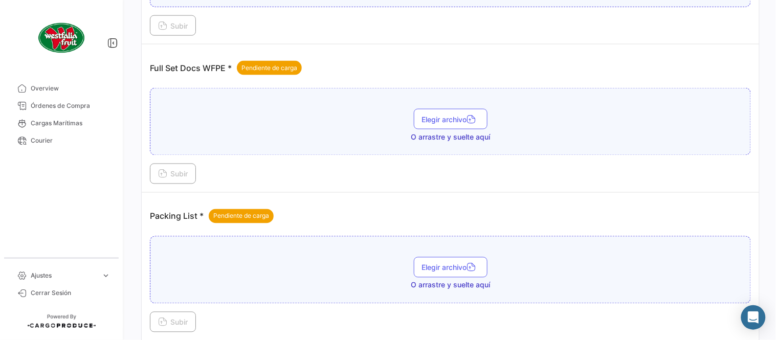
scroll to position [412, 0]
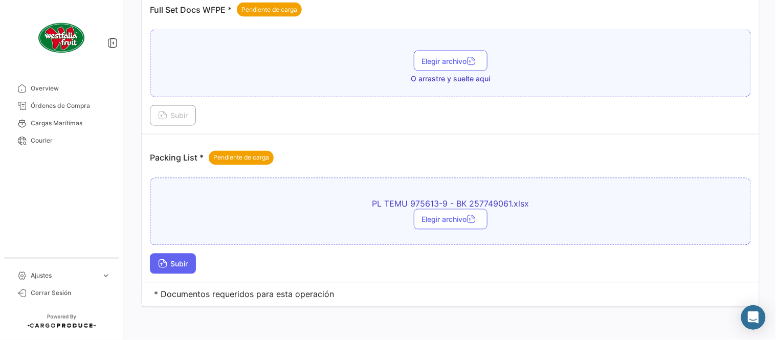
click at [163, 267] on icon at bounding box center [162, 264] width 9 height 9
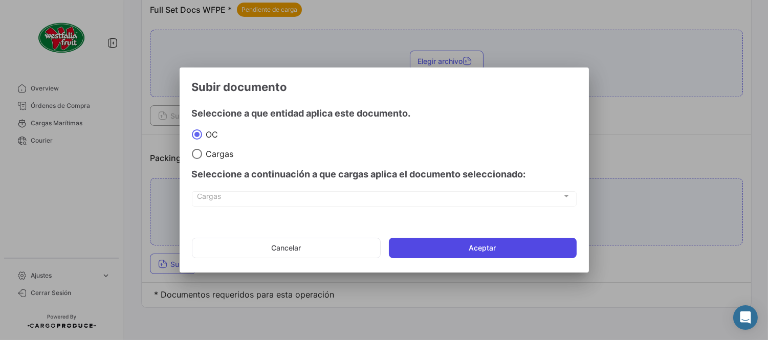
click at [469, 247] on button "Aceptar" at bounding box center [483, 248] width 188 height 20
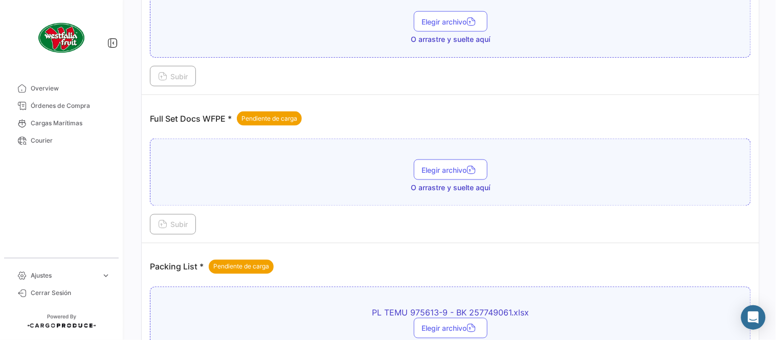
scroll to position [299, 0]
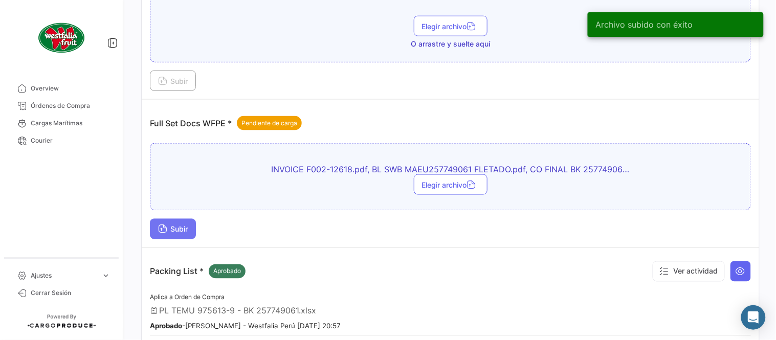
drag, startPoint x: 170, startPoint y: 228, endPoint x: 173, endPoint y: 234, distance: 7.3
click at [173, 234] on button "Subir" at bounding box center [173, 229] width 46 height 20
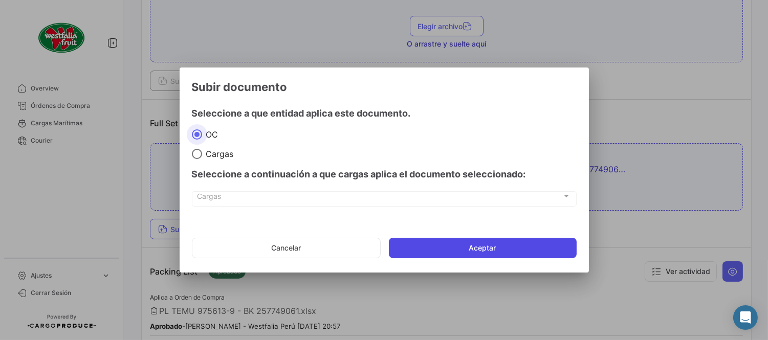
click at [465, 253] on button "Aceptar" at bounding box center [483, 248] width 188 height 20
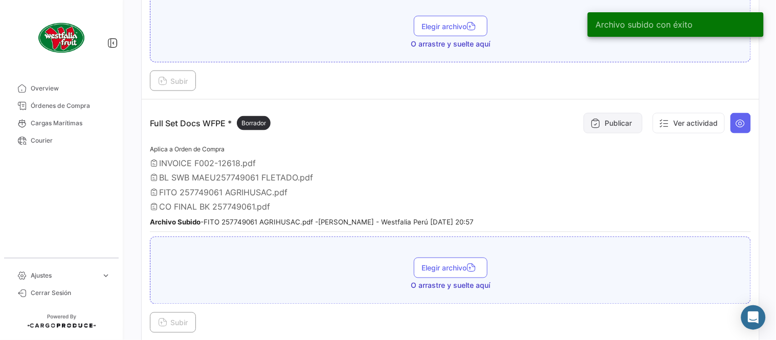
click at [611, 118] on button "Publicar" at bounding box center [613, 123] width 59 height 20
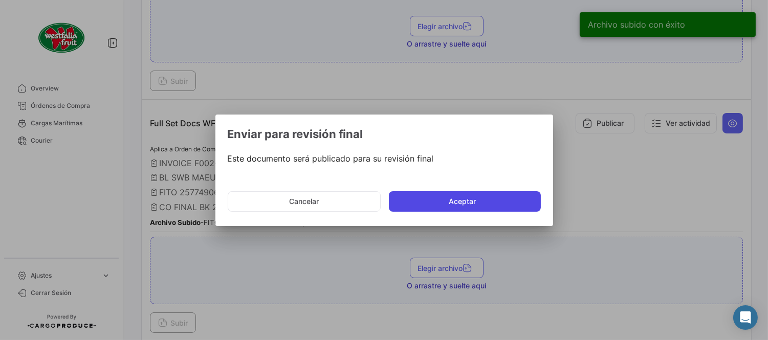
click at [442, 211] on button "Aceptar" at bounding box center [465, 201] width 152 height 20
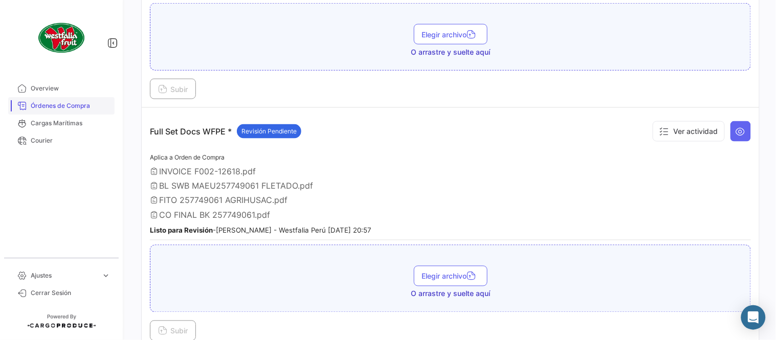
click at [74, 108] on span "Órdenes de Compra" at bounding box center [71, 105] width 80 height 9
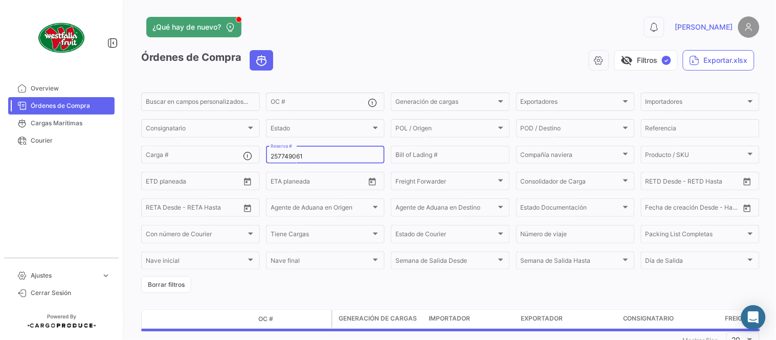
click at [284, 158] on input "257749061" at bounding box center [326, 156] width 110 height 7
paste input "482705"
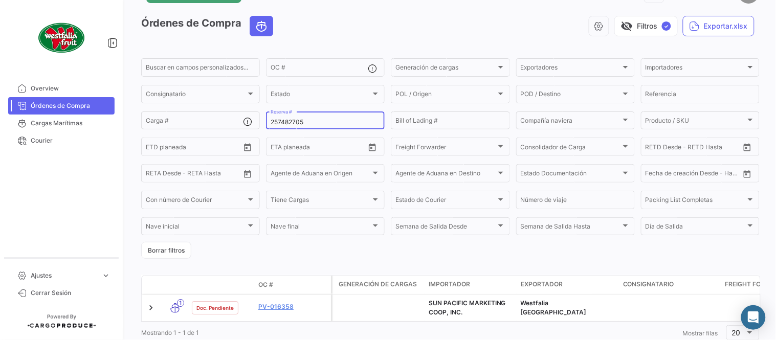
scroll to position [70, 0]
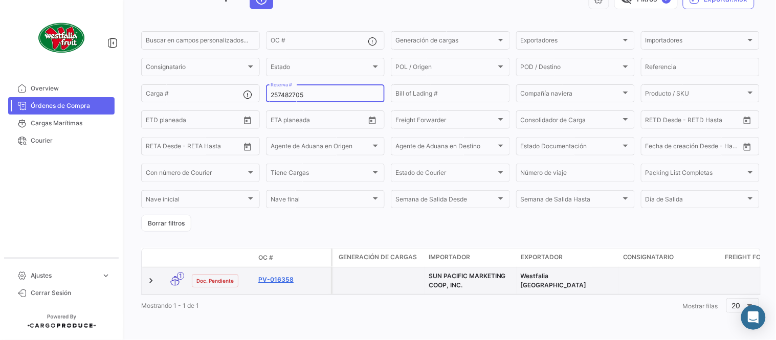
type input "257482705"
click at [280, 275] on link "PV-016358" at bounding box center [292, 279] width 69 height 9
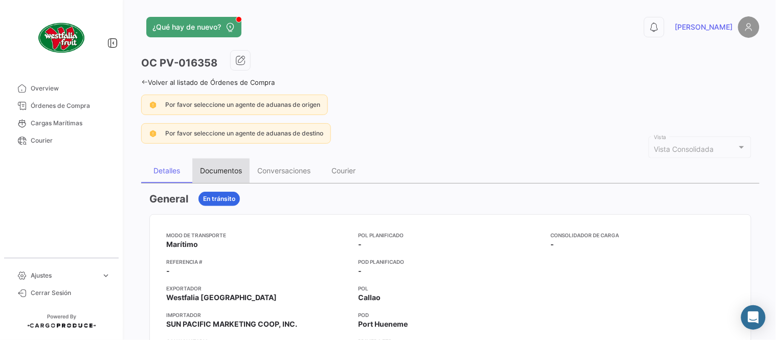
click at [236, 169] on div "Documentos" at bounding box center [221, 170] width 42 height 9
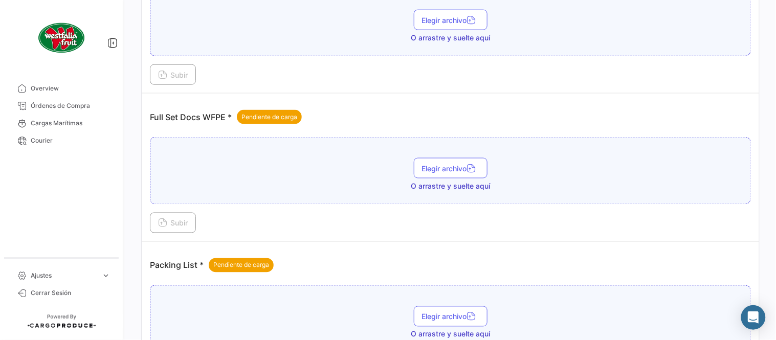
scroll to position [412, 0]
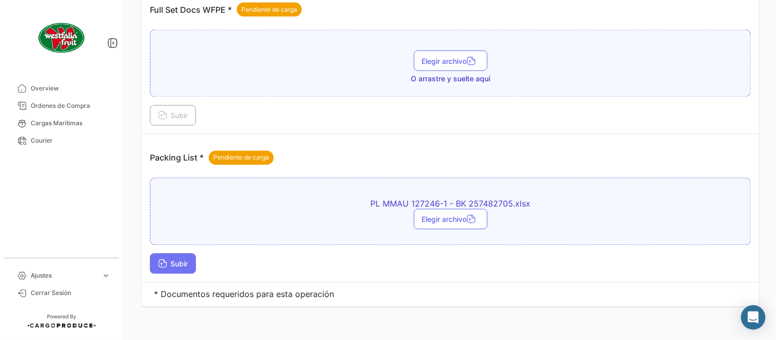
click at [189, 269] on button "Subir" at bounding box center [173, 264] width 46 height 20
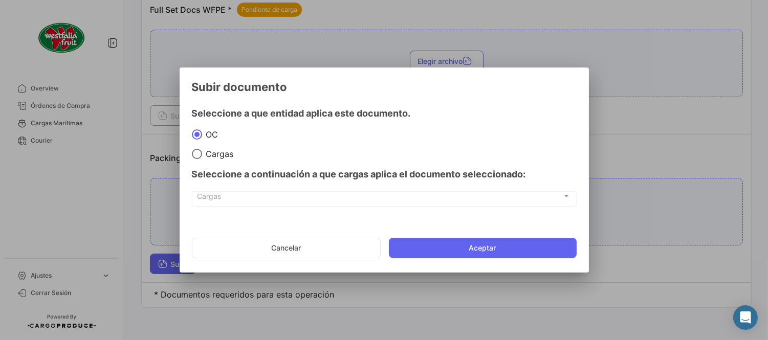
click at [448, 239] on button "Aceptar" at bounding box center [483, 248] width 188 height 20
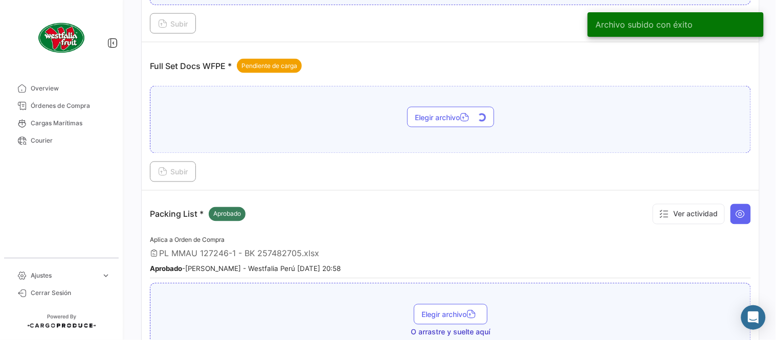
scroll to position [356, 0]
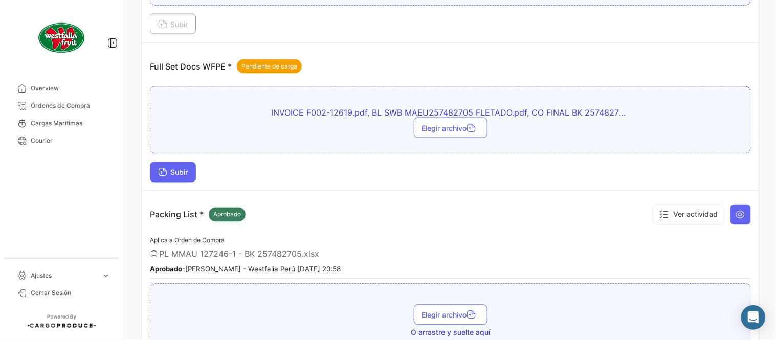
click at [181, 168] on span "Subir" at bounding box center [173, 172] width 30 height 9
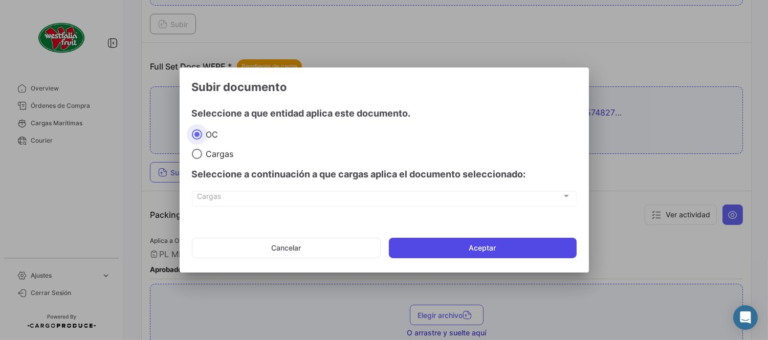
click at [462, 251] on button "Aceptar" at bounding box center [483, 248] width 188 height 20
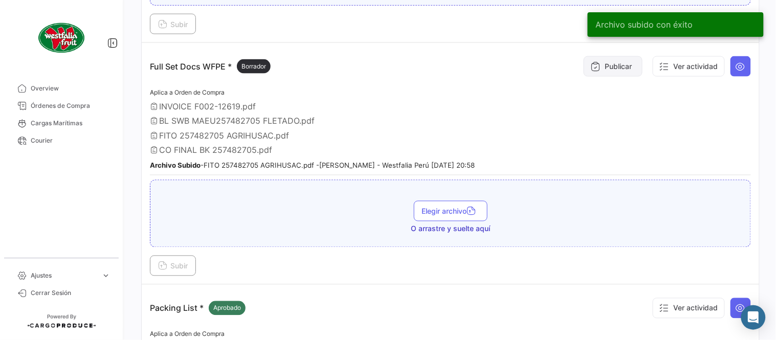
click at [615, 67] on button "Publicar" at bounding box center [613, 66] width 59 height 20
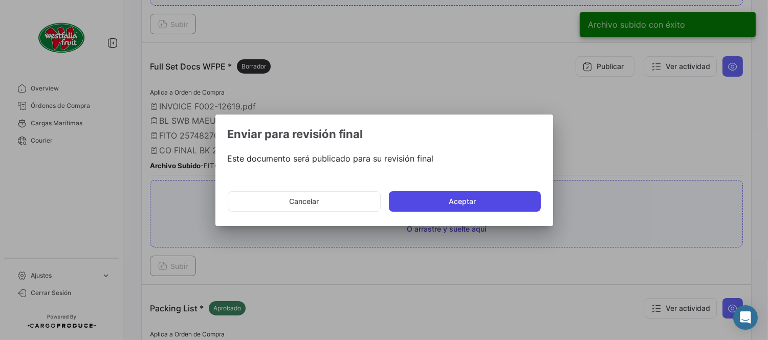
click at [439, 201] on button "Aceptar" at bounding box center [465, 201] width 152 height 20
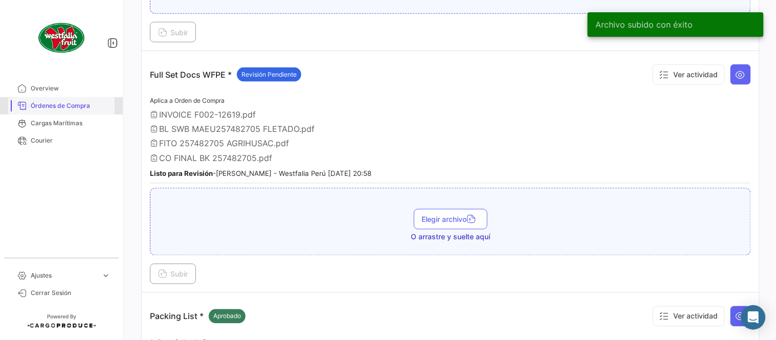
click at [77, 104] on span "Órdenes de Compra" at bounding box center [71, 105] width 80 height 9
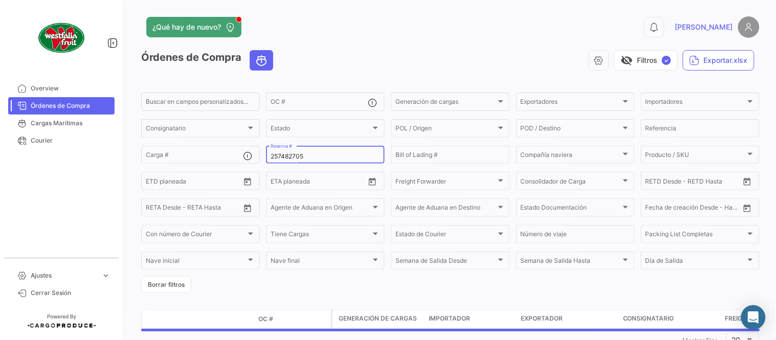
click at [280, 159] on input "257482705" at bounding box center [326, 156] width 110 height 7
paste input "65"
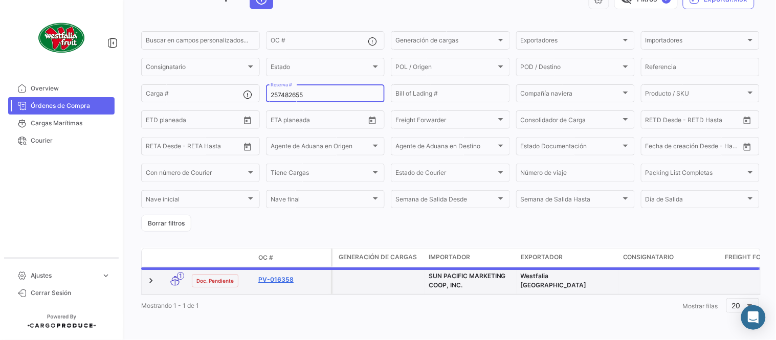
scroll to position [66, 0]
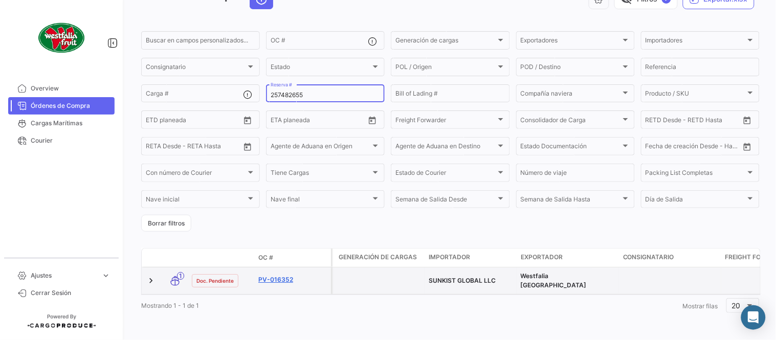
type input "257482655"
click at [287, 275] on link "PV-016352" at bounding box center [292, 279] width 69 height 9
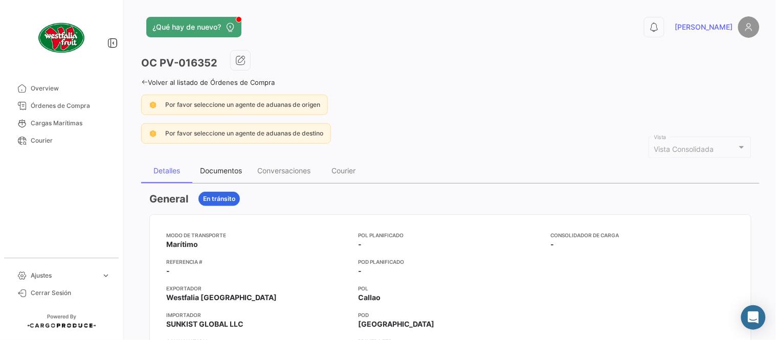
click at [227, 170] on div "Documentos" at bounding box center [221, 170] width 42 height 9
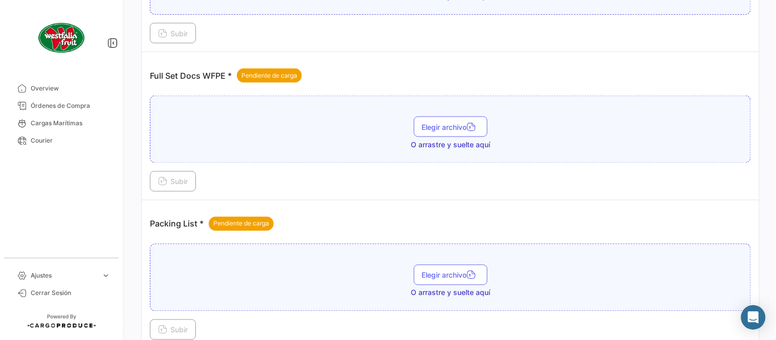
scroll to position [412, 0]
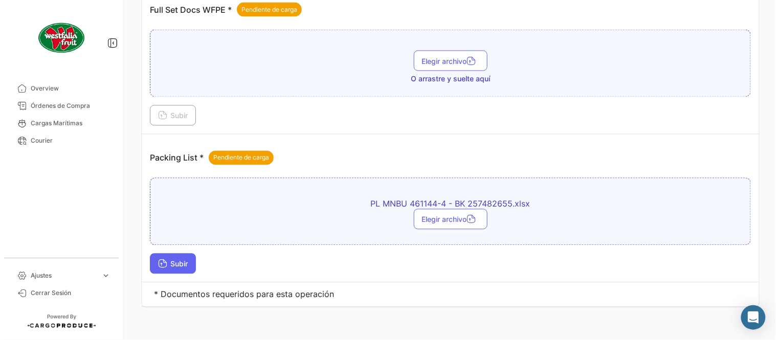
click at [188, 268] on button "Subir" at bounding box center [173, 264] width 46 height 20
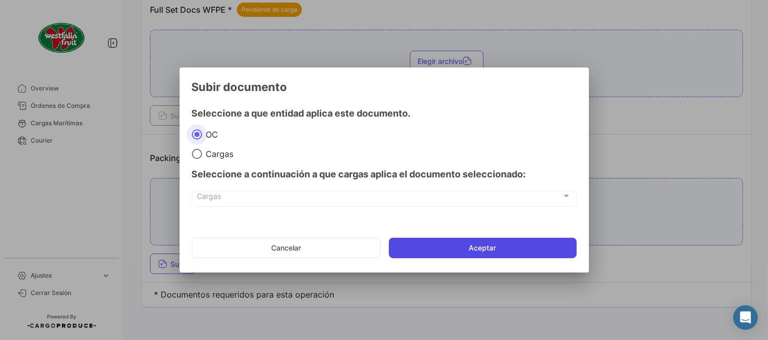
click at [453, 250] on button "Aceptar" at bounding box center [483, 248] width 188 height 20
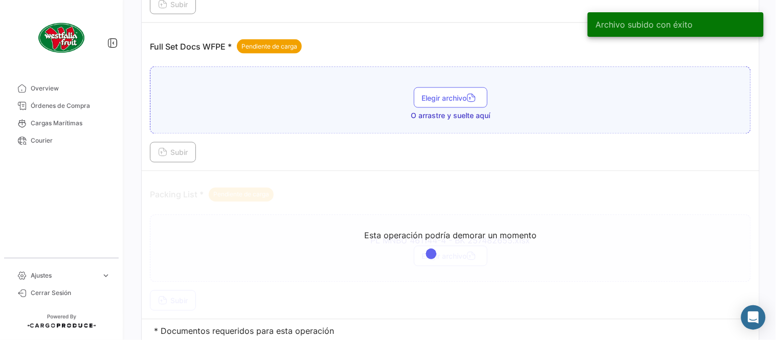
scroll to position [356, 0]
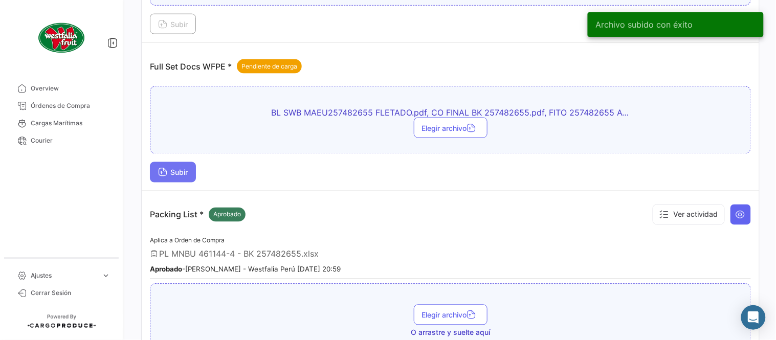
click at [186, 174] on span "Subir" at bounding box center [173, 172] width 30 height 9
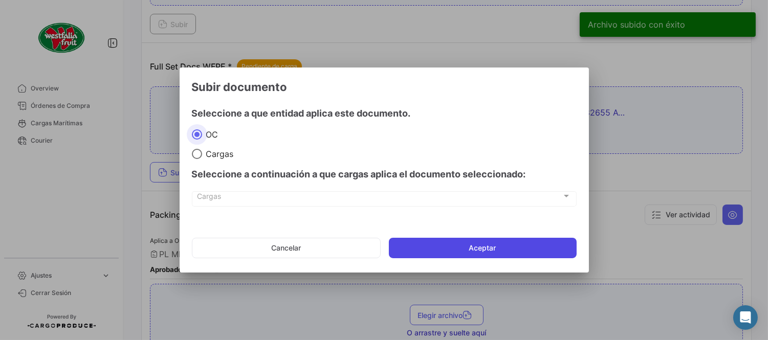
click at [476, 247] on button "Aceptar" at bounding box center [483, 248] width 188 height 20
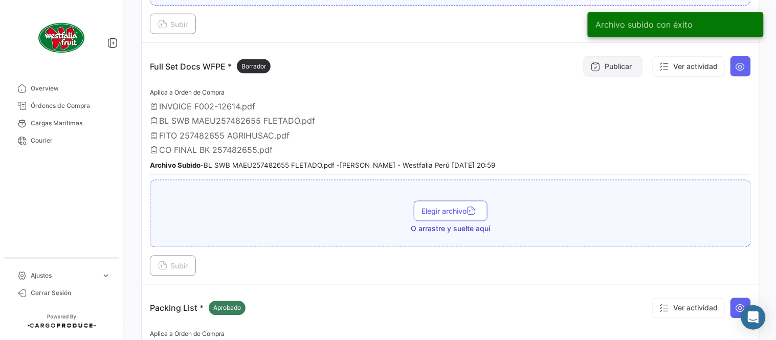
click at [591, 66] on icon at bounding box center [596, 66] width 10 height 10
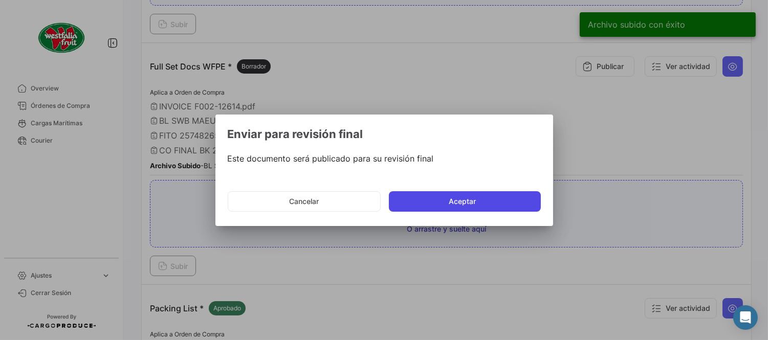
click at [426, 198] on button "Aceptar" at bounding box center [465, 201] width 152 height 20
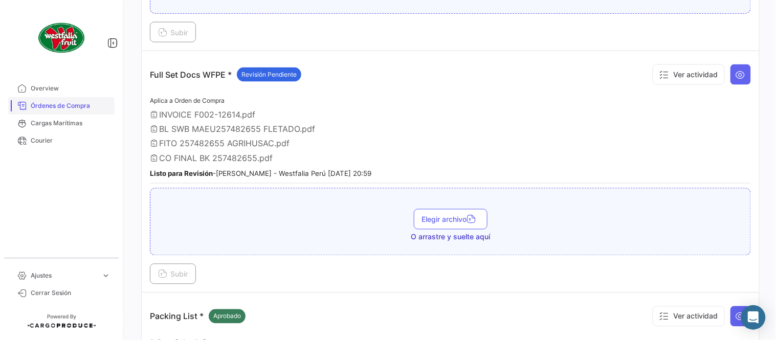
click at [80, 105] on span "Órdenes de Compra" at bounding box center [71, 105] width 80 height 9
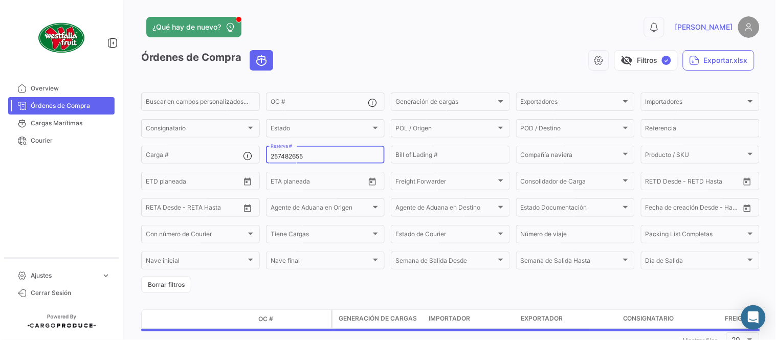
click at [290, 154] on input "257482655" at bounding box center [326, 156] width 110 height 7
paste input "LIMF15746900"
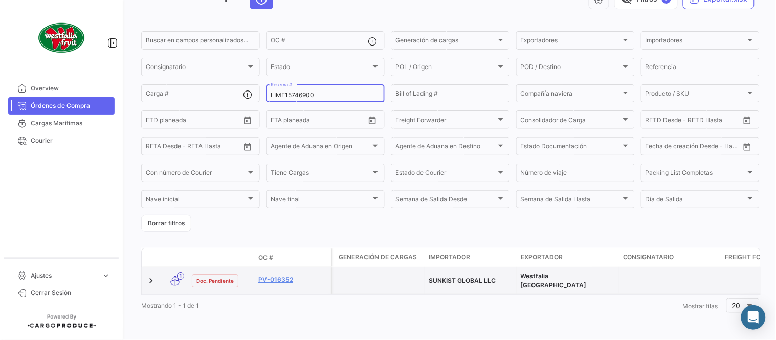
scroll to position [66, 0]
type input "LIMF15746900"
click at [279, 275] on link "PV-016359" at bounding box center [292, 279] width 69 height 9
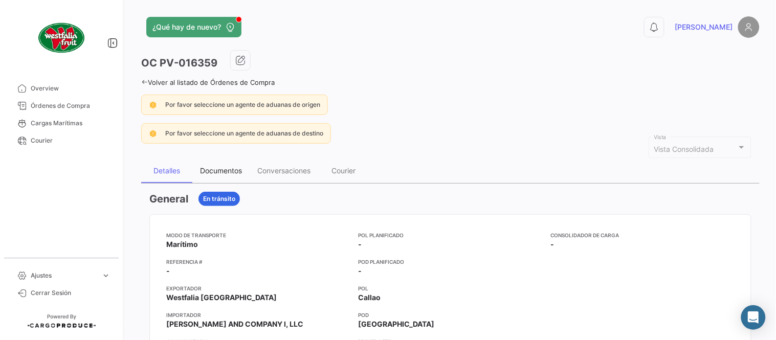
click at [237, 175] on div "Documentos" at bounding box center [220, 171] width 57 height 25
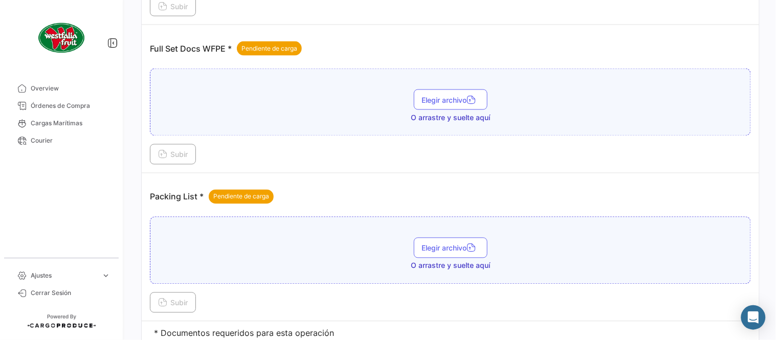
scroll to position [412, 0]
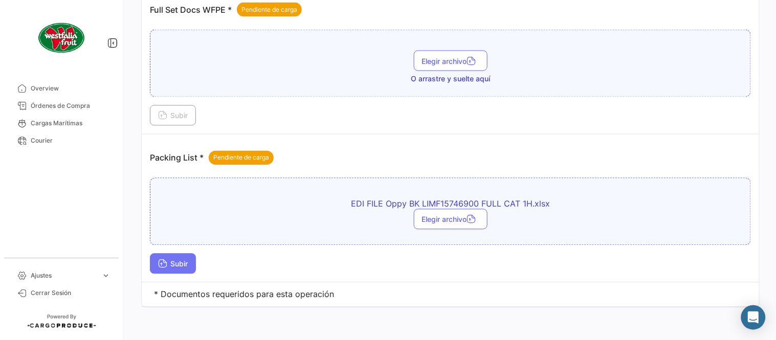
click at [188, 265] on span "Subir" at bounding box center [173, 264] width 30 height 9
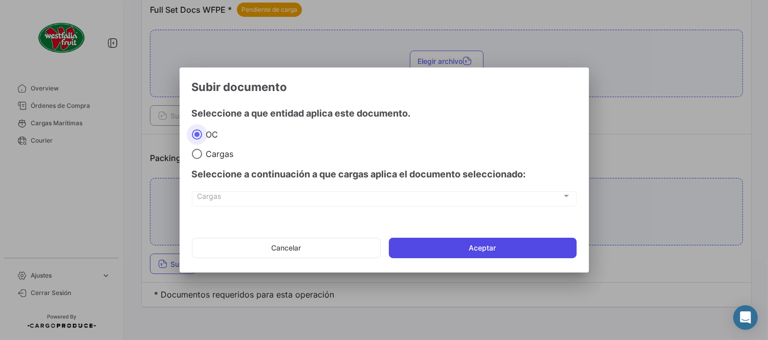
click at [459, 256] on button "Aceptar" at bounding box center [483, 248] width 188 height 20
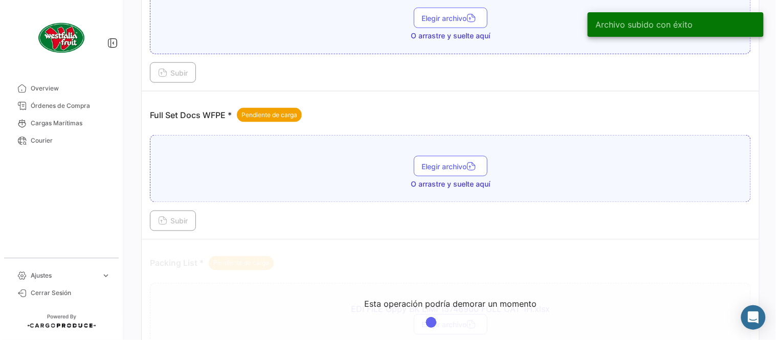
scroll to position [299, 0]
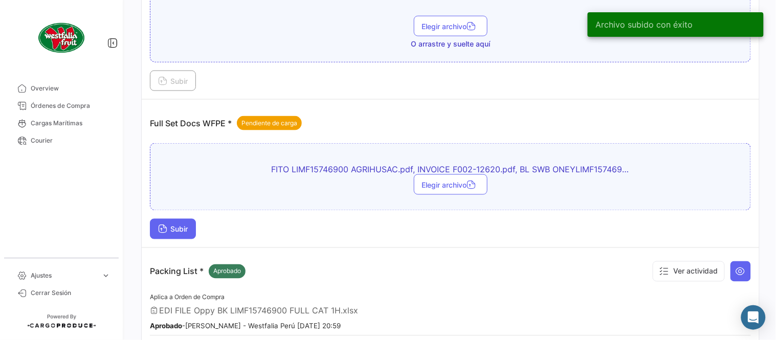
click at [183, 233] on button "Subir" at bounding box center [173, 229] width 46 height 20
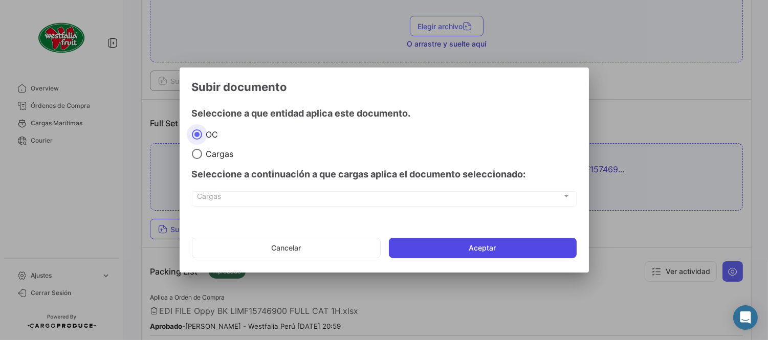
click at [478, 248] on button "Aceptar" at bounding box center [483, 248] width 188 height 20
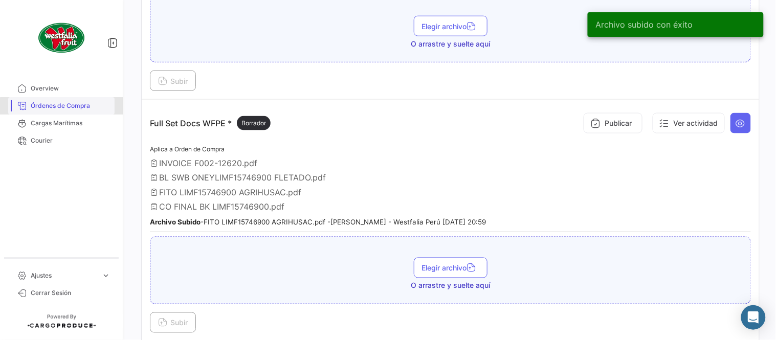
click at [67, 106] on span "Órdenes de Compra" at bounding box center [71, 105] width 80 height 9
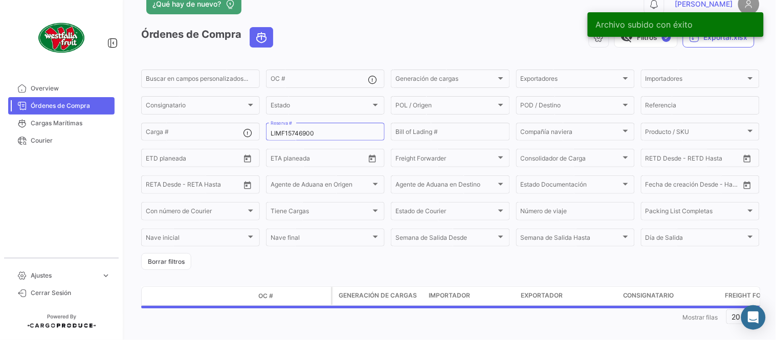
scroll to position [34, 0]
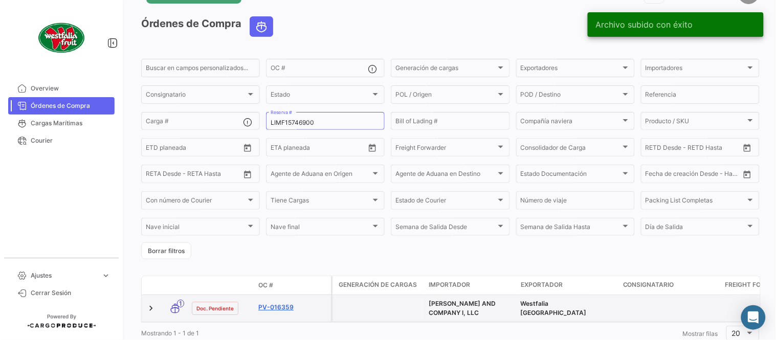
click at [275, 305] on link "PV-016359" at bounding box center [292, 307] width 69 height 9
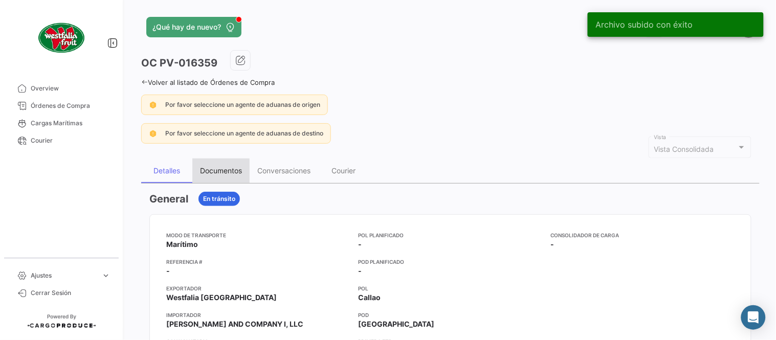
click at [211, 159] on div "Documentos" at bounding box center [220, 171] width 57 height 25
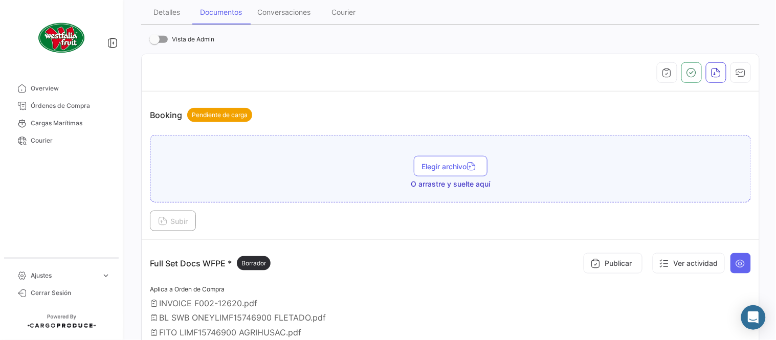
scroll to position [227, 0]
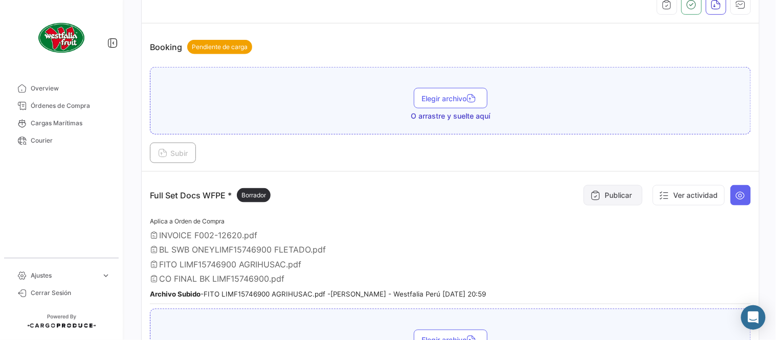
click at [622, 190] on button "Publicar" at bounding box center [613, 195] width 59 height 20
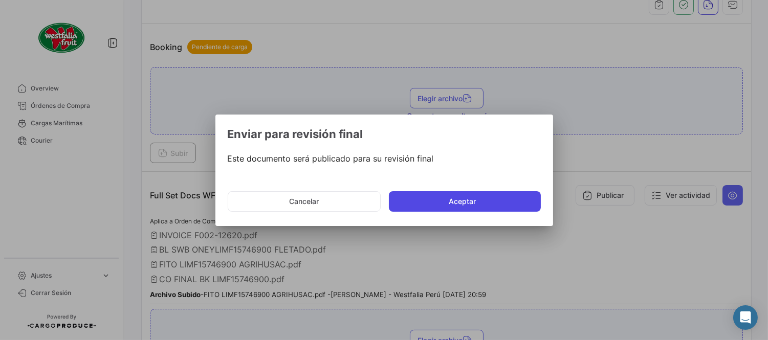
click at [469, 202] on button "Aceptar" at bounding box center [465, 201] width 152 height 20
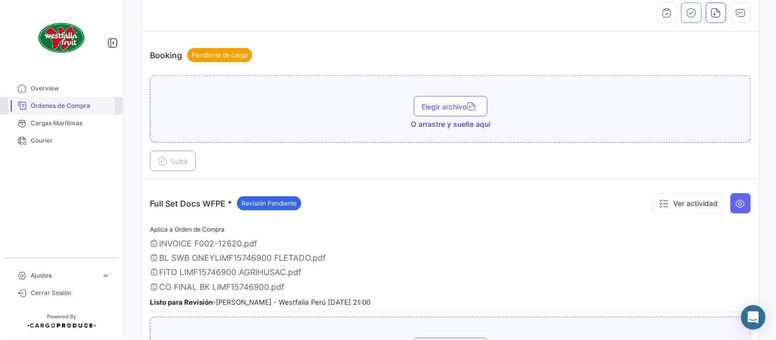
click at [93, 103] on span "Órdenes de Compra" at bounding box center [71, 105] width 80 height 9
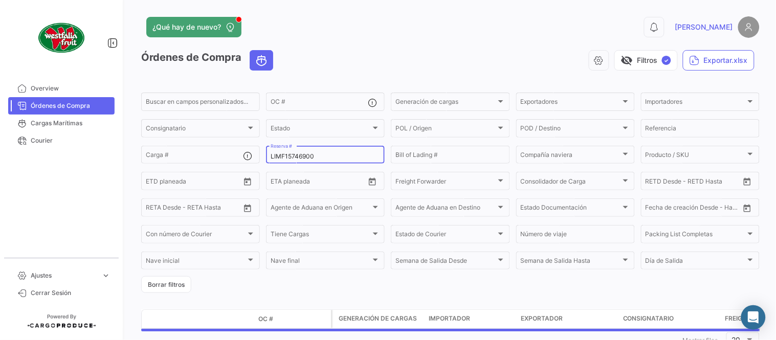
click at [299, 156] on input "LIMF15746900" at bounding box center [326, 156] width 110 height 7
paste input "028"
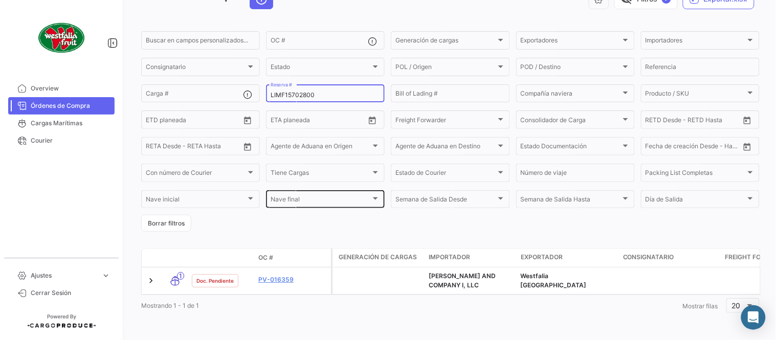
scroll to position [70, 0]
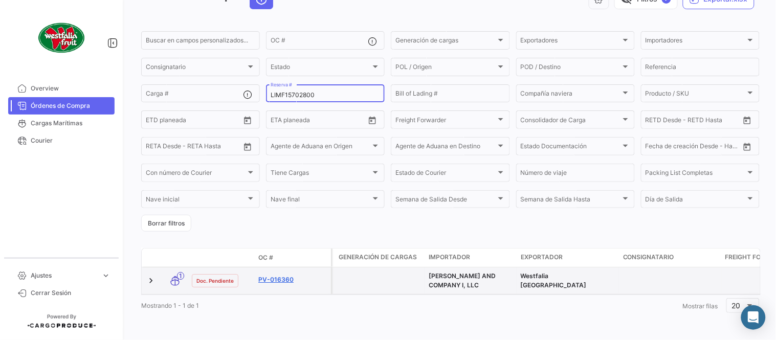
type input "LIMF15702800"
click at [281, 275] on link "PV-016360" at bounding box center [292, 279] width 69 height 9
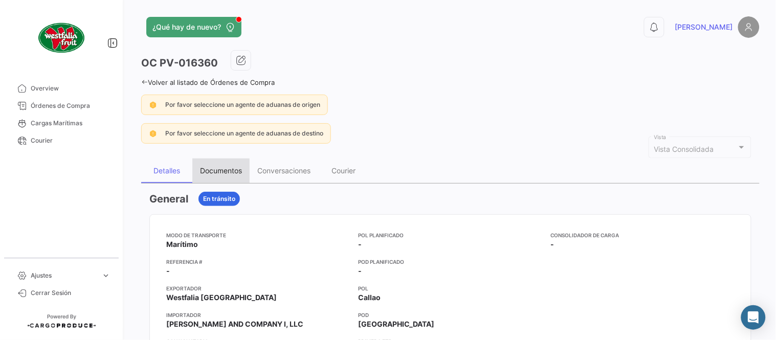
click at [226, 171] on div "Documentos" at bounding box center [221, 170] width 42 height 9
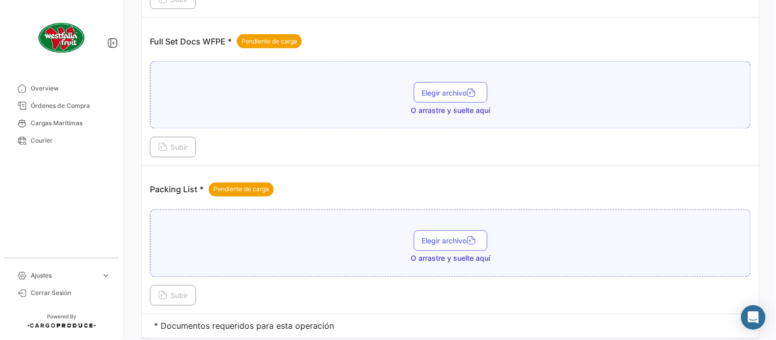
scroll to position [412, 0]
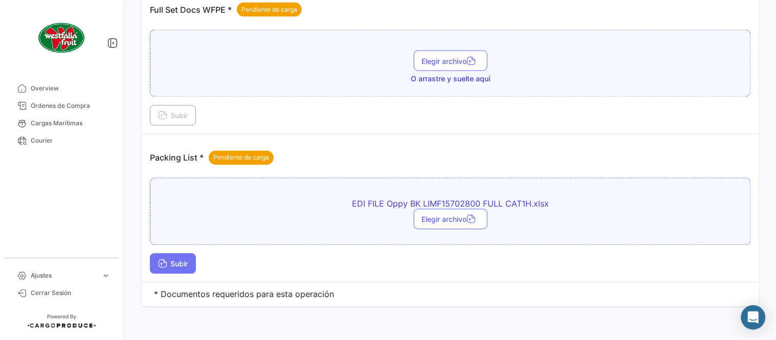
click at [177, 269] on button "Subir" at bounding box center [173, 264] width 46 height 20
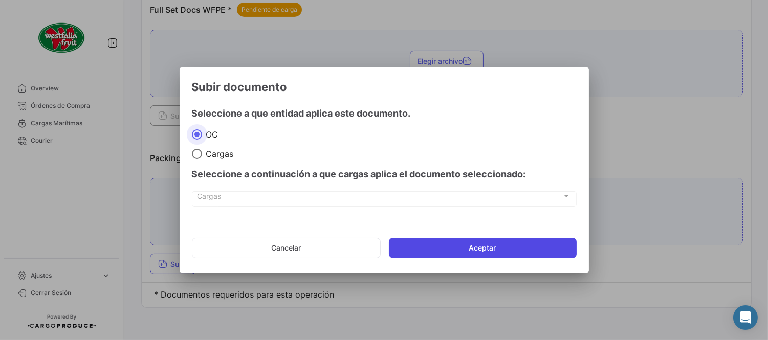
click at [469, 241] on button "Aceptar" at bounding box center [483, 248] width 188 height 20
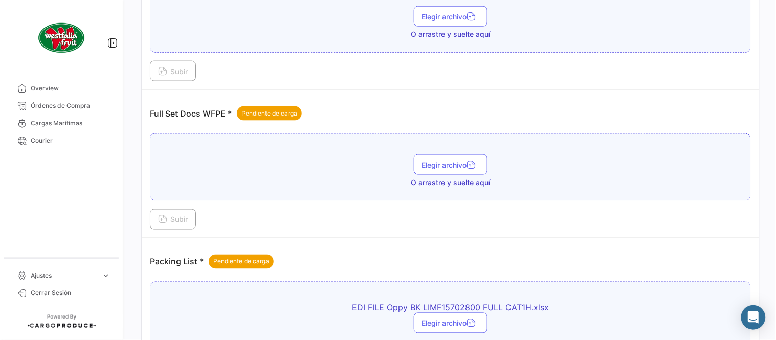
scroll to position [299, 0]
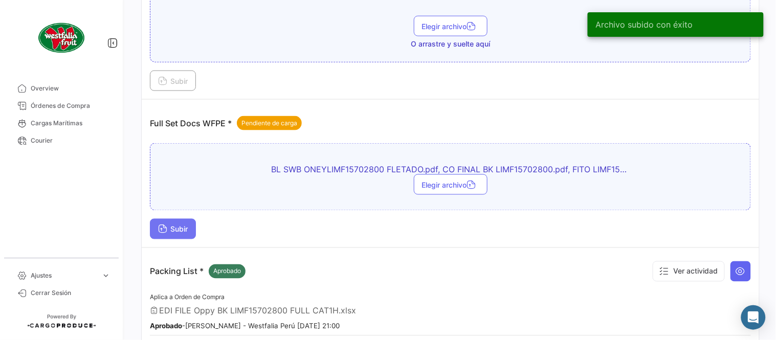
click at [175, 227] on span "Subir" at bounding box center [173, 229] width 30 height 9
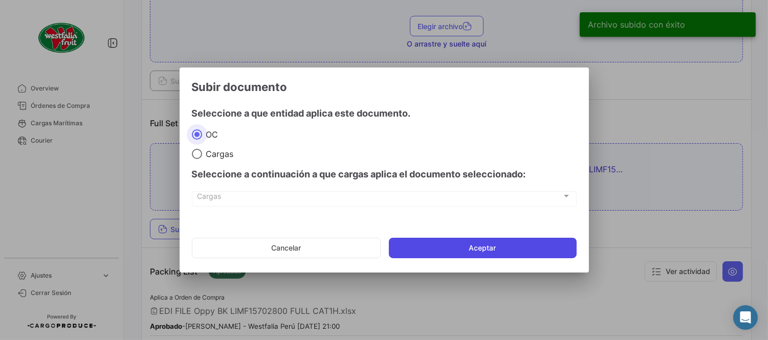
click at [479, 254] on button "Aceptar" at bounding box center [483, 248] width 188 height 20
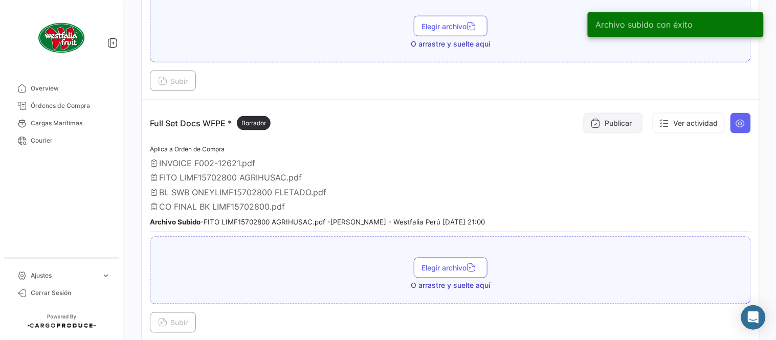
click at [624, 121] on button "Publicar" at bounding box center [613, 123] width 59 height 20
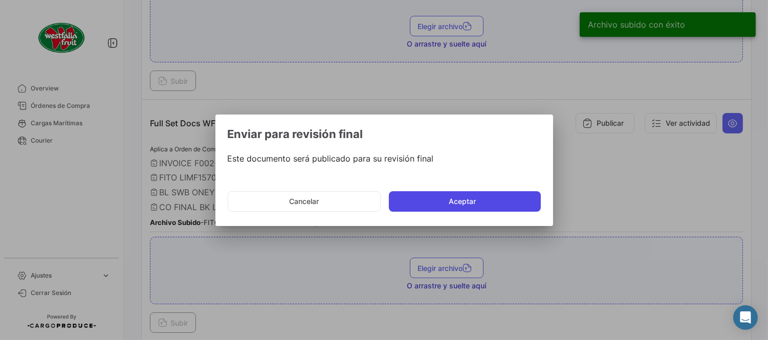
click at [449, 201] on button "Aceptar" at bounding box center [465, 201] width 152 height 20
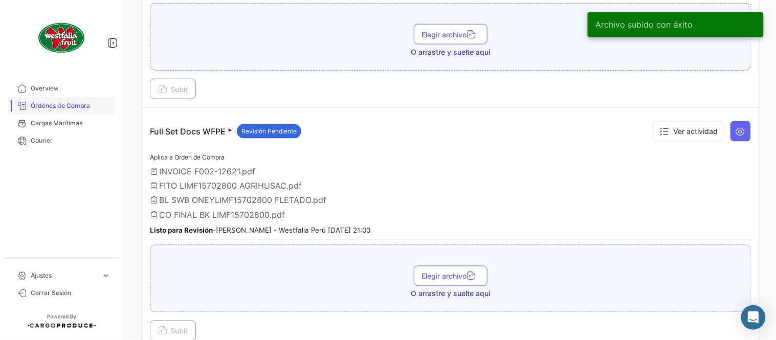
click at [93, 103] on span "Órdenes de Compra" at bounding box center [71, 105] width 80 height 9
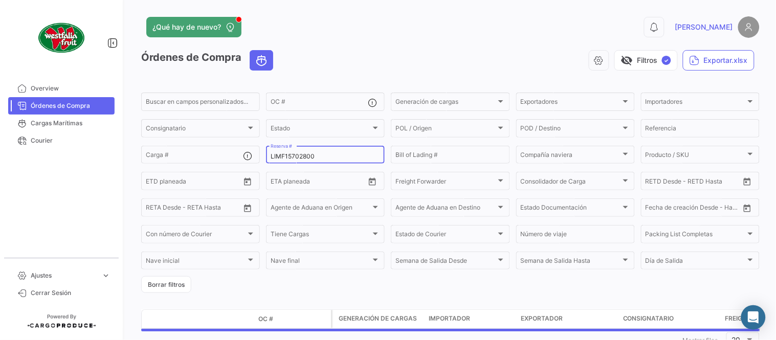
click at [292, 153] on input "LIMF15702800" at bounding box center [326, 156] width 110 height 7
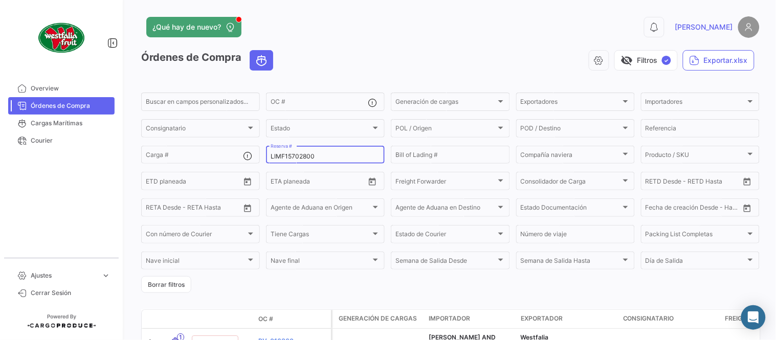
paste input "257753316"
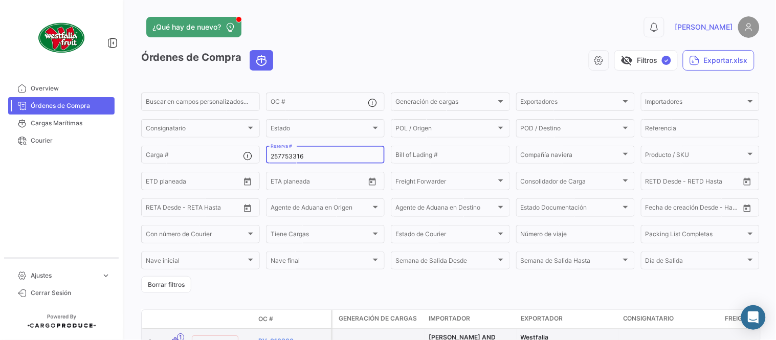
type input "257753316"
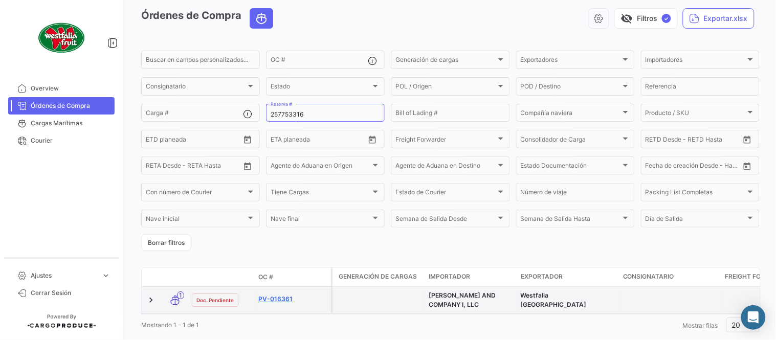
scroll to position [70, 0]
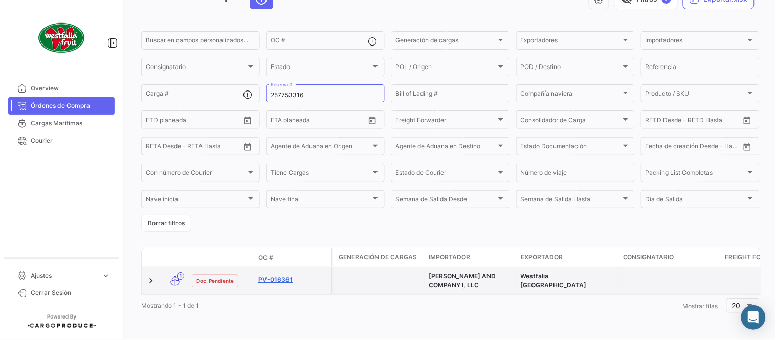
click at [274, 275] on link "PV-016361" at bounding box center [292, 279] width 69 height 9
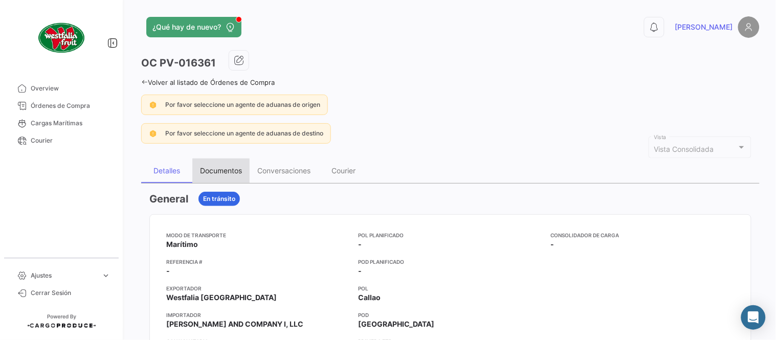
click at [236, 177] on div "Documentos" at bounding box center [220, 171] width 57 height 25
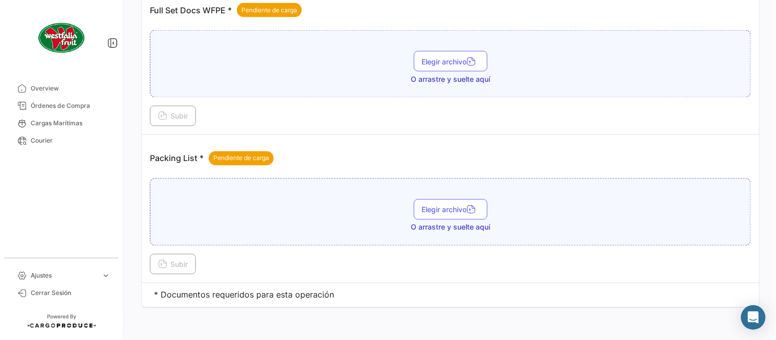
scroll to position [412, 0]
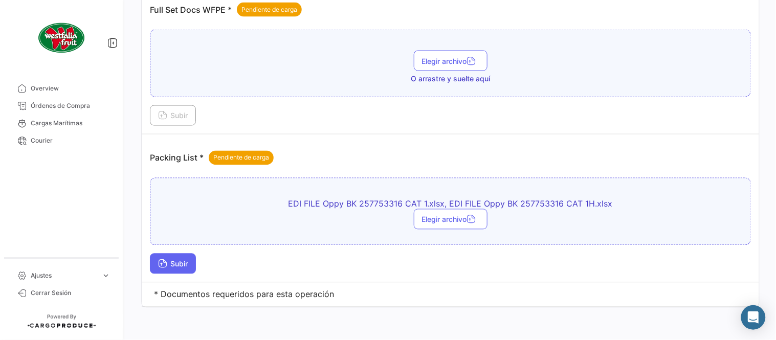
click at [162, 261] on icon at bounding box center [162, 264] width 9 height 9
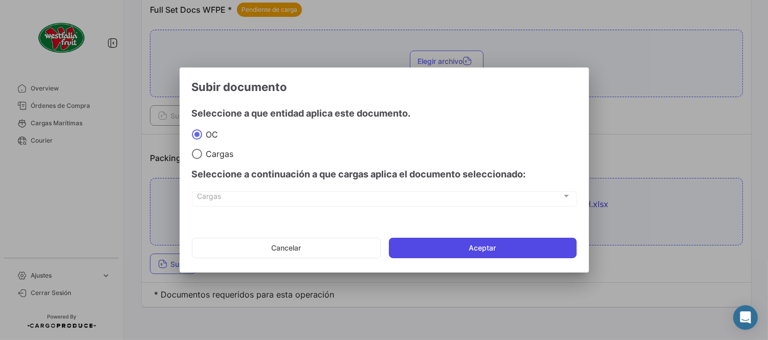
click at [415, 243] on button "Aceptar" at bounding box center [483, 248] width 188 height 20
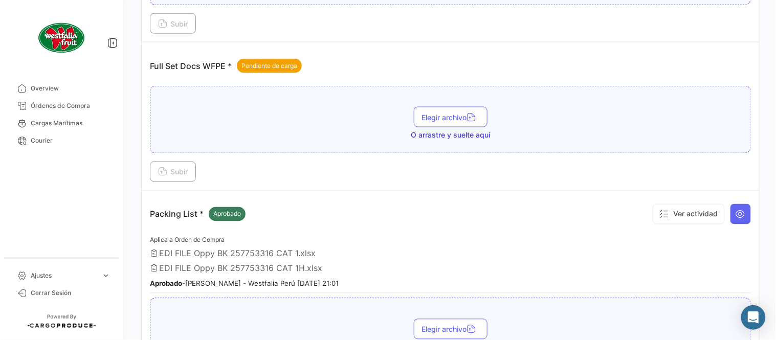
scroll to position [356, 0]
click at [318, 228] on div "Packing List * Aprobado Ver actividad" at bounding box center [450, 215] width 601 height 31
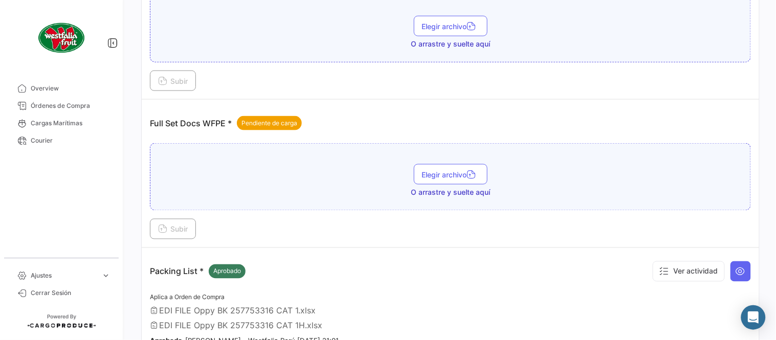
click at [299, 226] on div "Subir" at bounding box center [450, 229] width 601 height 20
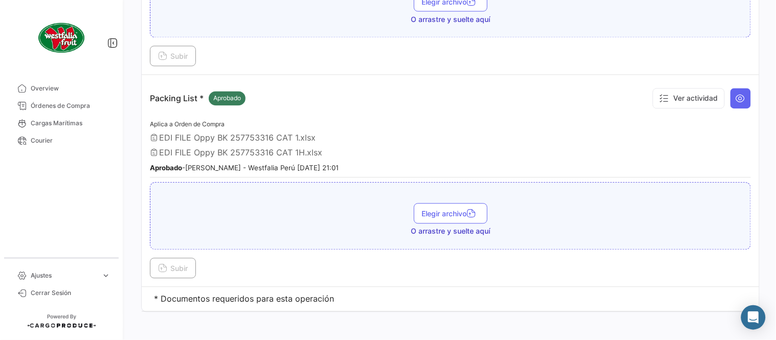
scroll to position [474, 0]
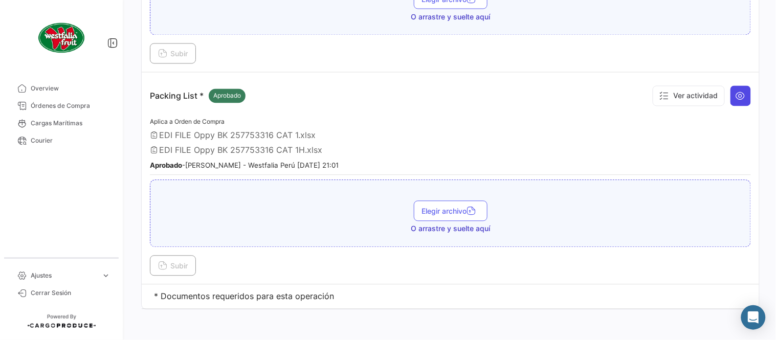
click at [738, 99] on icon at bounding box center [741, 96] width 10 height 10
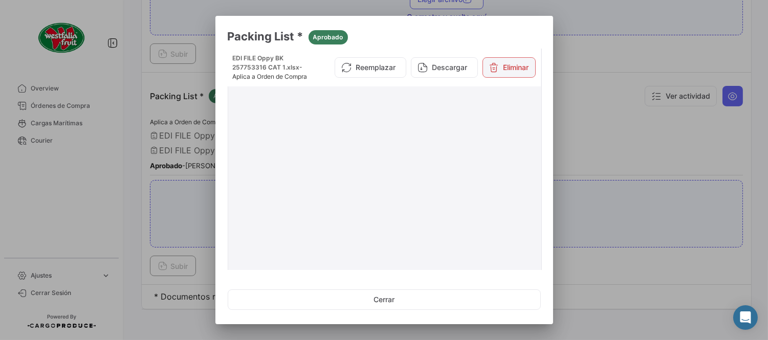
click at [505, 74] on button "Eliminar" at bounding box center [509, 67] width 53 height 20
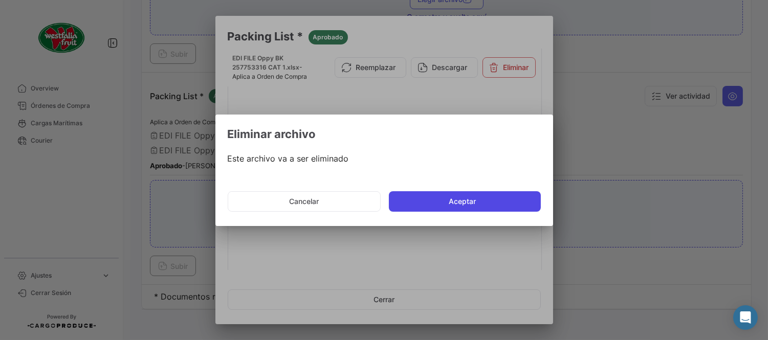
click at [453, 206] on button "Aceptar" at bounding box center [465, 201] width 152 height 20
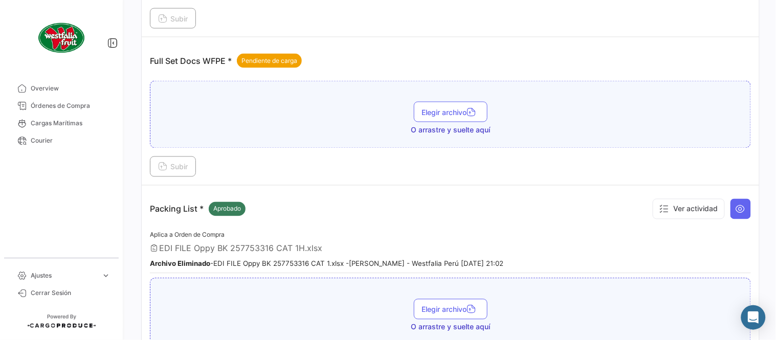
scroll to position [304, 0]
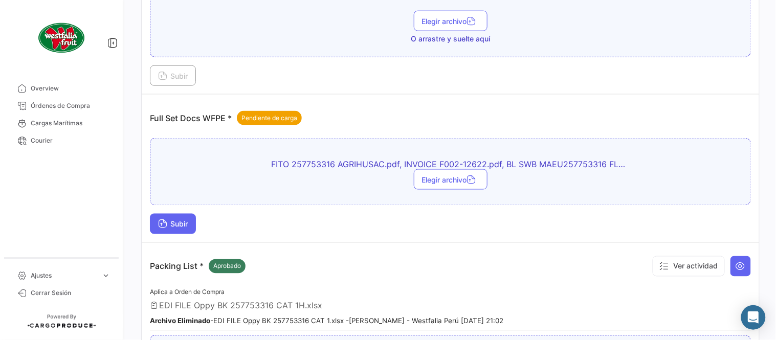
click at [180, 226] on span "Subir" at bounding box center [173, 224] width 30 height 9
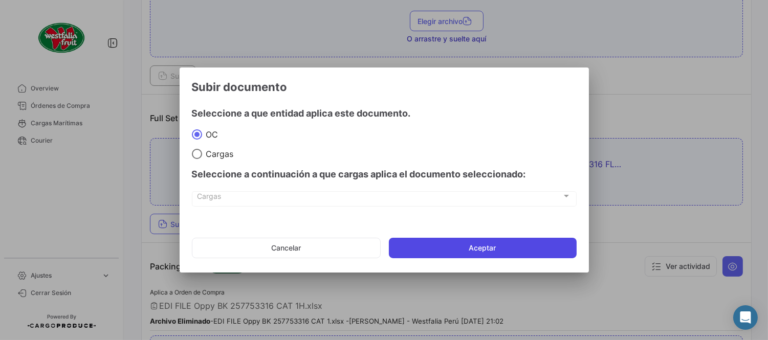
click at [416, 257] on button "Aceptar" at bounding box center [483, 248] width 188 height 20
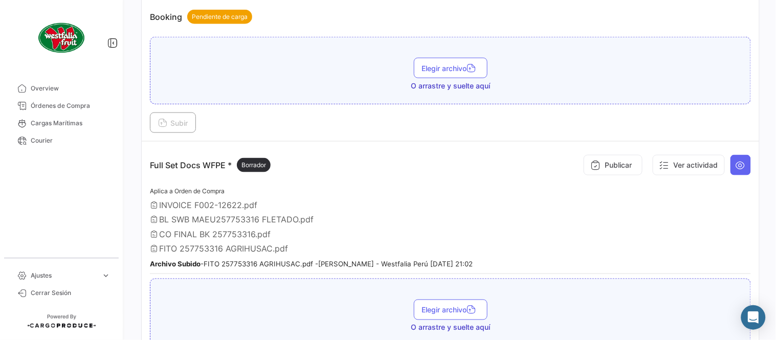
scroll to position [247, 0]
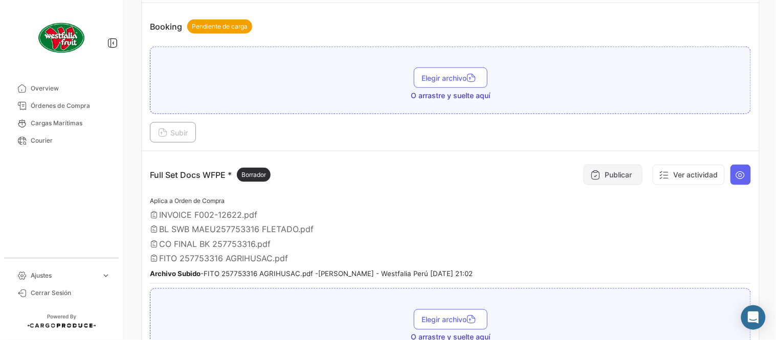
click at [601, 169] on button "Publicar" at bounding box center [613, 175] width 59 height 20
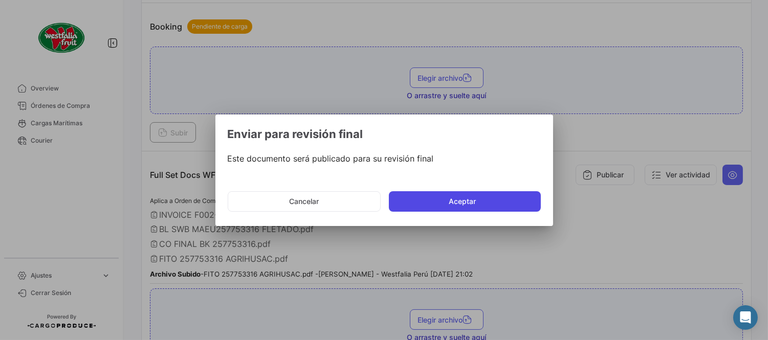
click at [488, 199] on button "Aceptar" at bounding box center [465, 201] width 152 height 20
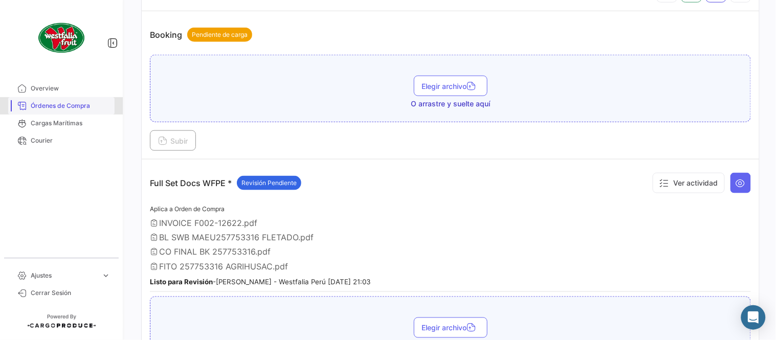
click at [75, 103] on span "Órdenes de Compra" at bounding box center [71, 105] width 80 height 9
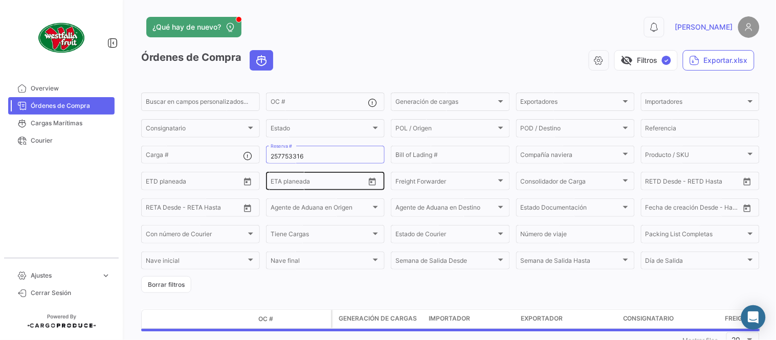
scroll to position [34, 0]
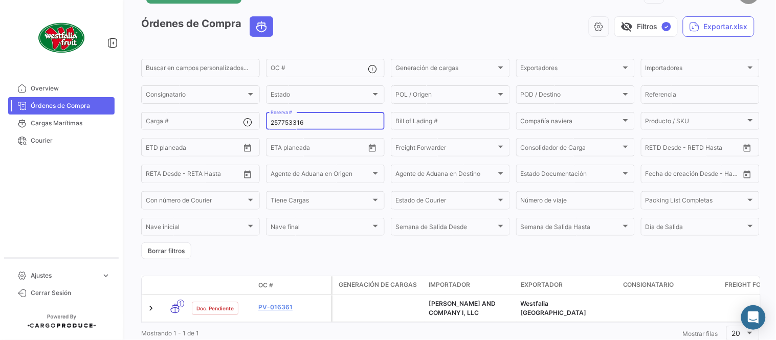
click at [290, 122] on input "257753316" at bounding box center [326, 122] width 110 height 7
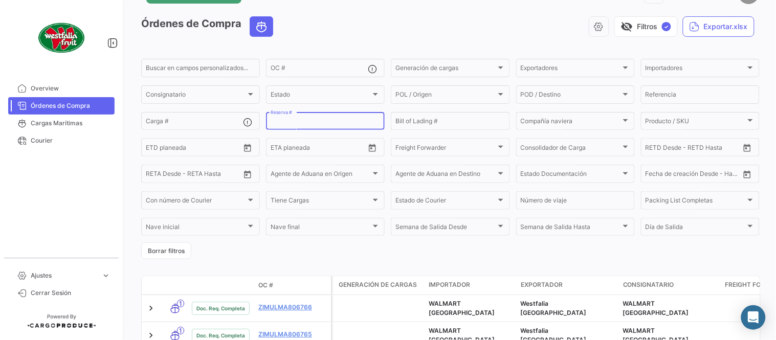
paste input "257753316"
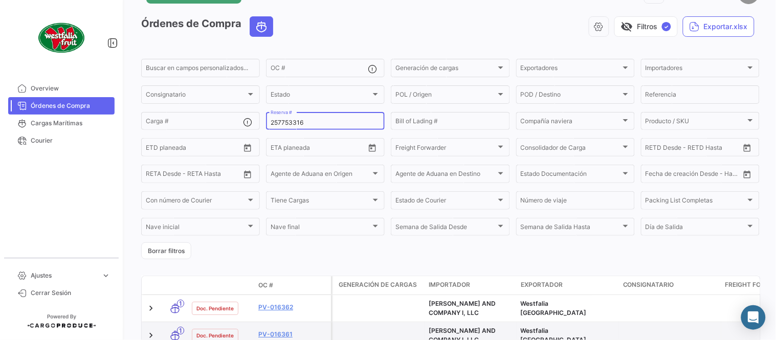
scroll to position [91, 0]
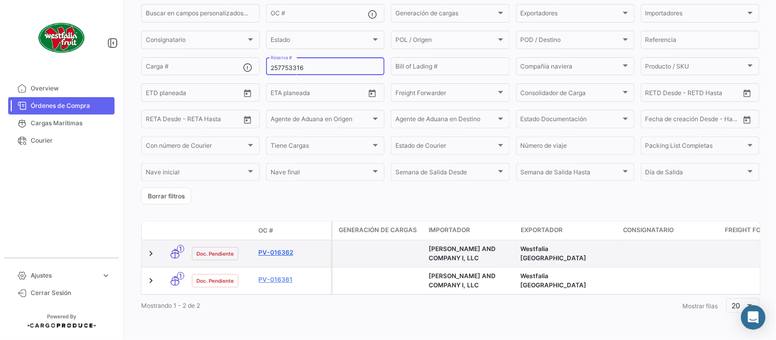
type input "257753316"
click at [282, 250] on link "PV-016362" at bounding box center [292, 252] width 69 height 9
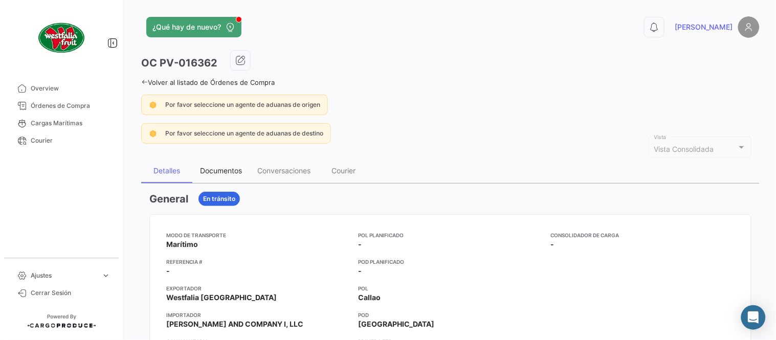
click at [209, 171] on div "Documentos" at bounding box center [221, 170] width 42 height 9
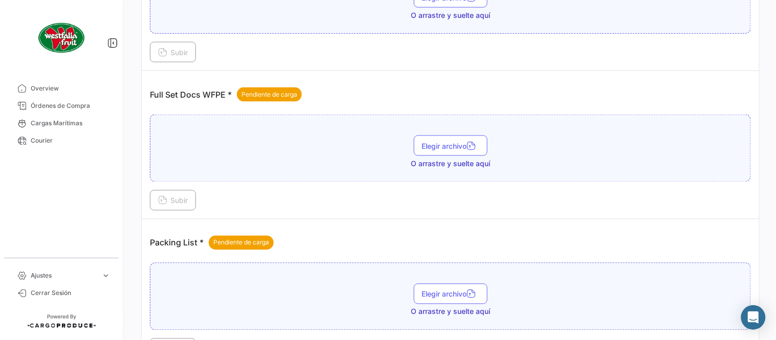
scroll to position [398, 0]
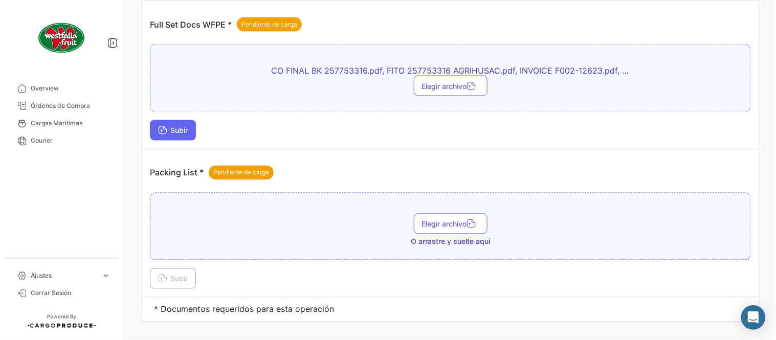
click at [186, 134] on span "Subir" at bounding box center [173, 130] width 30 height 9
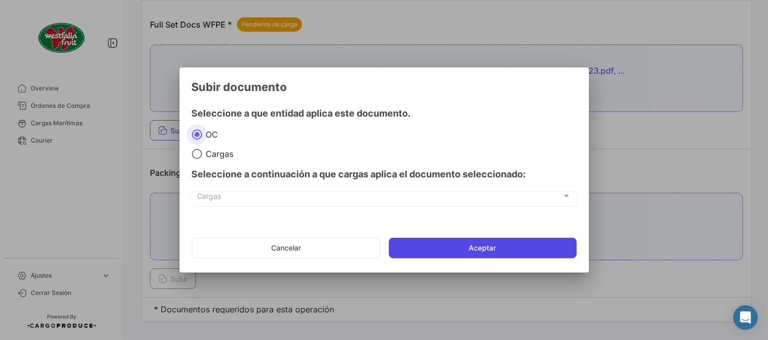
click at [445, 247] on button "Aceptar" at bounding box center [483, 248] width 188 height 20
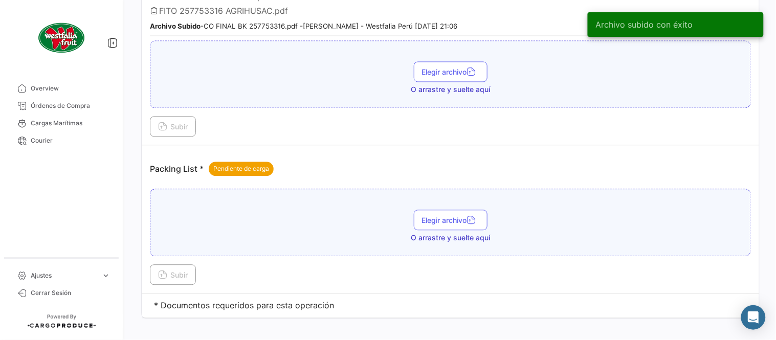
scroll to position [503, 0]
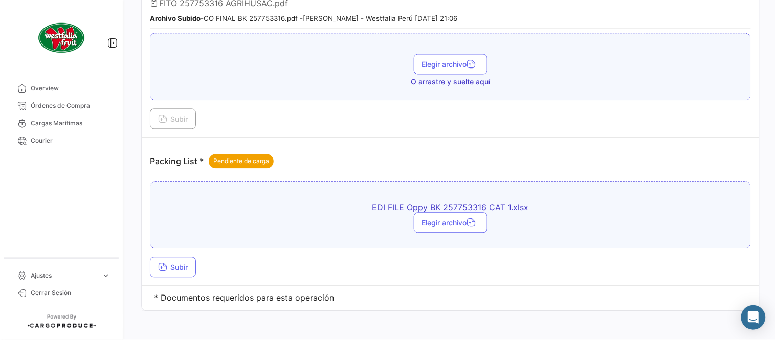
click at [149, 279] on td "Packing List * Pendiente de carga EDI FILE Oppy BK 257753316 CAT 1.xlsx Elegir …" at bounding box center [451, 212] width 618 height 148
click at [178, 265] on span "Subir" at bounding box center [173, 267] width 30 height 9
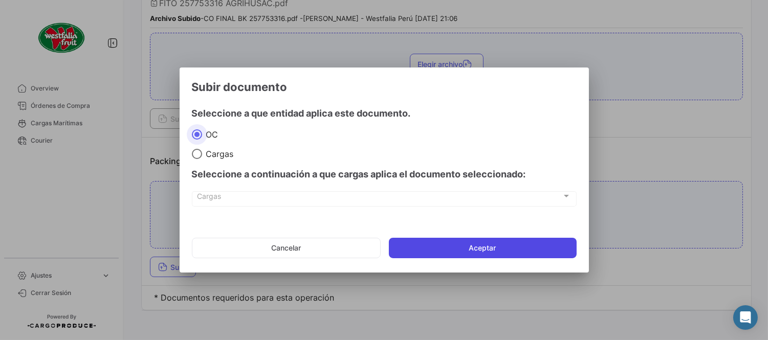
click at [435, 245] on button "Aceptar" at bounding box center [483, 248] width 188 height 20
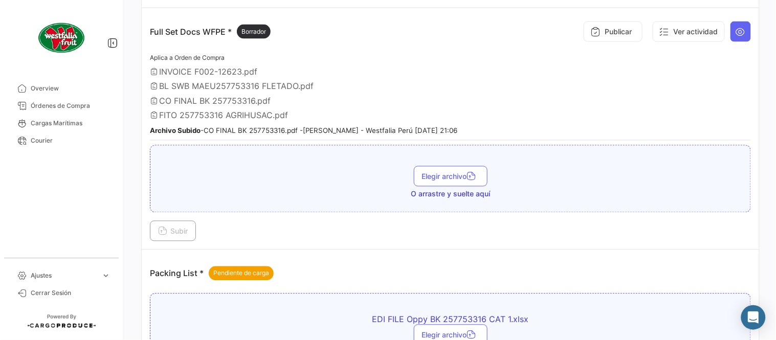
scroll to position [389, 0]
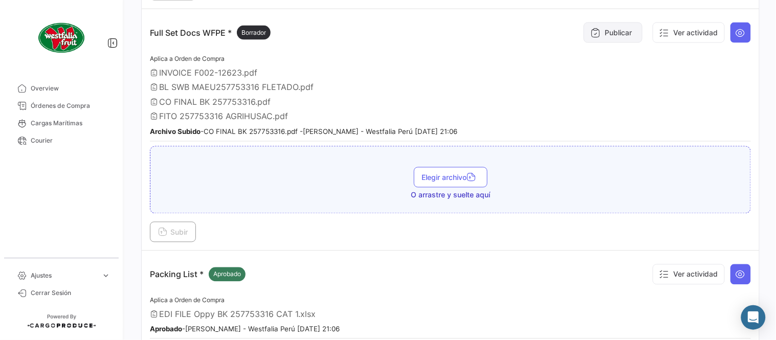
click at [597, 24] on button "Publicar" at bounding box center [613, 33] width 59 height 20
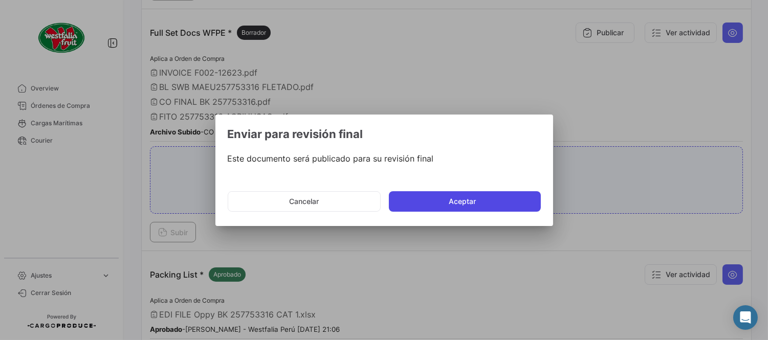
click at [492, 211] on button "Aceptar" at bounding box center [465, 201] width 152 height 20
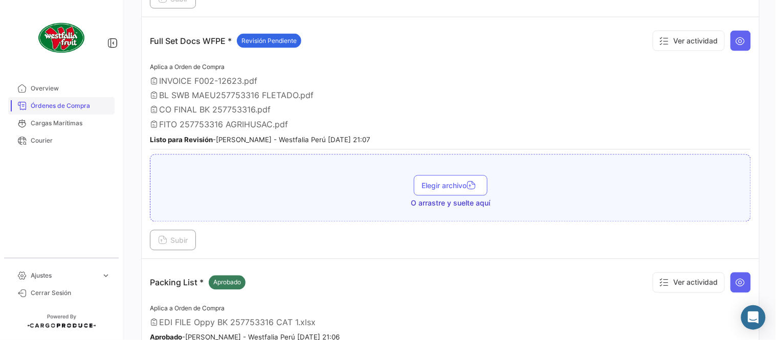
click at [82, 98] on link "Órdenes de Compra" at bounding box center [61, 105] width 106 height 17
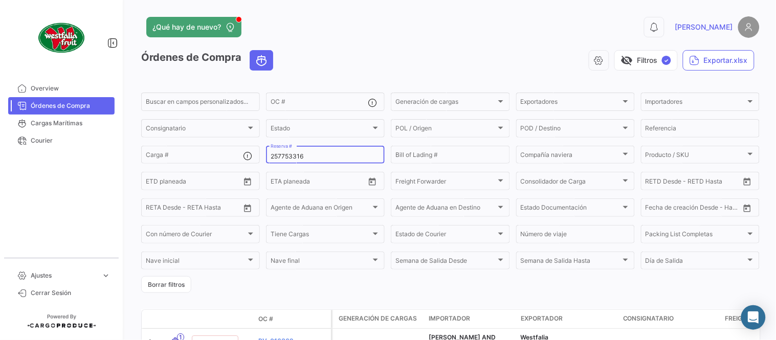
click at [290, 156] on input "257753316" at bounding box center [326, 156] width 110 height 7
paste input "6426329430"
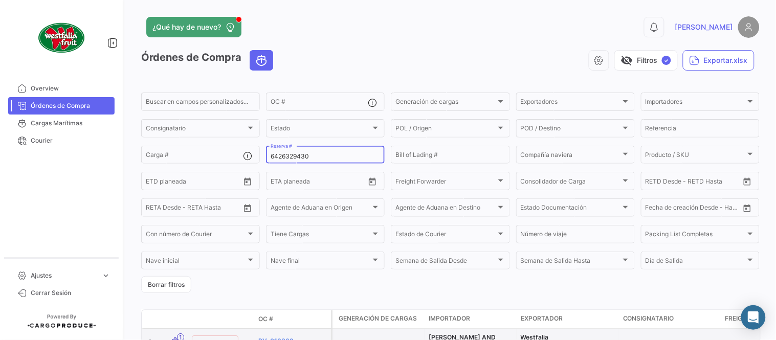
type input "6426329430"
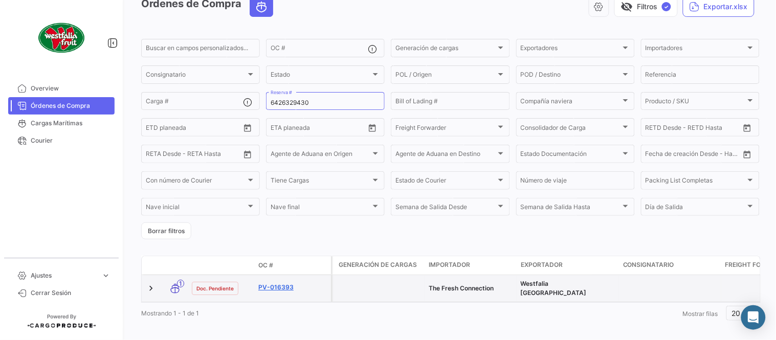
scroll to position [66, 0]
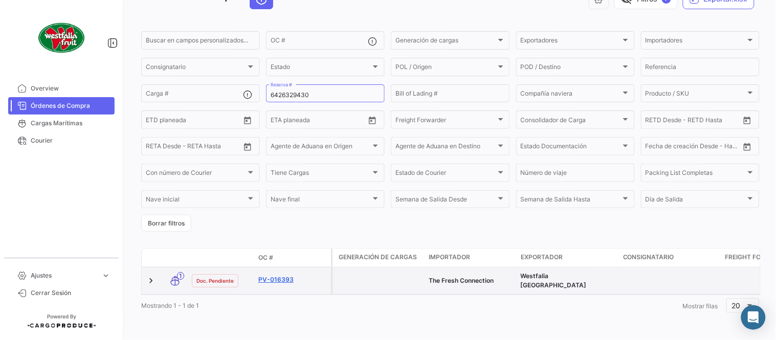
click at [275, 275] on link "PV-016393" at bounding box center [292, 279] width 69 height 9
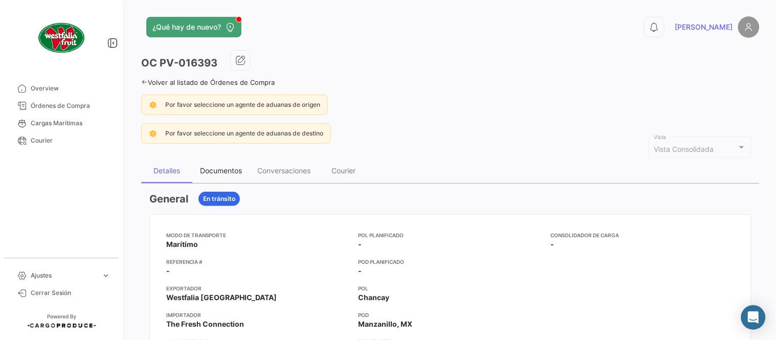
click at [227, 169] on div "Documentos" at bounding box center [221, 170] width 42 height 9
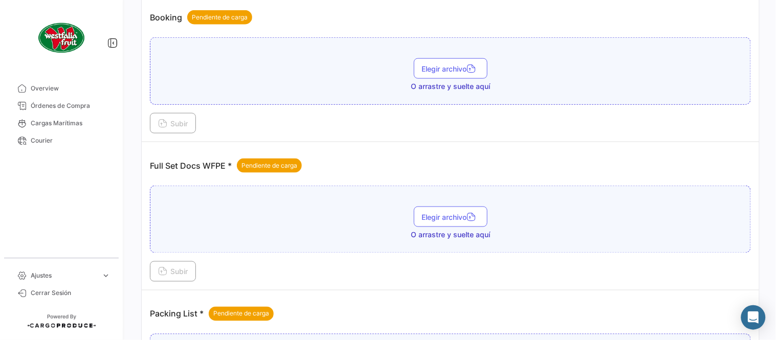
scroll to position [412, 0]
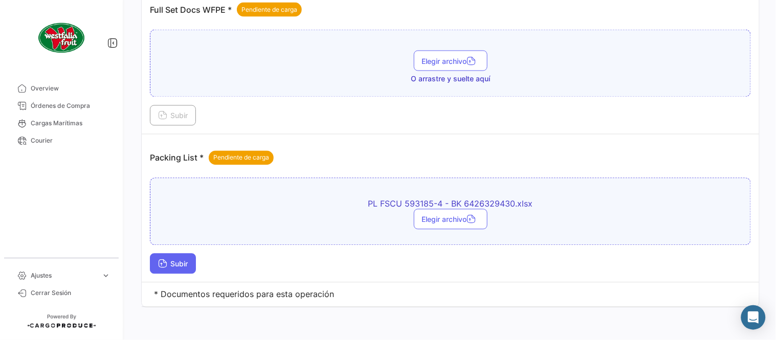
click at [171, 267] on span "Subir" at bounding box center [173, 264] width 30 height 9
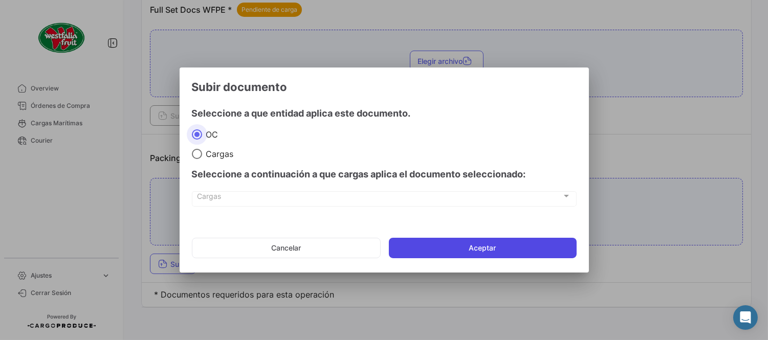
click at [545, 243] on button "Aceptar" at bounding box center [483, 248] width 188 height 20
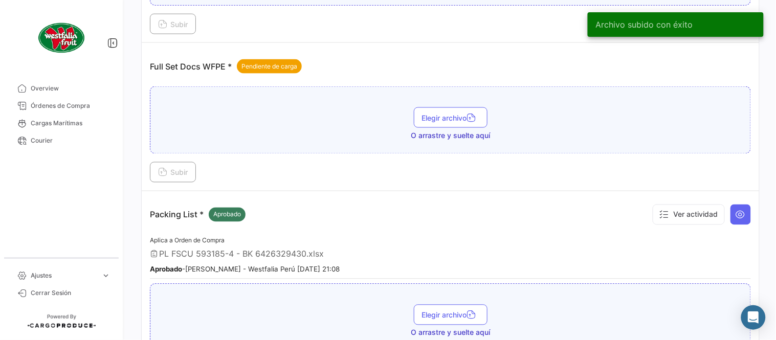
scroll to position [299, 0]
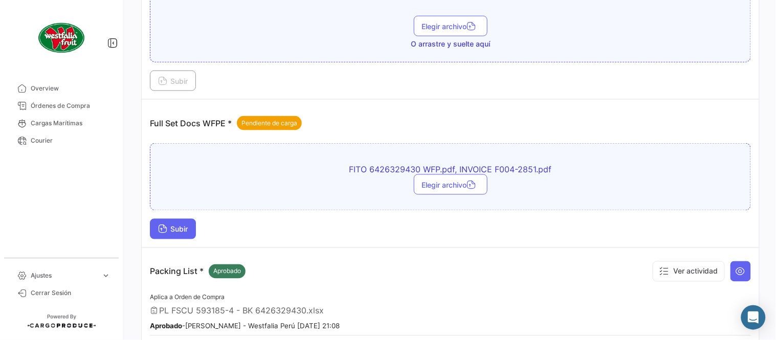
click at [170, 232] on span "Subir" at bounding box center [173, 229] width 30 height 9
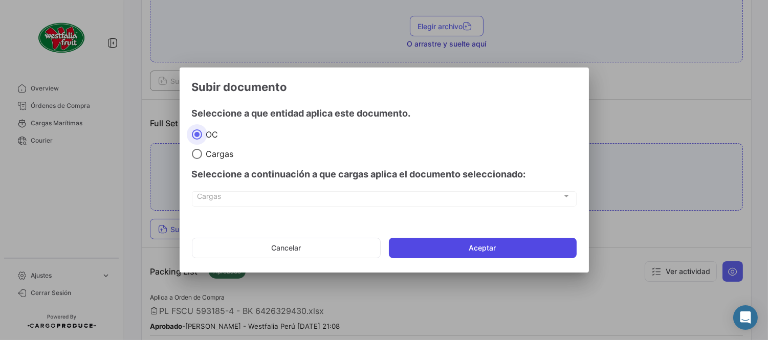
click at [500, 241] on button "Aceptar" at bounding box center [483, 248] width 188 height 20
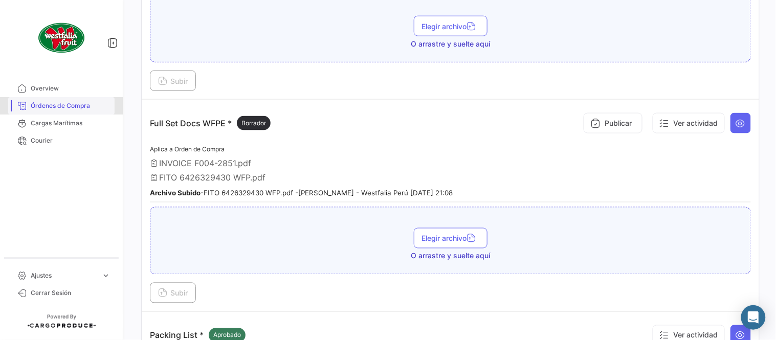
click at [94, 110] on span "Órdenes de Compra" at bounding box center [71, 105] width 80 height 9
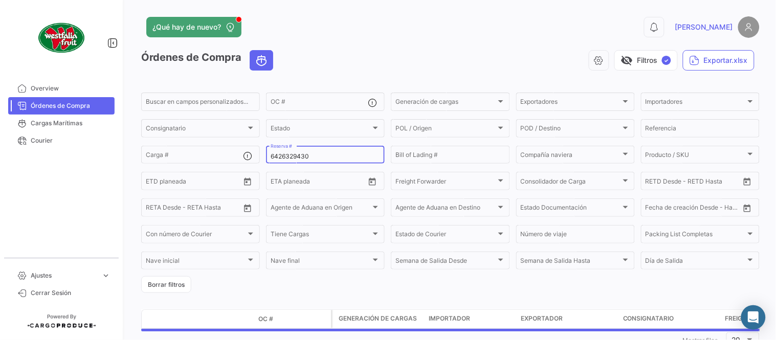
click at [287, 160] on input "6426329430" at bounding box center [326, 156] width 110 height 7
paste input "20996"
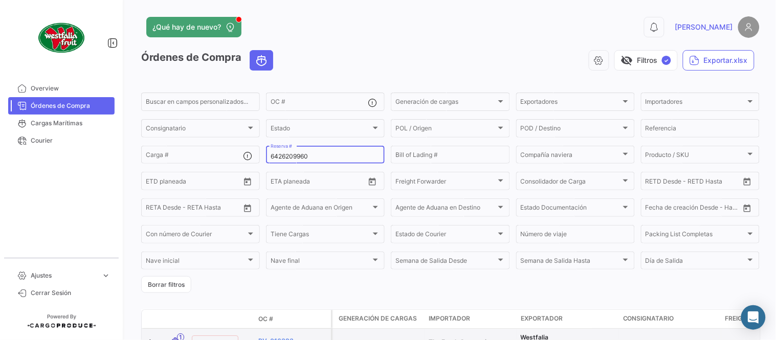
type input "6426209960"
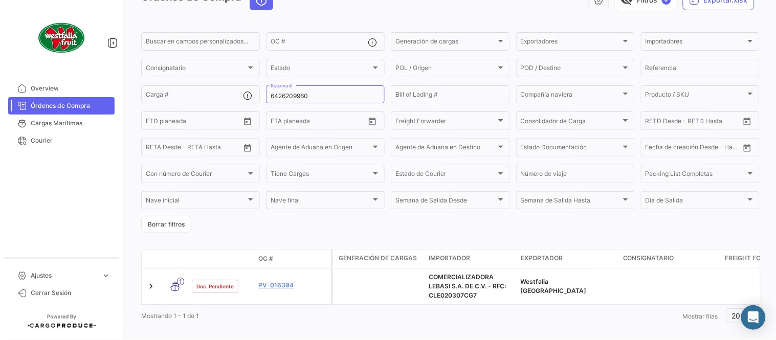
scroll to position [79, 0]
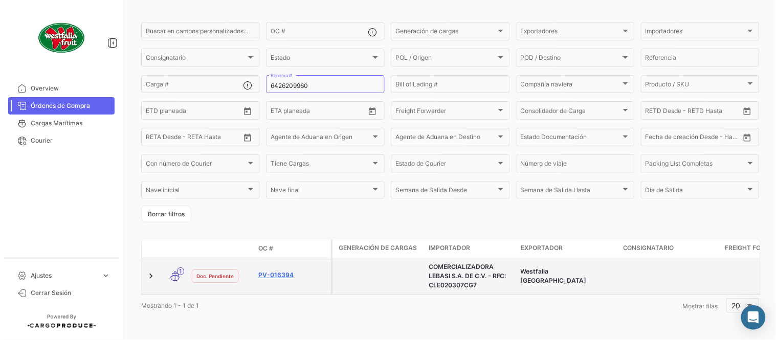
click at [279, 271] on link "PV-016394" at bounding box center [292, 275] width 69 height 9
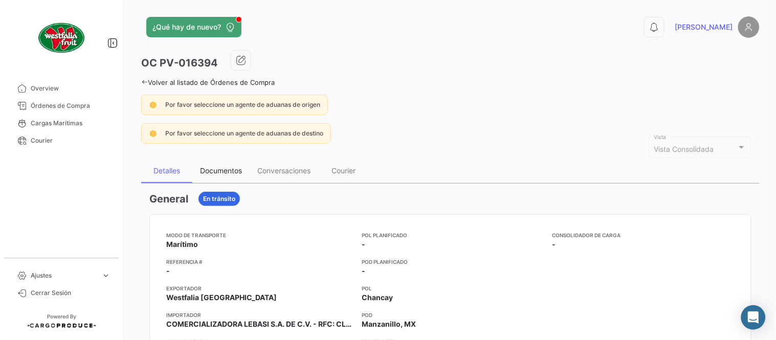
click at [219, 166] on div "Documentos" at bounding box center [221, 170] width 42 height 9
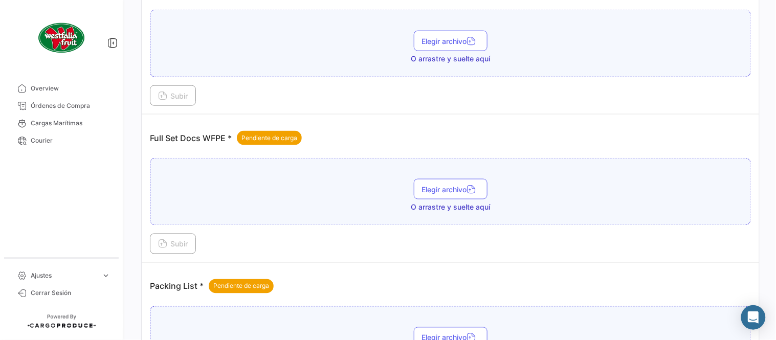
scroll to position [412, 0]
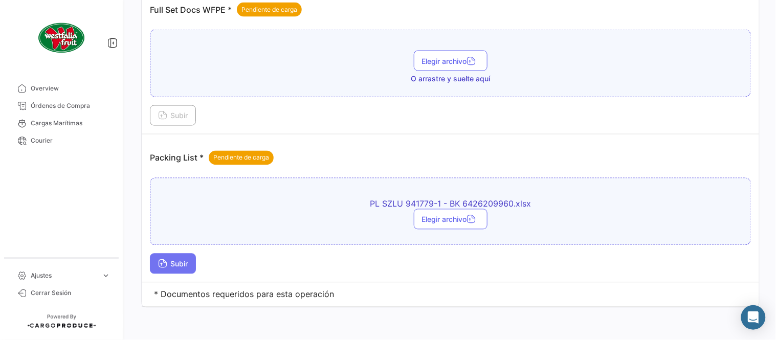
click at [173, 272] on button "Subir" at bounding box center [173, 264] width 46 height 20
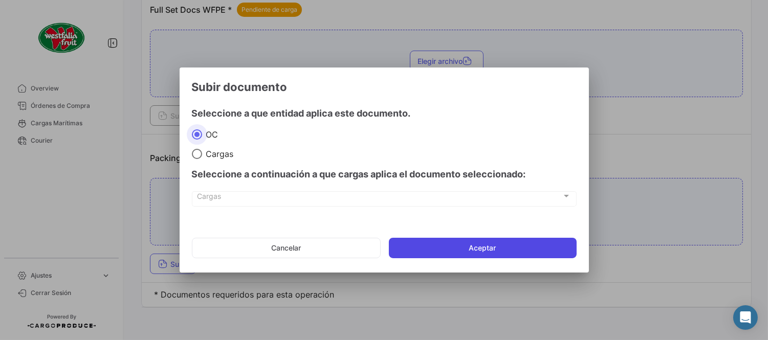
click at [444, 249] on button "Aceptar" at bounding box center [483, 248] width 188 height 20
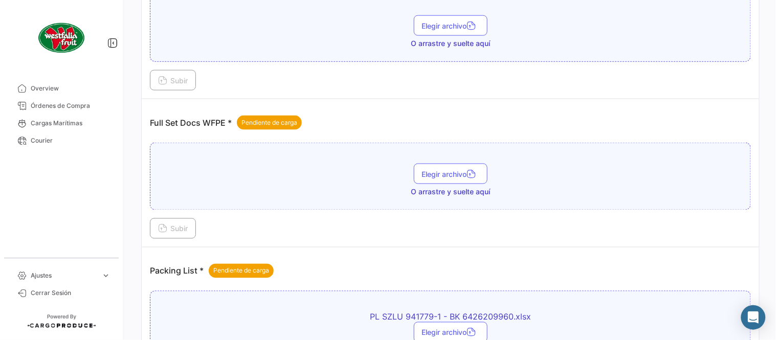
scroll to position [299, 0]
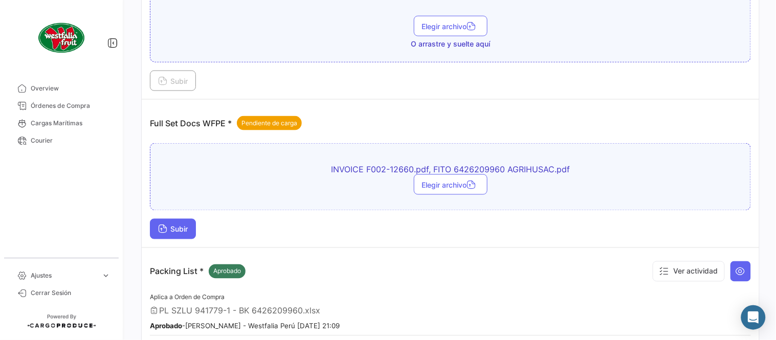
click at [191, 233] on button "Subir" at bounding box center [173, 229] width 46 height 20
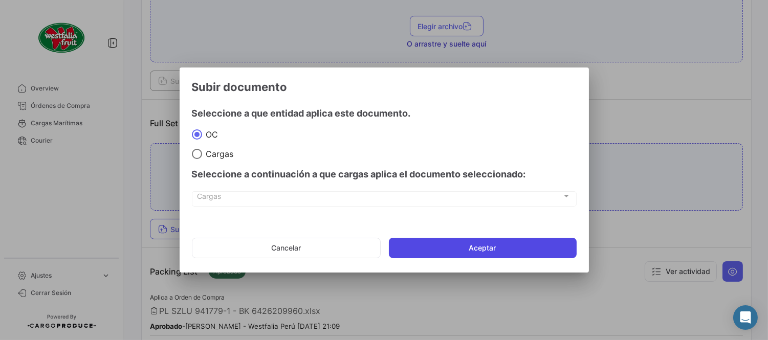
click at [435, 247] on button "Aceptar" at bounding box center [483, 248] width 188 height 20
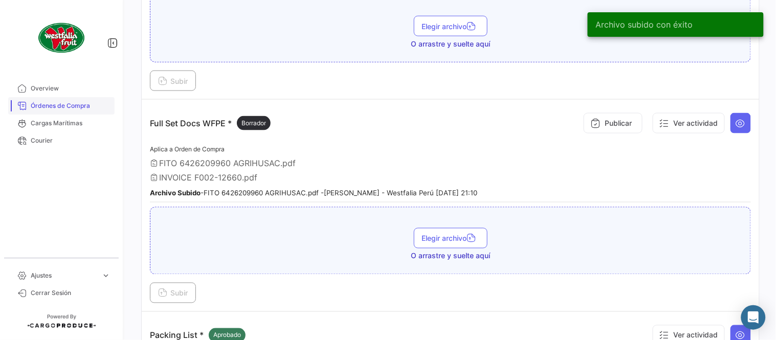
click at [81, 108] on span "Órdenes de Compra" at bounding box center [71, 105] width 80 height 9
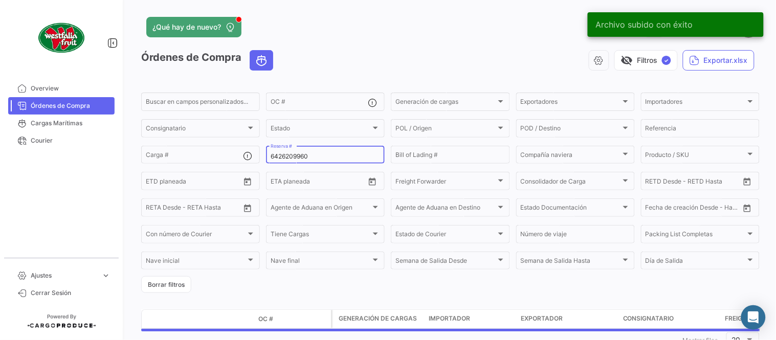
click at [273, 154] on input "6426209960" at bounding box center [326, 156] width 110 height 7
paste input "1003"
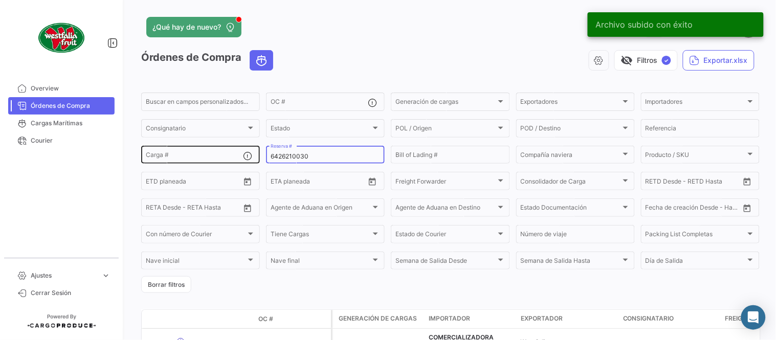
type input "6426210030"
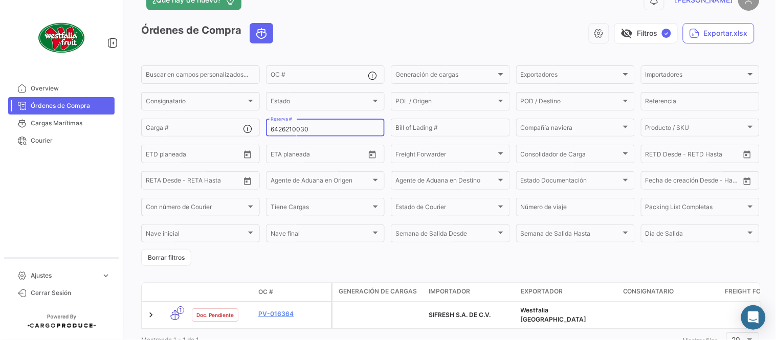
scroll to position [66, 0]
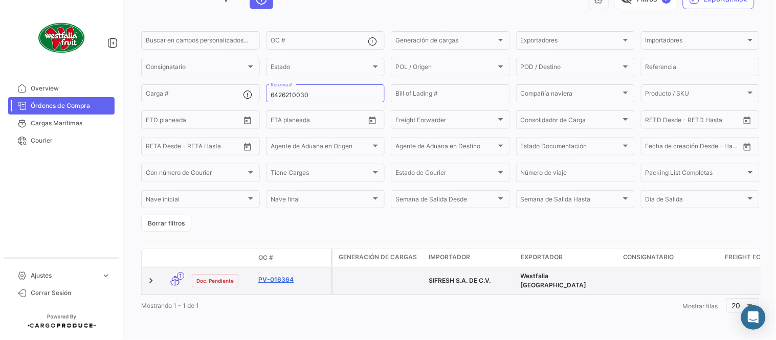
click at [280, 275] on link "PV-016364" at bounding box center [292, 279] width 69 height 9
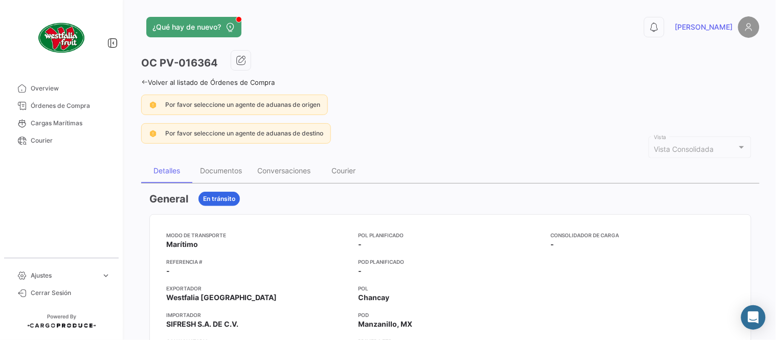
click at [350, 59] on div "OC PV-016364" at bounding box center [450, 63] width 619 height 26
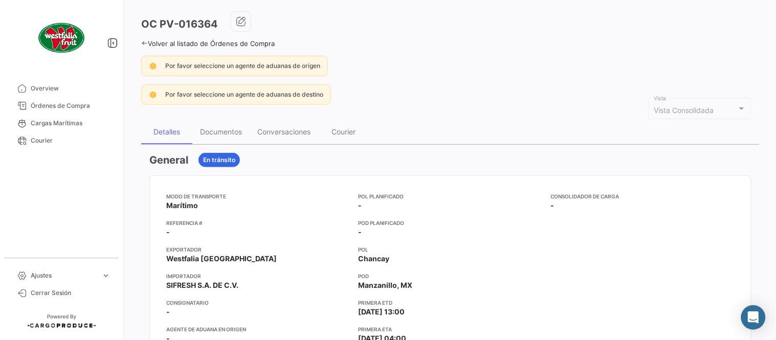
scroll to position [57, 0]
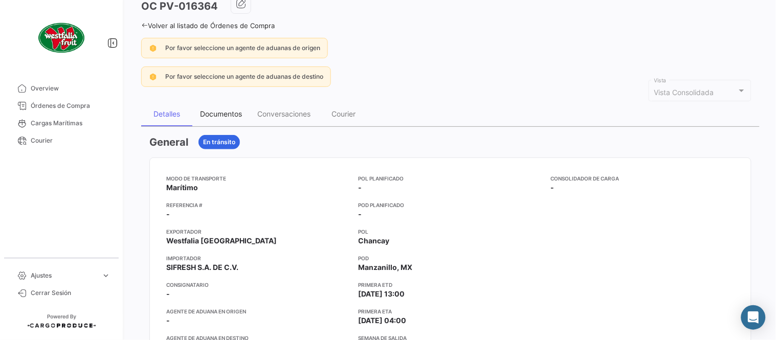
click at [233, 115] on div "Documentos" at bounding box center [221, 114] width 42 height 9
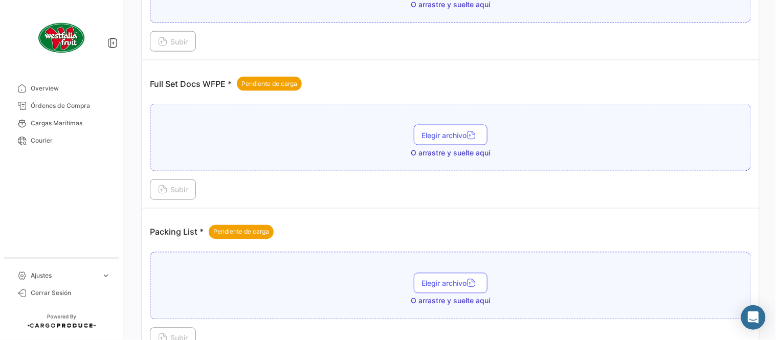
scroll to position [412, 0]
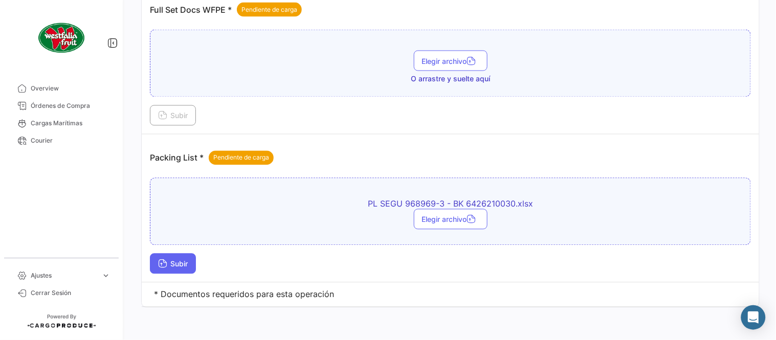
click at [174, 268] on span "Subir" at bounding box center [173, 264] width 30 height 9
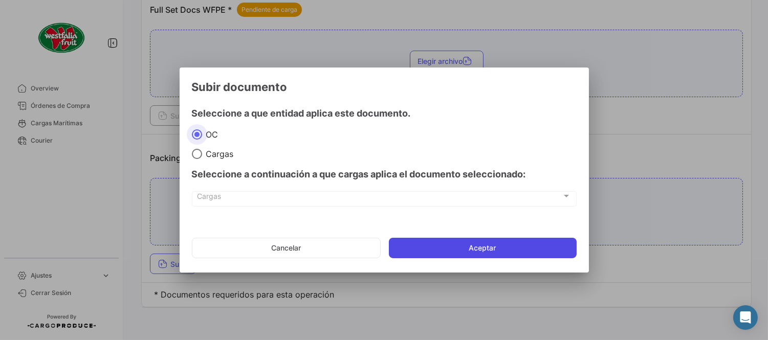
click at [438, 249] on button "Aceptar" at bounding box center [483, 248] width 188 height 20
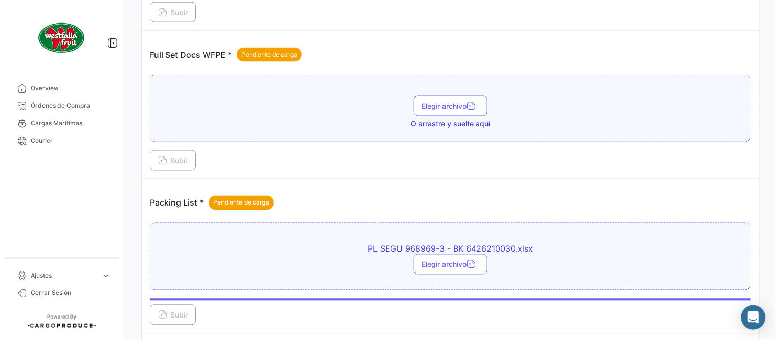
scroll to position [299, 0]
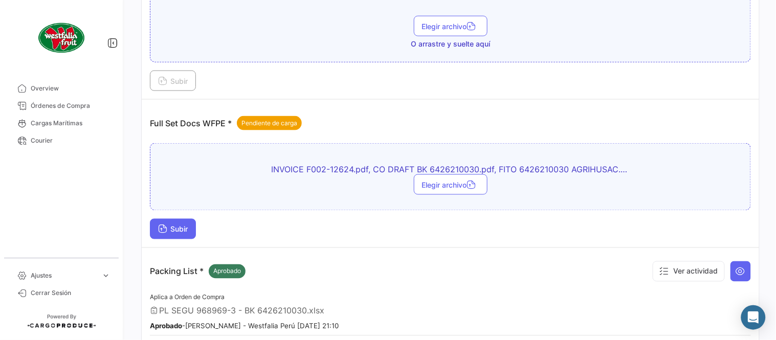
click at [180, 235] on button "Subir" at bounding box center [173, 229] width 46 height 20
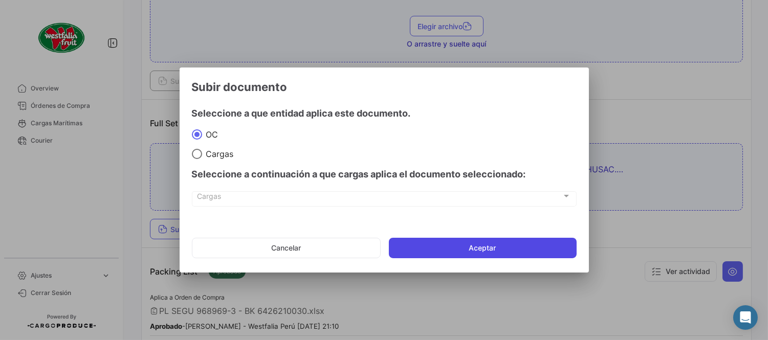
click at [473, 247] on button "Aceptar" at bounding box center [483, 248] width 188 height 20
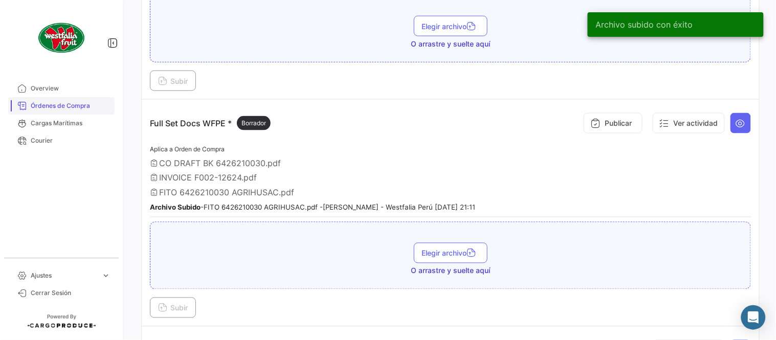
drag, startPoint x: 81, startPoint y: 106, endPoint x: 101, endPoint y: 106, distance: 20.0
click at [81, 106] on span "Órdenes de Compra" at bounding box center [71, 105] width 80 height 9
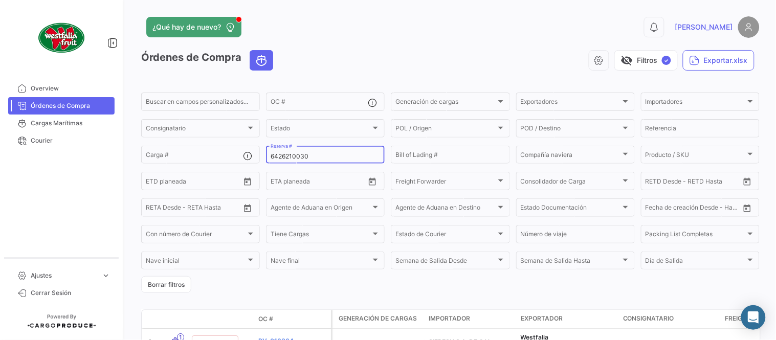
click at [302, 155] on input "6426210030" at bounding box center [326, 156] width 110 height 7
paste input "32821"
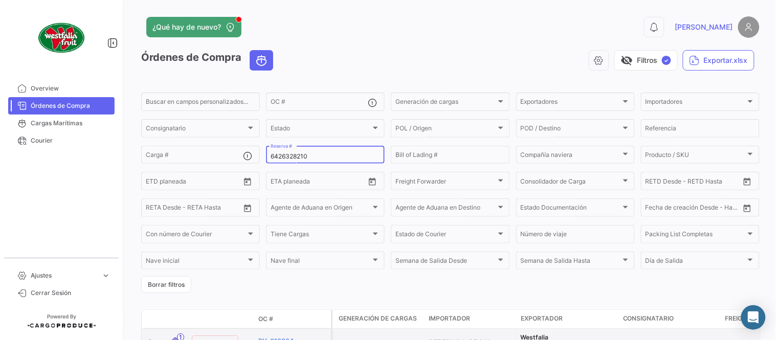
type input "6426328210"
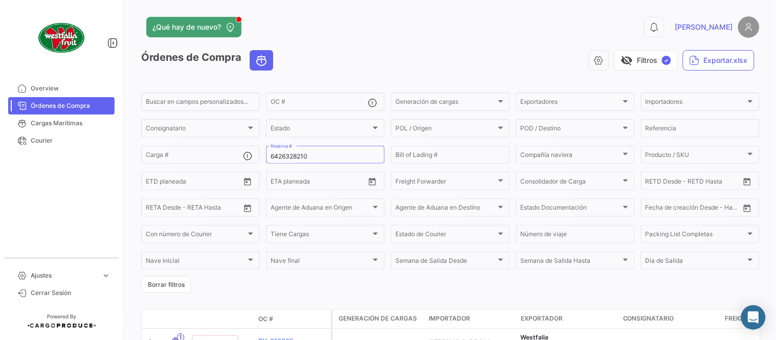
click at [346, 49] on app-header "¿Qué hay de nuevo? 0 [PERSON_NAME]" at bounding box center [450, 33] width 619 height 34
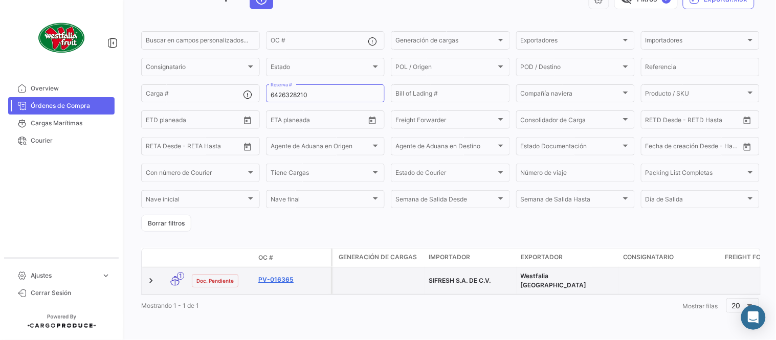
scroll to position [66, 0]
click at [285, 275] on link "PV-016365" at bounding box center [292, 279] width 69 height 9
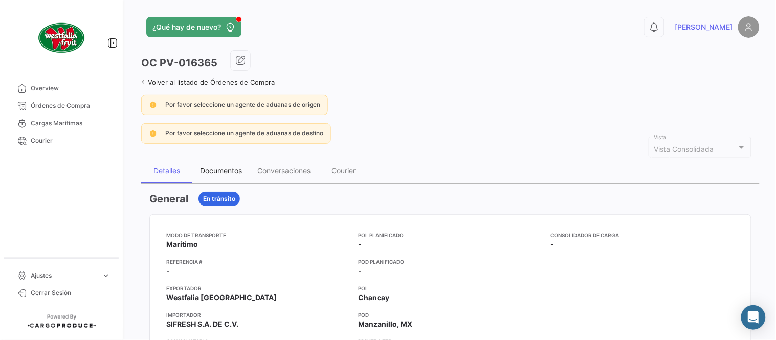
click at [223, 171] on div "Documentos" at bounding box center [221, 170] width 42 height 9
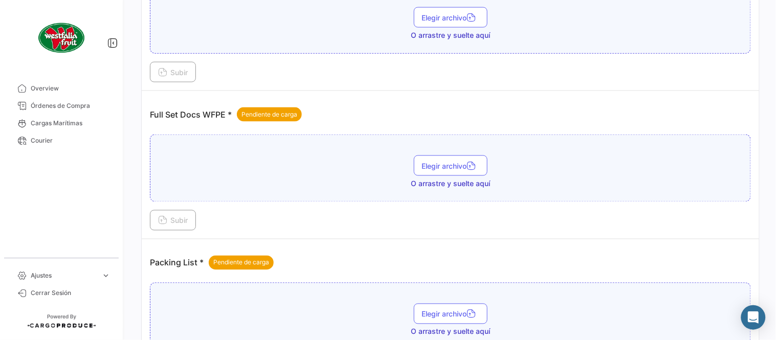
scroll to position [412, 0]
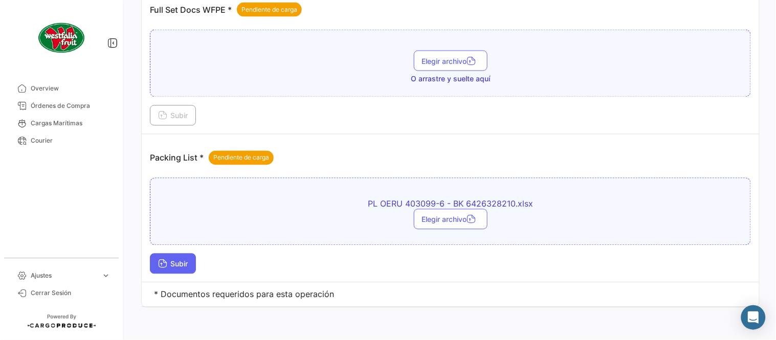
click at [191, 274] on button "Subir" at bounding box center [173, 264] width 46 height 20
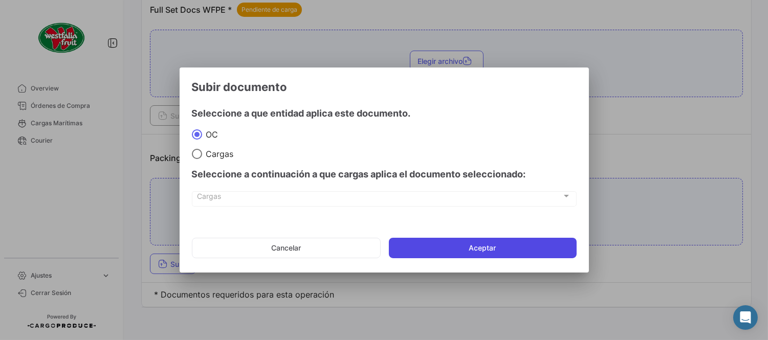
click at [415, 239] on button "Aceptar" at bounding box center [483, 248] width 188 height 20
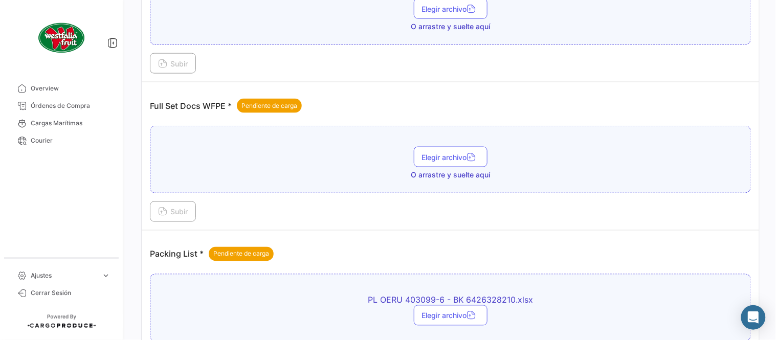
scroll to position [299, 0]
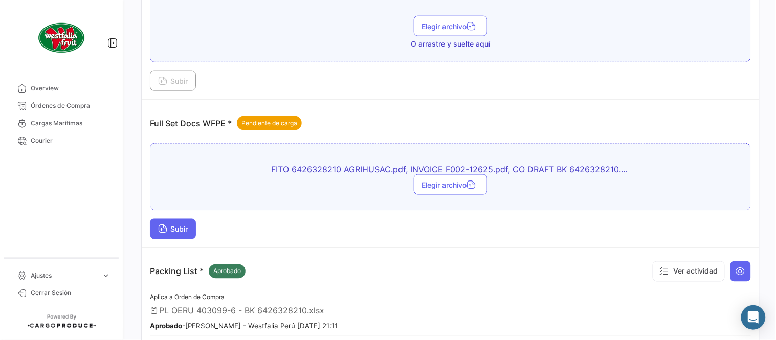
click at [170, 234] on button "Subir" at bounding box center [173, 229] width 46 height 20
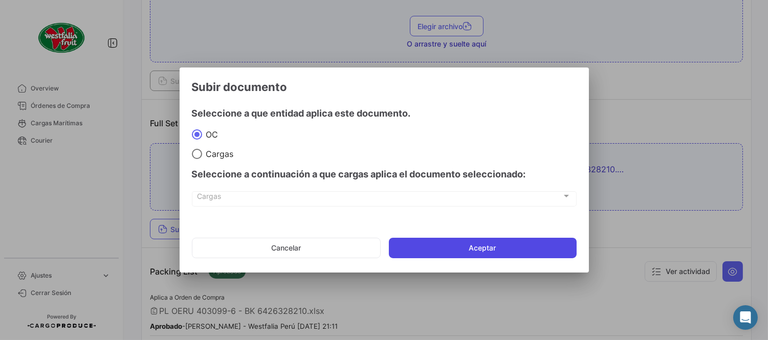
click at [479, 249] on button "Aceptar" at bounding box center [483, 248] width 188 height 20
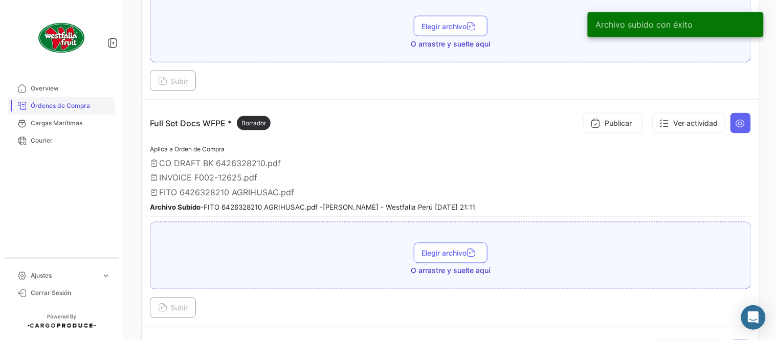
click at [70, 107] on span "Órdenes de Compra" at bounding box center [71, 105] width 80 height 9
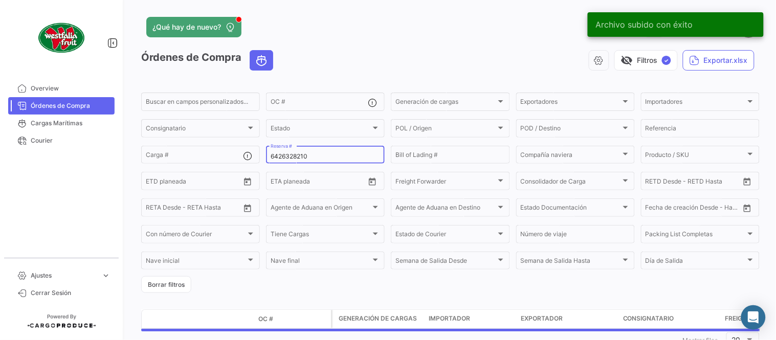
click at [311, 156] on input "6426328210" at bounding box center [326, 156] width 110 height 7
paste input "945"
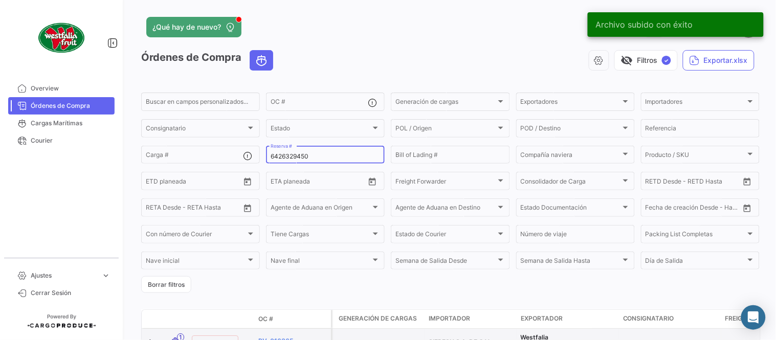
type input "6426329450"
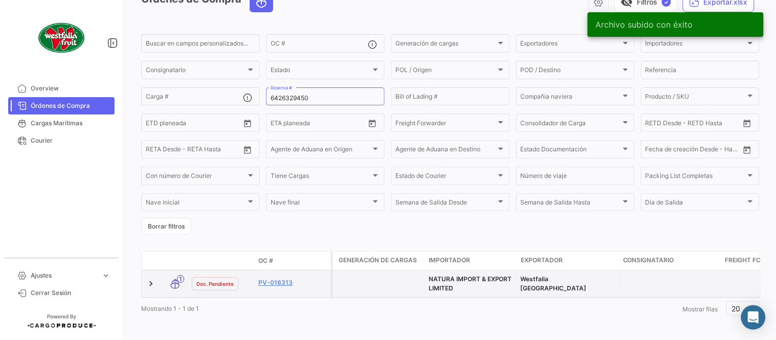
scroll to position [70, 0]
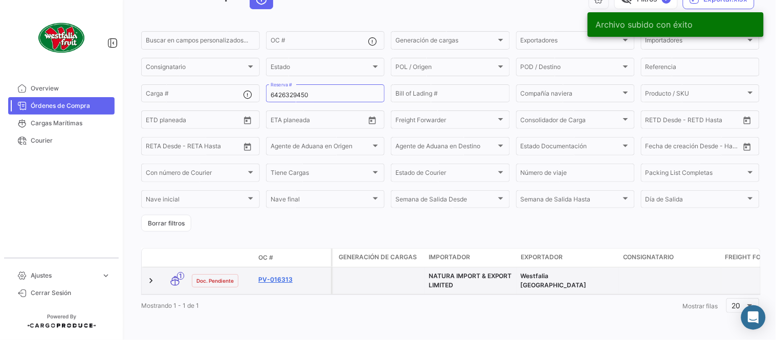
click at [282, 275] on link "PV-016313" at bounding box center [292, 279] width 69 height 9
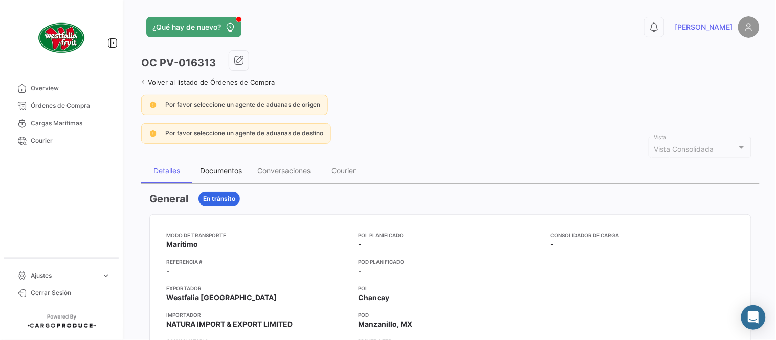
click at [216, 170] on div "Documentos" at bounding box center [221, 170] width 42 height 9
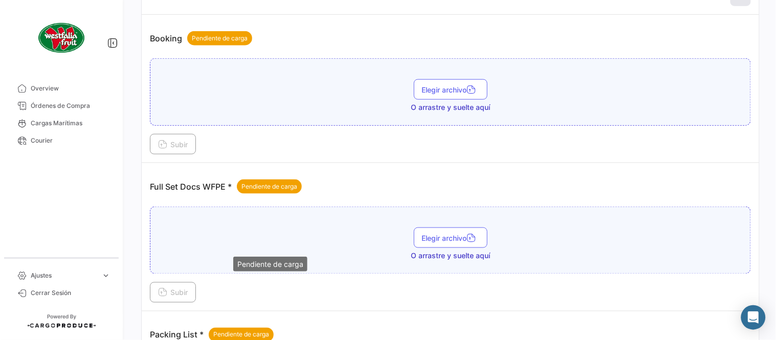
scroll to position [412, 0]
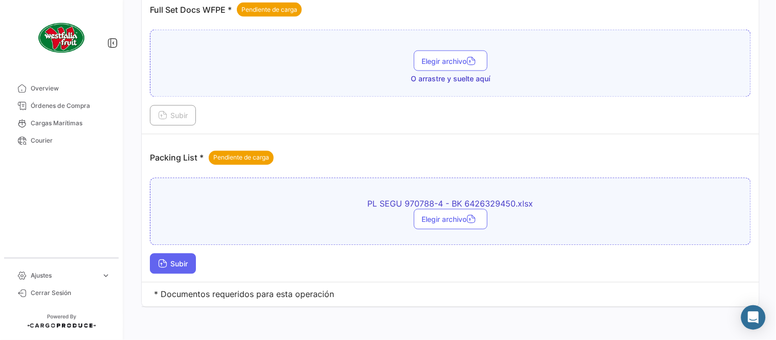
click at [182, 273] on button "Subir" at bounding box center [173, 264] width 46 height 20
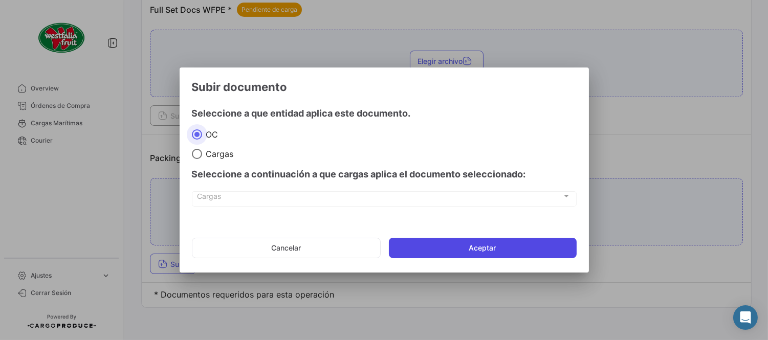
click at [459, 254] on button "Aceptar" at bounding box center [483, 248] width 188 height 20
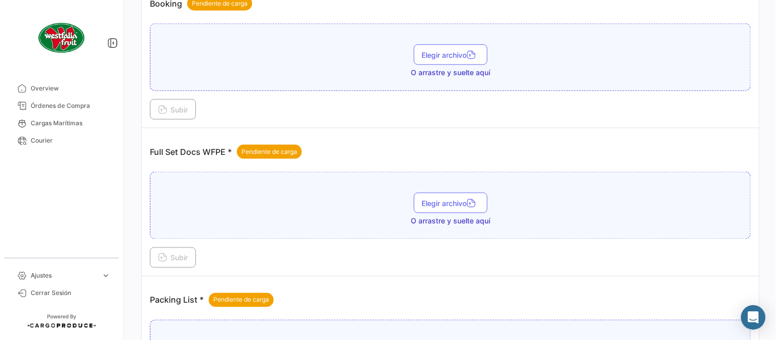
scroll to position [242, 0]
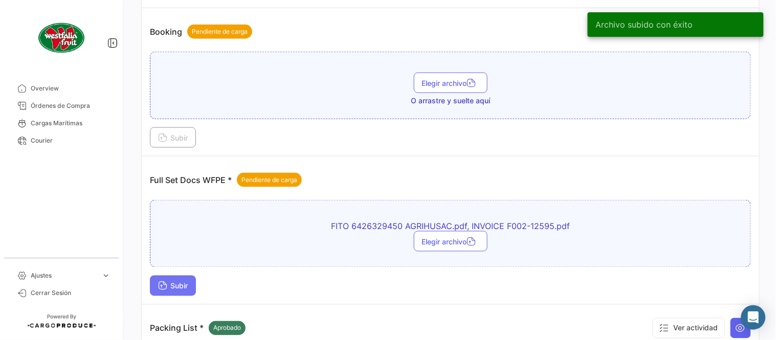
click at [178, 289] on span "Subir" at bounding box center [173, 286] width 30 height 9
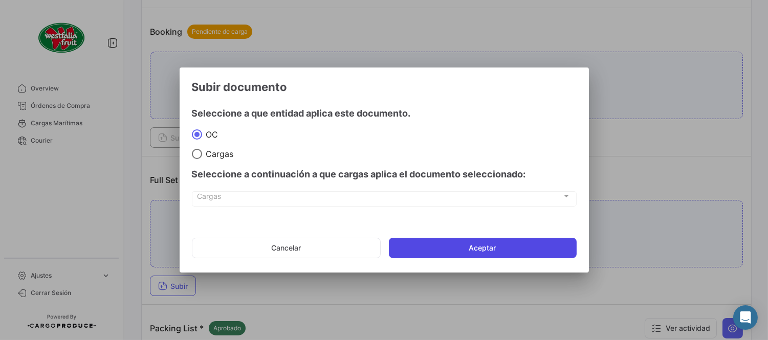
click at [537, 248] on button "Aceptar" at bounding box center [483, 248] width 188 height 20
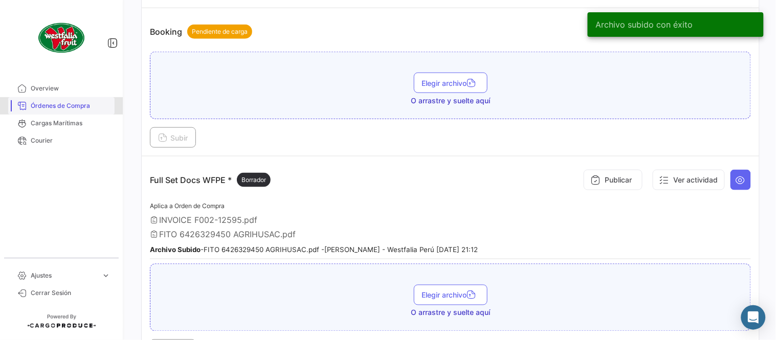
click at [79, 103] on span "Órdenes de Compra" at bounding box center [71, 105] width 80 height 9
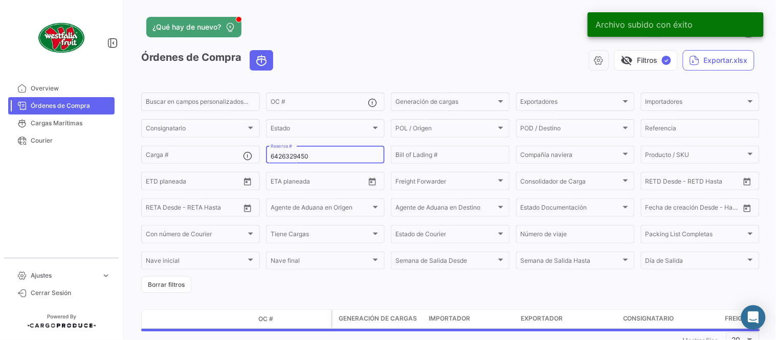
click at [293, 157] on input "6426329450" at bounding box center [326, 156] width 110 height 7
paste input "20992"
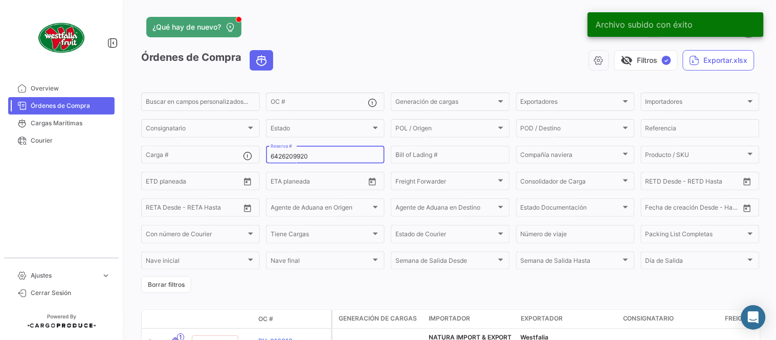
type input "6426209920"
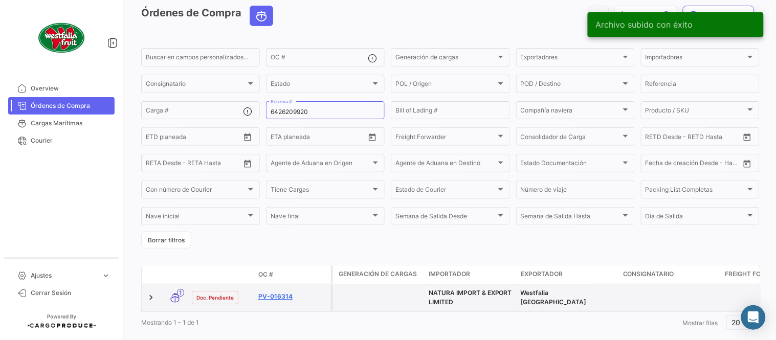
scroll to position [70, 0]
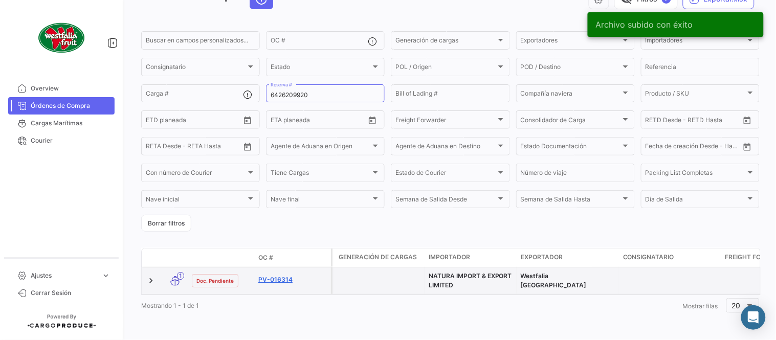
click at [280, 275] on link "PV-016314" at bounding box center [292, 279] width 69 height 9
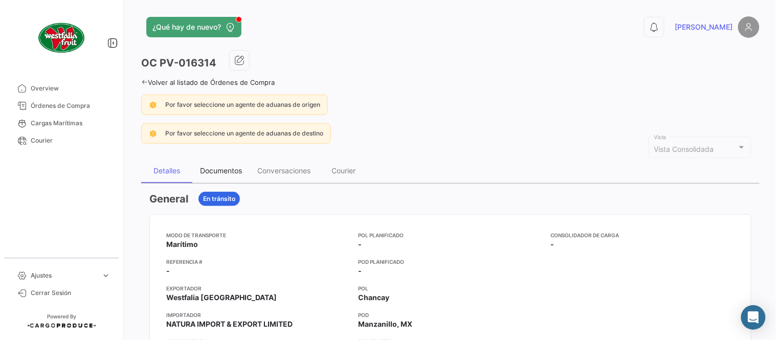
click at [209, 171] on div "Documentos" at bounding box center [221, 170] width 42 height 9
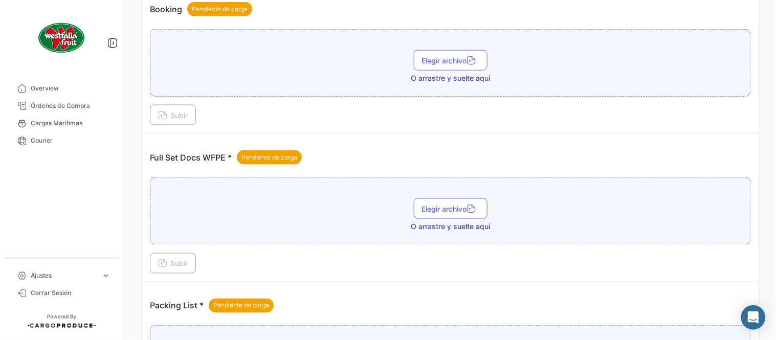
scroll to position [412, 0]
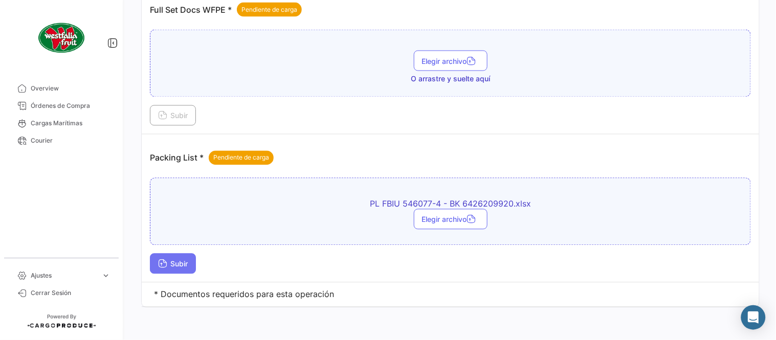
click at [166, 260] on icon at bounding box center [162, 264] width 9 height 9
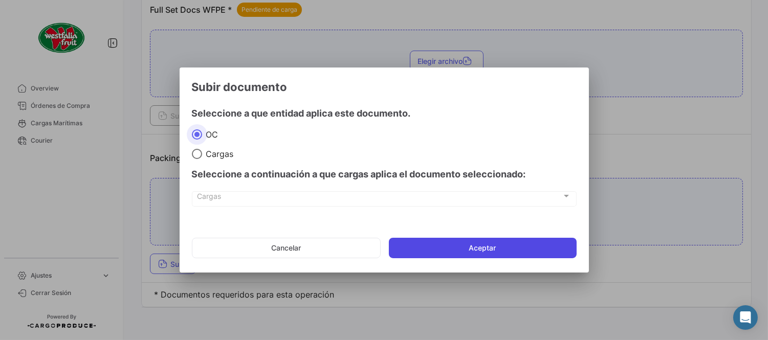
click at [425, 246] on button "Aceptar" at bounding box center [483, 248] width 188 height 20
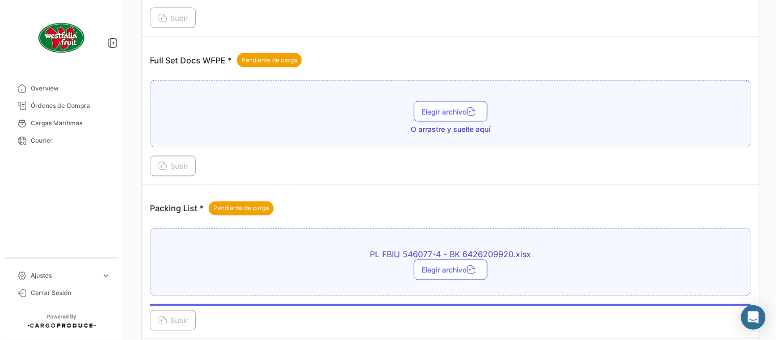
scroll to position [299, 0]
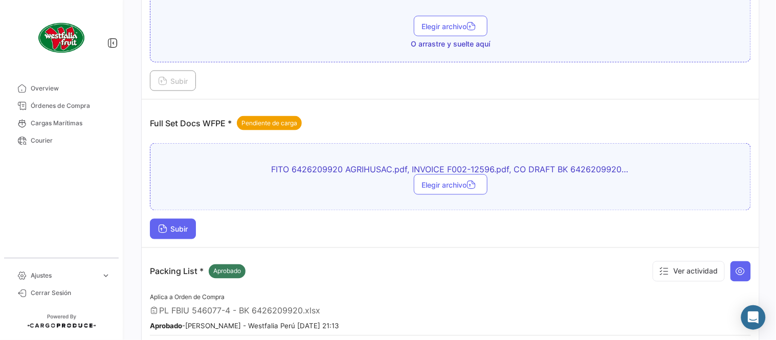
click at [191, 232] on button "Subir" at bounding box center [173, 229] width 46 height 20
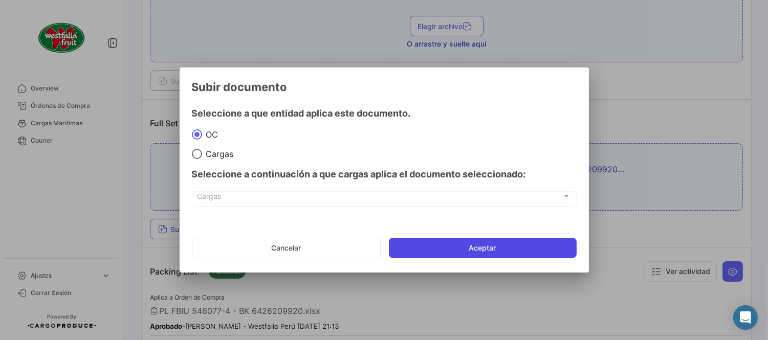
click at [500, 247] on button "Aceptar" at bounding box center [483, 248] width 188 height 20
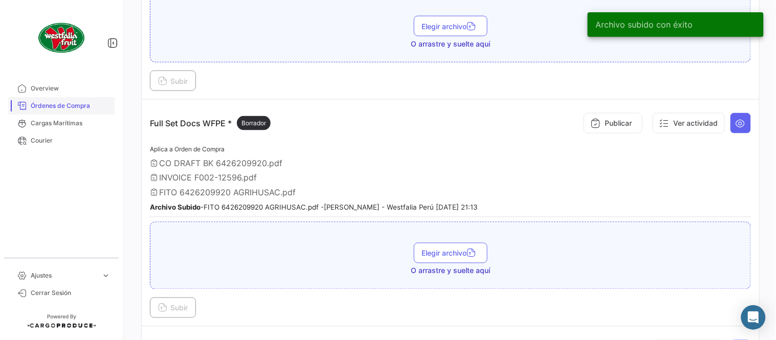
click at [68, 110] on span "Órdenes de Compra" at bounding box center [71, 105] width 80 height 9
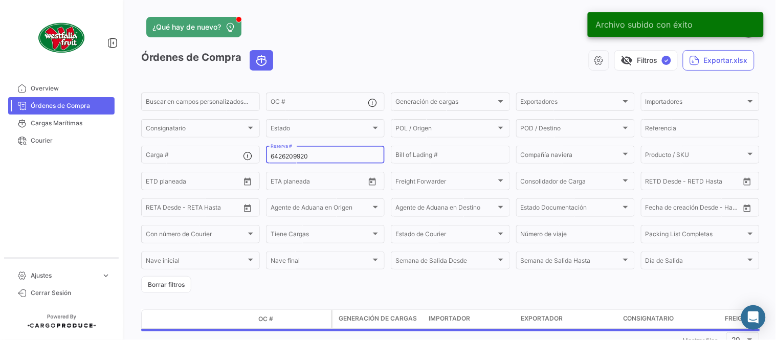
click at [300, 148] on div "6426209920 Reserva #" at bounding box center [326, 154] width 110 height 20
click at [306, 154] on input "6426209920" at bounding box center [326, 156] width 110 height 7
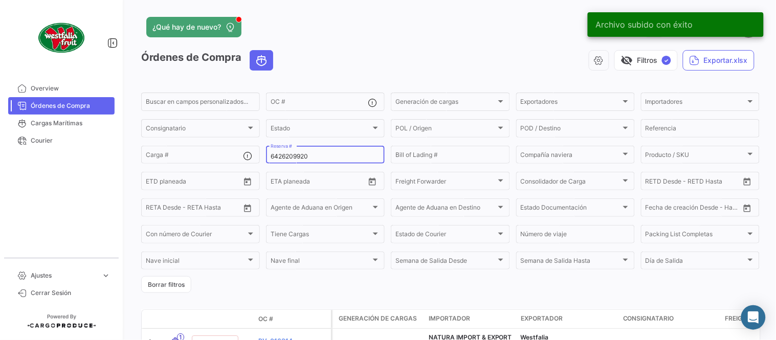
click at [306, 154] on input "6426209920" at bounding box center [326, 156] width 110 height 7
paste input "32956"
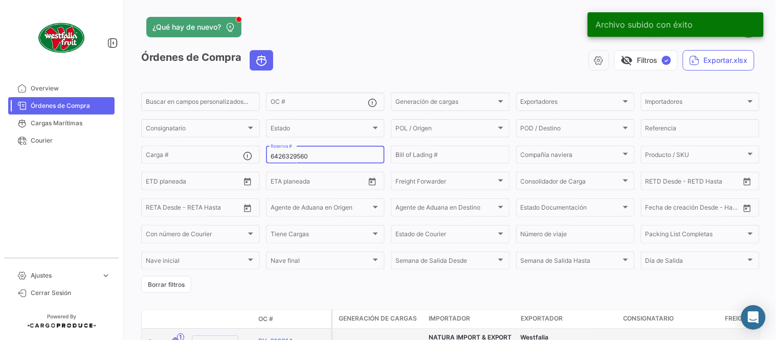
type input "6426329560"
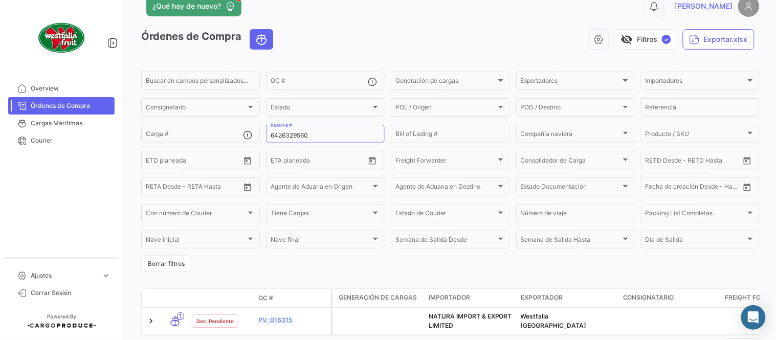
scroll to position [70, 0]
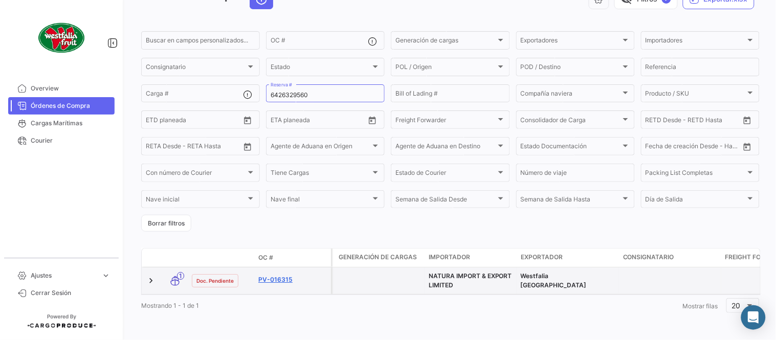
click at [277, 275] on link "PV-016315" at bounding box center [292, 279] width 69 height 9
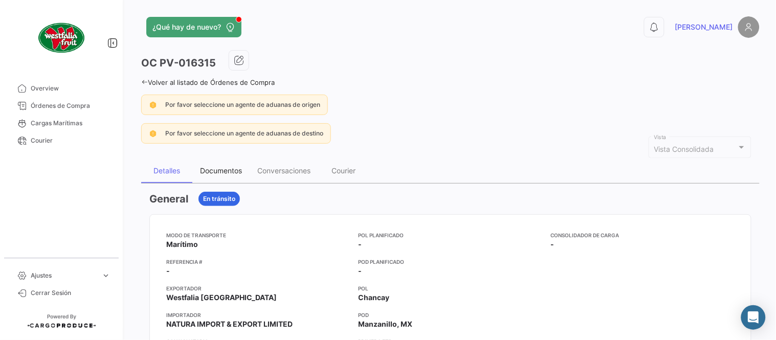
click at [233, 169] on div "Documentos" at bounding box center [221, 170] width 42 height 9
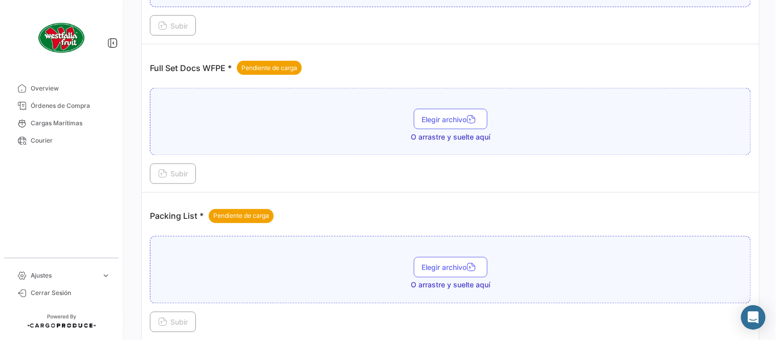
scroll to position [412, 0]
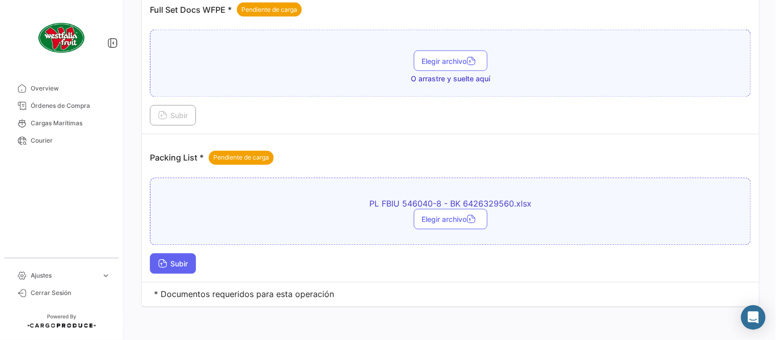
click at [177, 271] on button "Subir" at bounding box center [173, 264] width 46 height 20
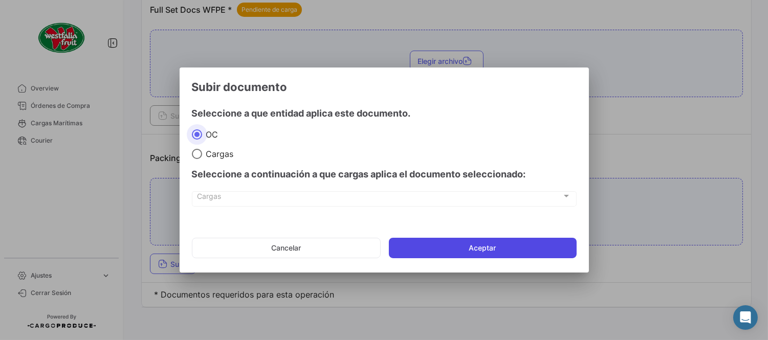
click at [464, 258] on button "Aceptar" at bounding box center [483, 248] width 188 height 20
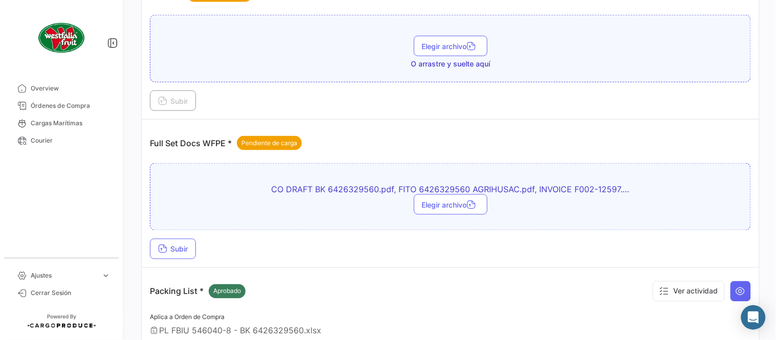
scroll to position [299, 0]
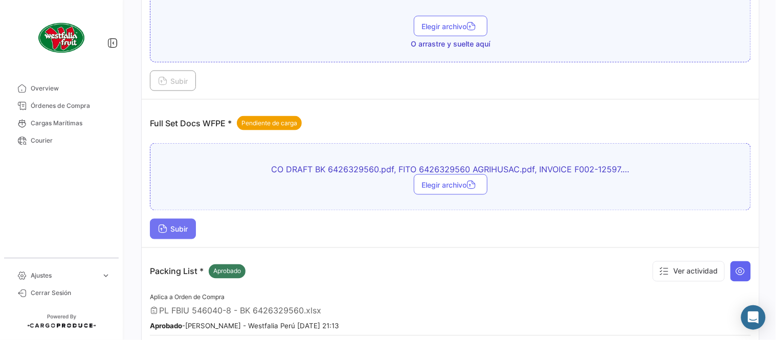
click at [194, 227] on button "Subir" at bounding box center [173, 229] width 46 height 20
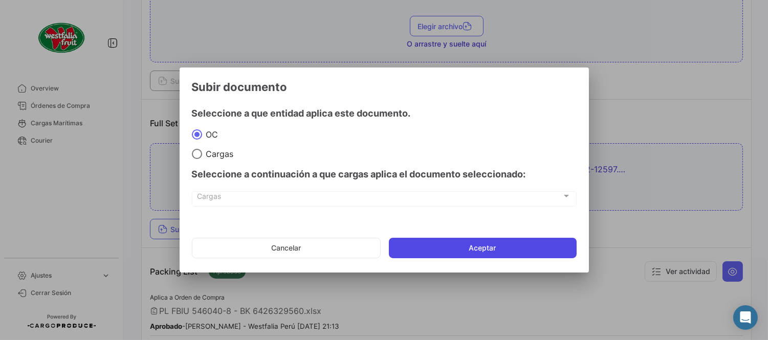
click at [411, 246] on button "Aceptar" at bounding box center [483, 248] width 188 height 20
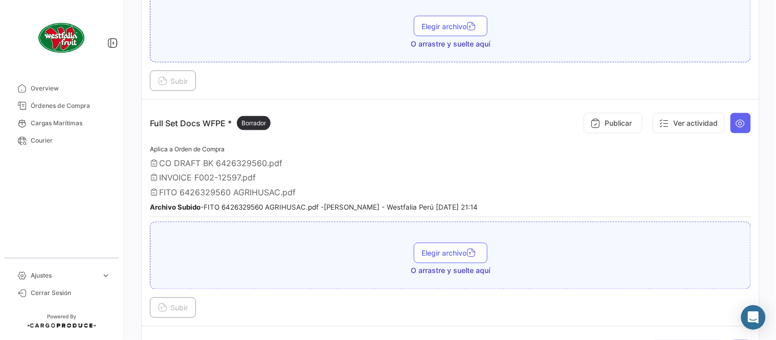
drag, startPoint x: 45, startPoint y: 106, endPoint x: 289, endPoint y: 2, distance: 265.5
click at [45, 106] on span "Órdenes de Compra" at bounding box center [71, 105] width 80 height 9
